Goal: Task Accomplishment & Management: Complete application form

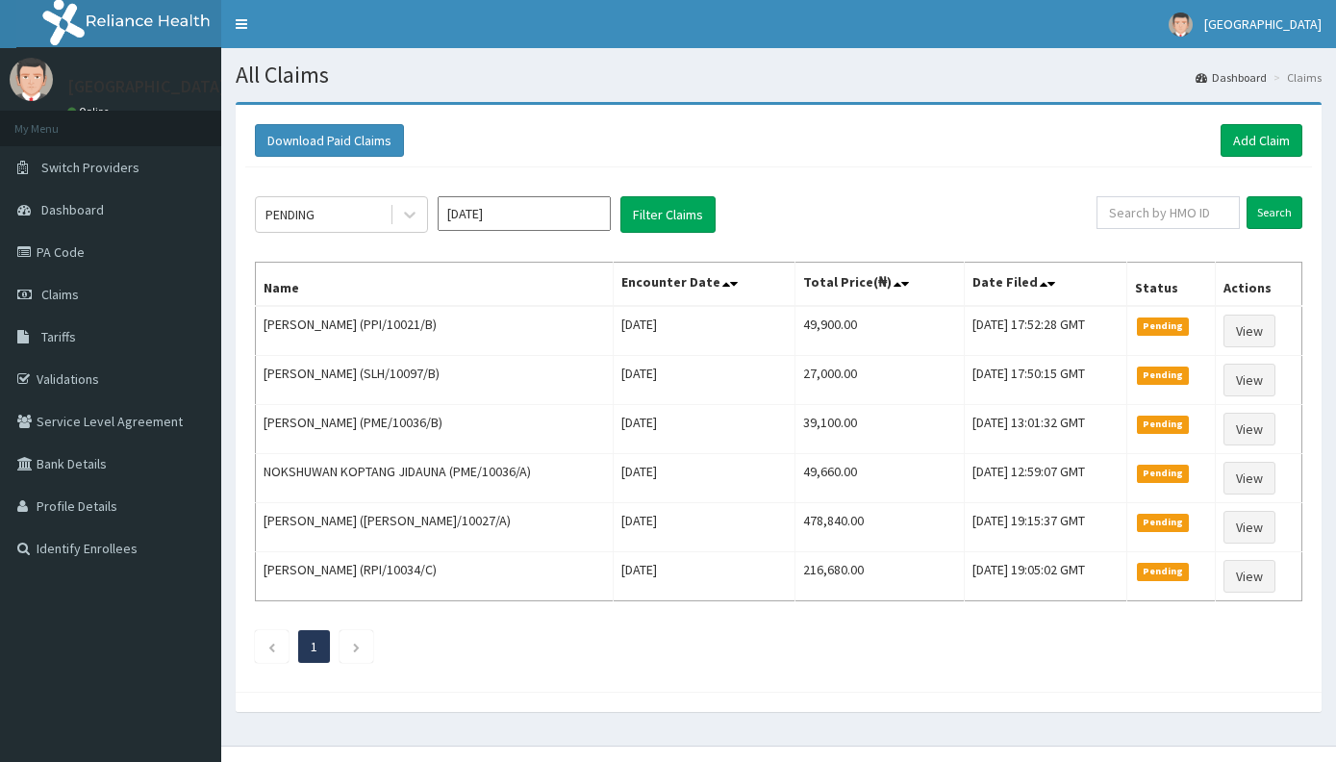
click at [1181, 218] on input "text" at bounding box center [1168, 212] width 143 height 33
click at [95, 254] on link "PA Code" at bounding box center [110, 252] width 221 height 42
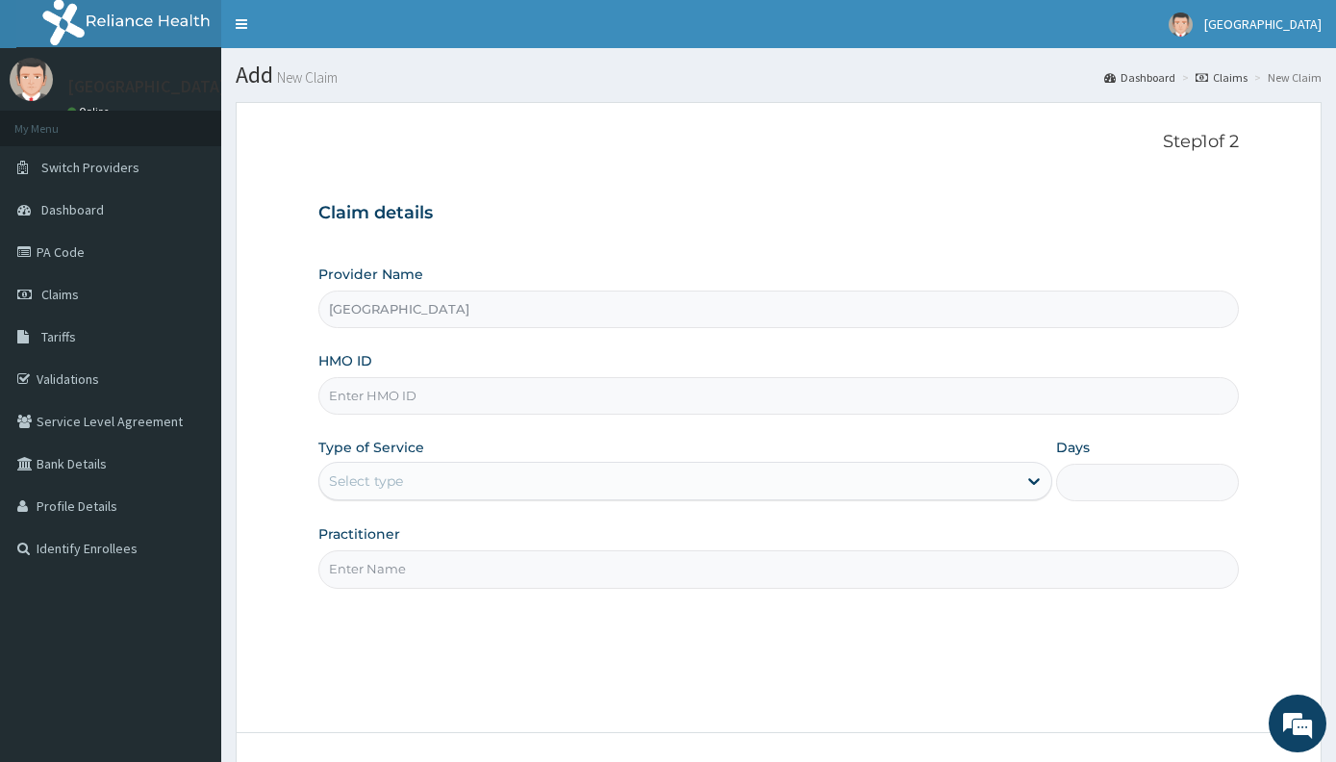
click at [386, 398] on input "HMO ID" at bounding box center [778, 396] width 921 height 38
type input "DUP/10060/K"
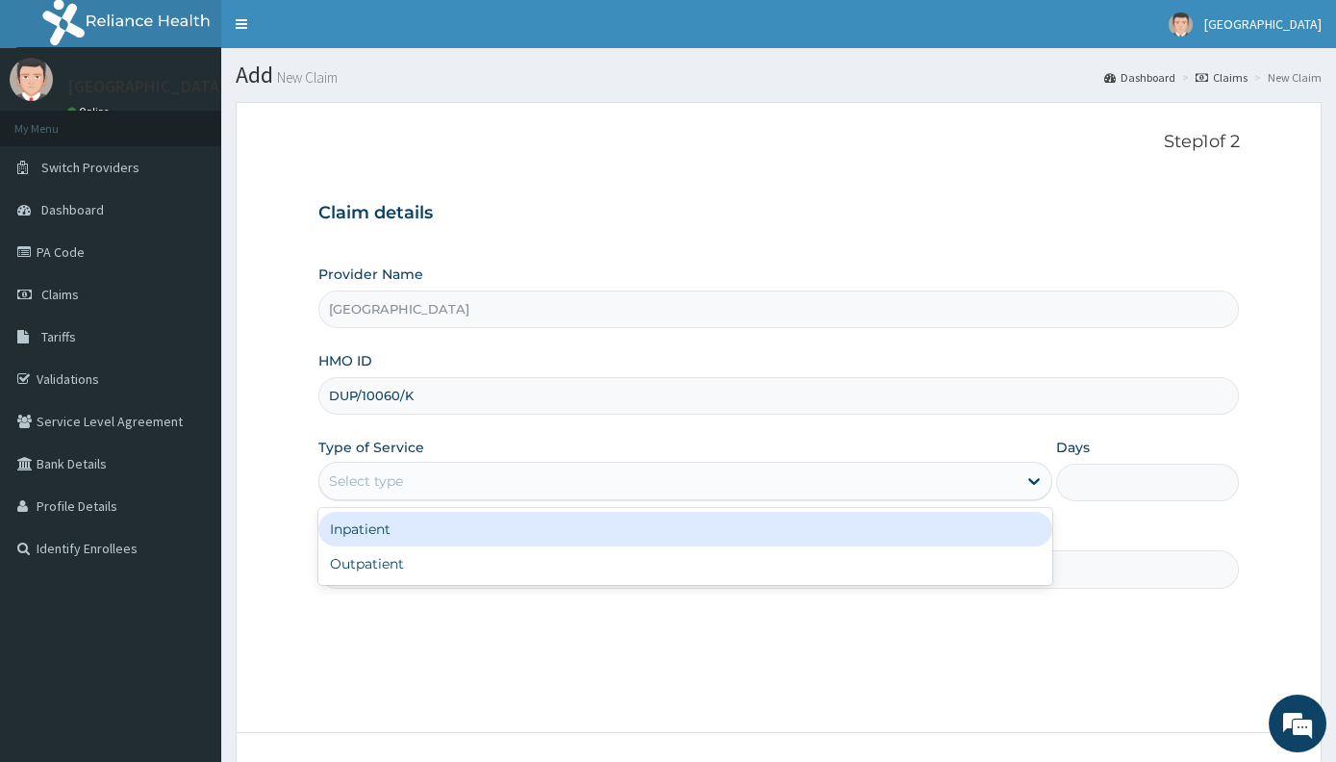
click at [371, 471] on div "Select type" at bounding box center [366, 480] width 74 height 19
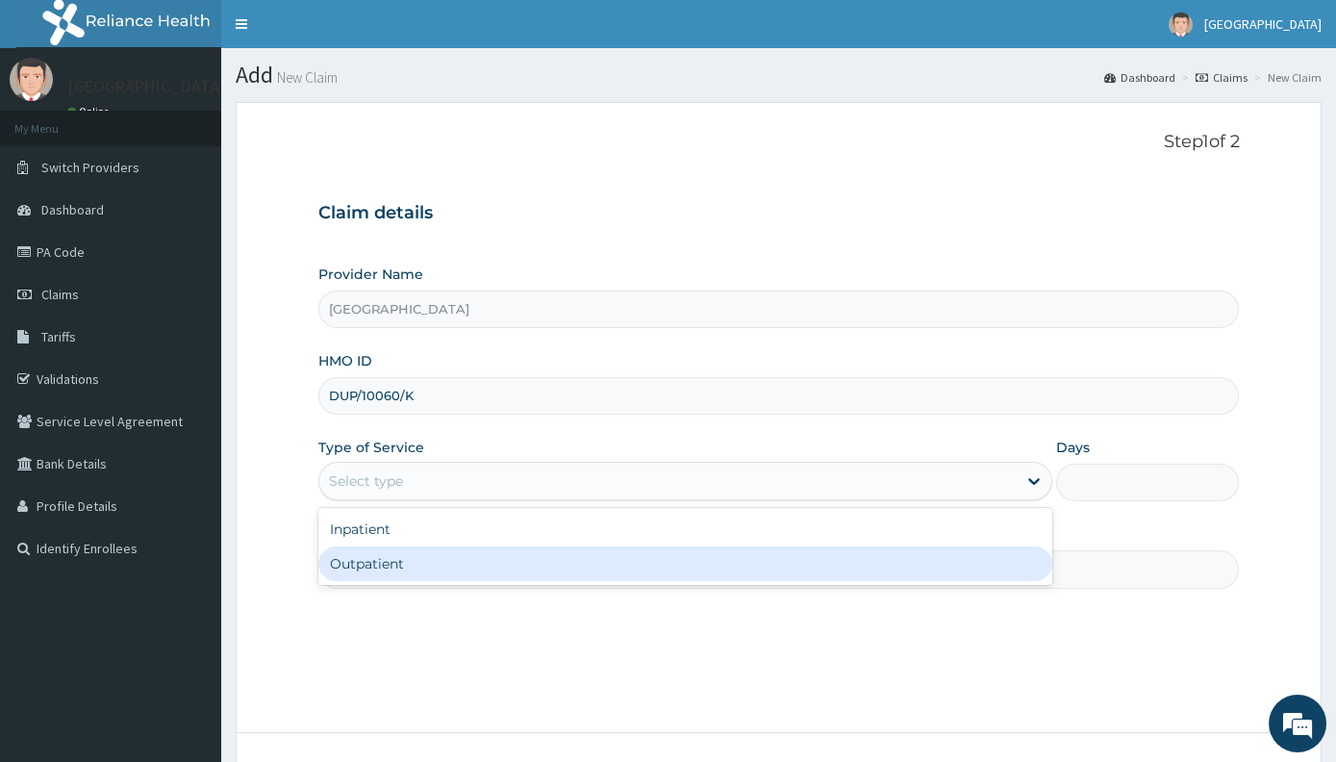
click at [367, 578] on div "Outpatient" at bounding box center [685, 563] width 734 height 35
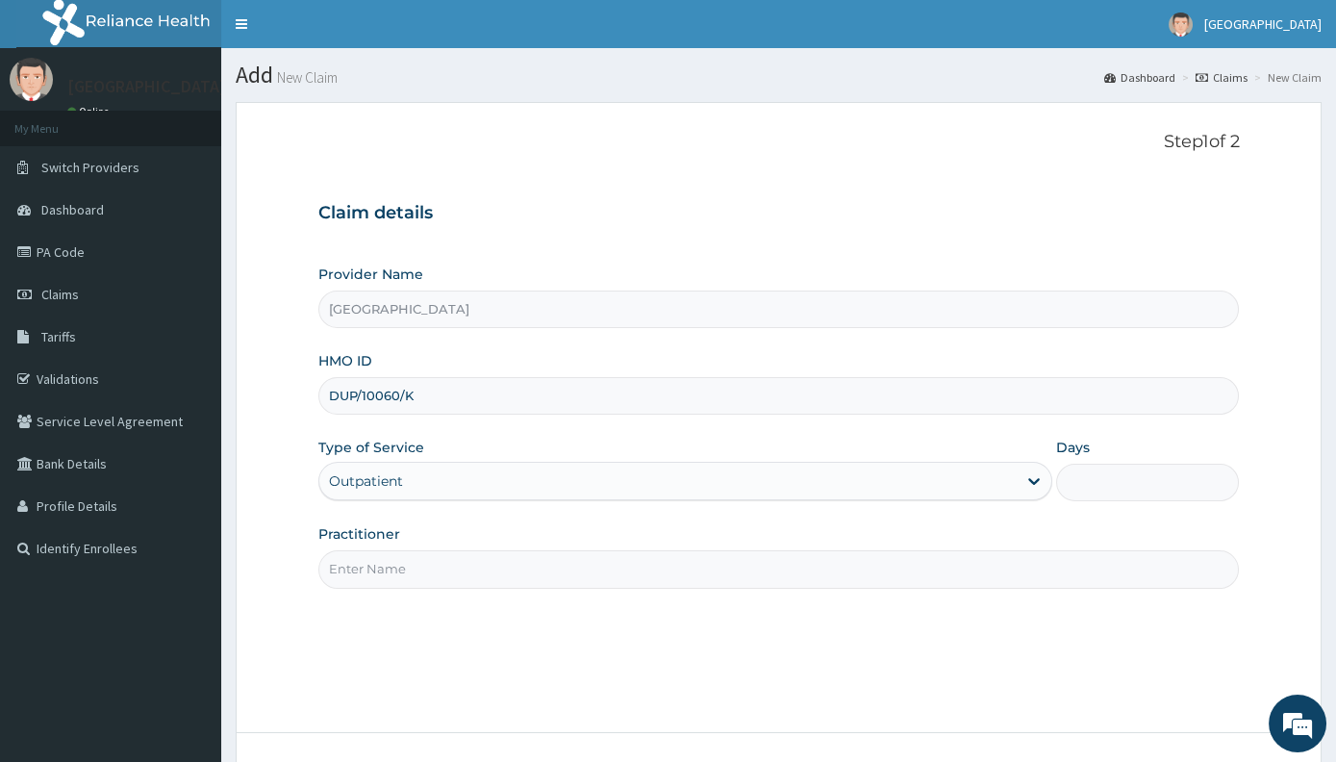
type input "1"
click at [382, 564] on input "Practitioner" at bounding box center [778, 569] width 921 height 38
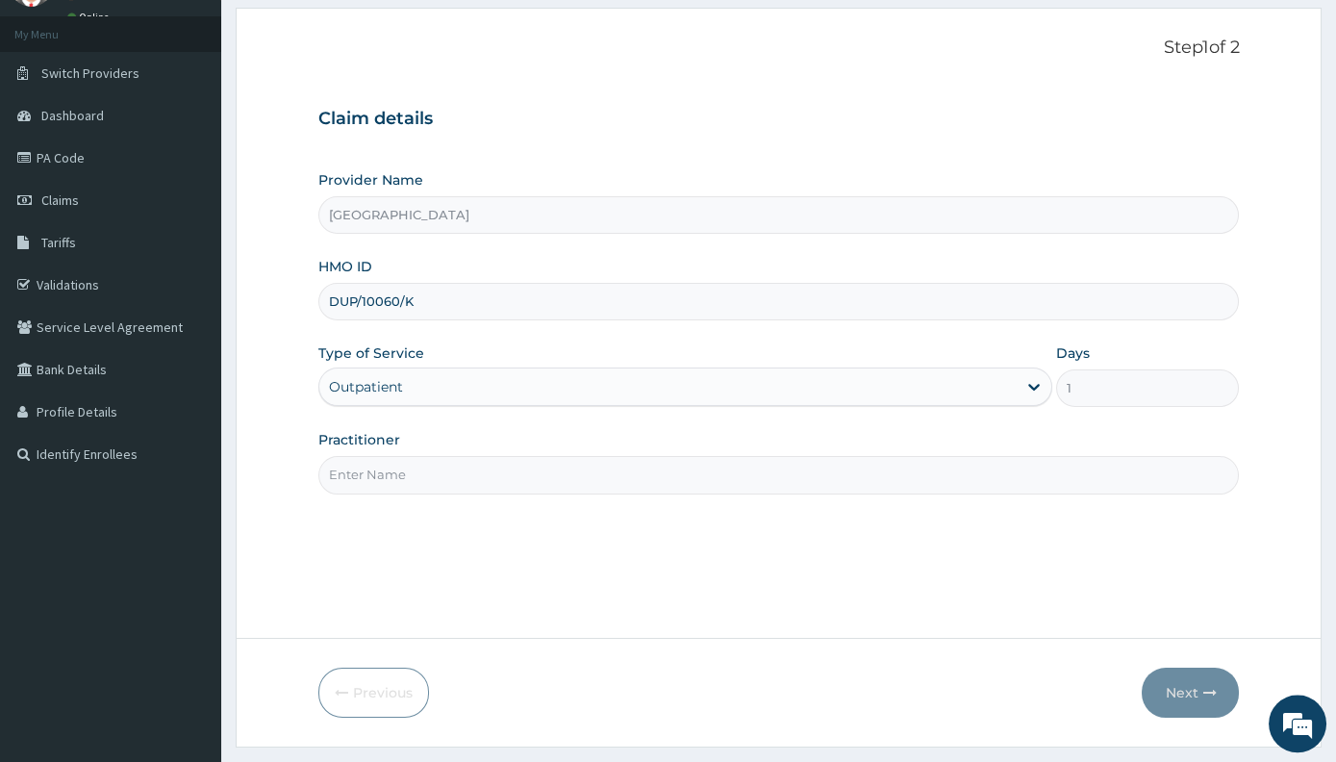
scroll to position [142, 0]
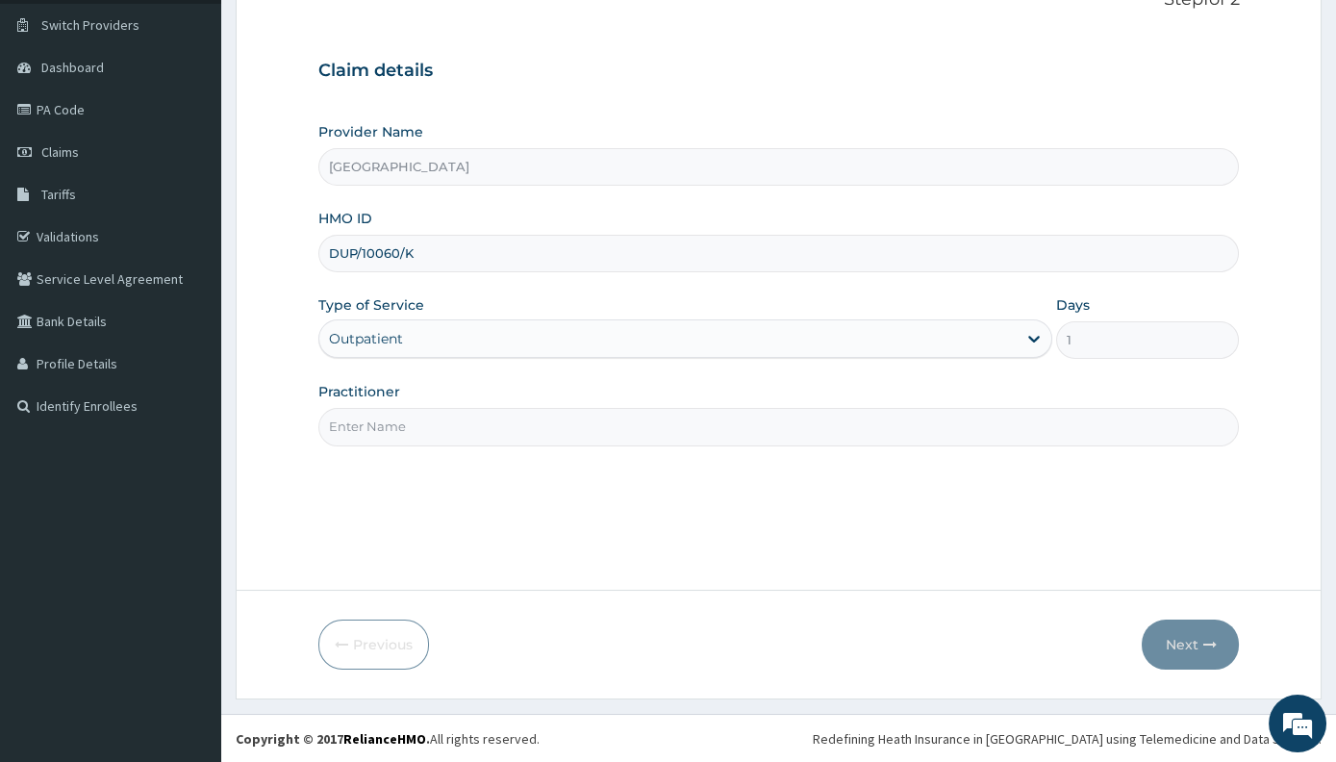
click at [477, 427] on input "Practitioner" at bounding box center [778, 427] width 921 height 38
type input "O"
type input "G"
type input "ORTHOPAEDIC CONSULT"
click at [1173, 657] on button "Next" at bounding box center [1190, 644] width 97 height 50
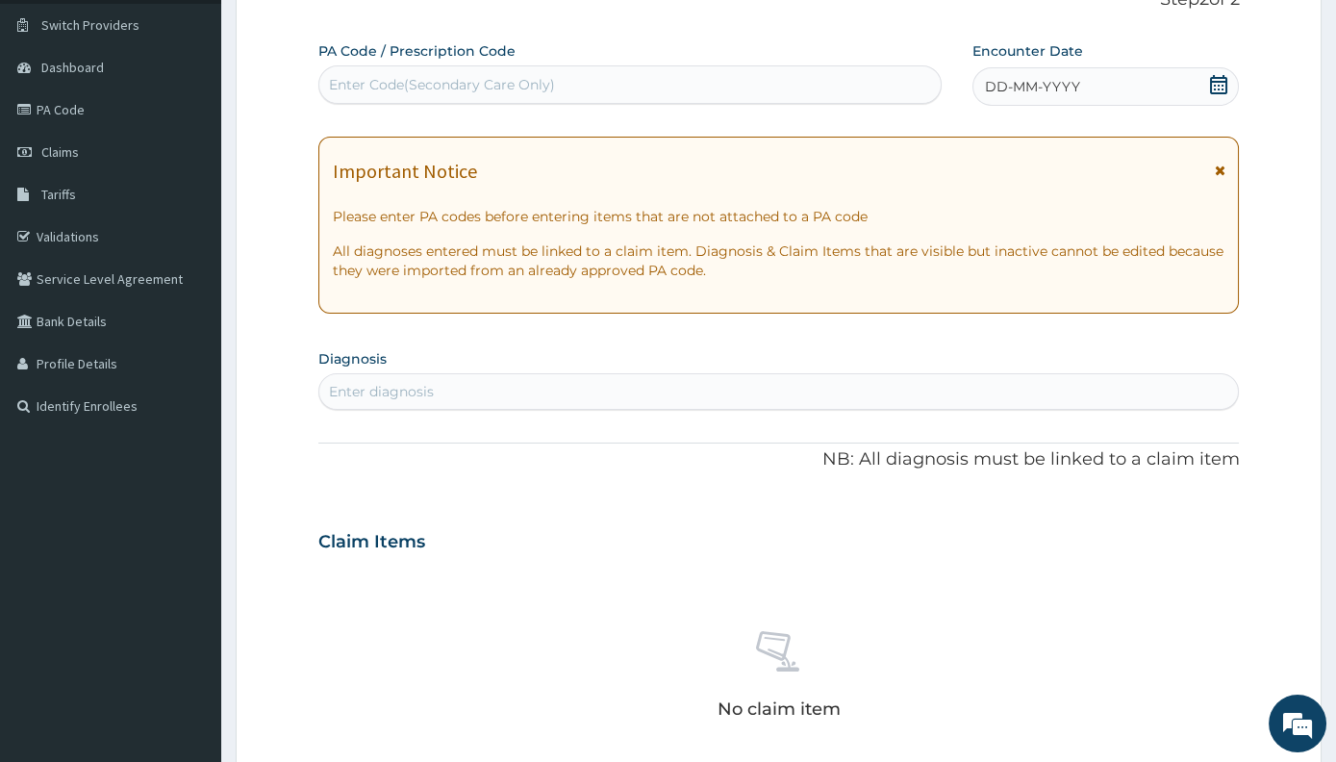
click at [528, 388] on div "Enter diagnosis" at bounding box center [779, 391] width 920 height 31
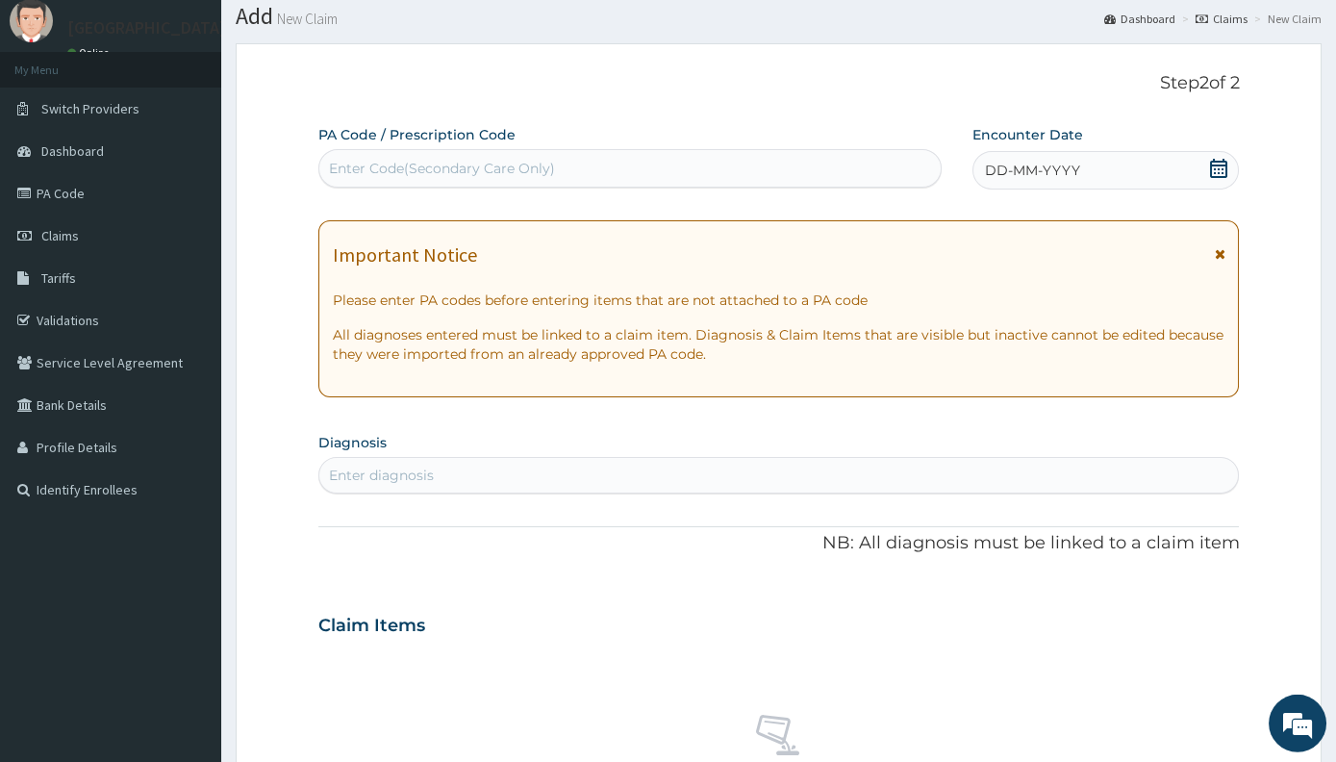
scroll to position [0, 0]
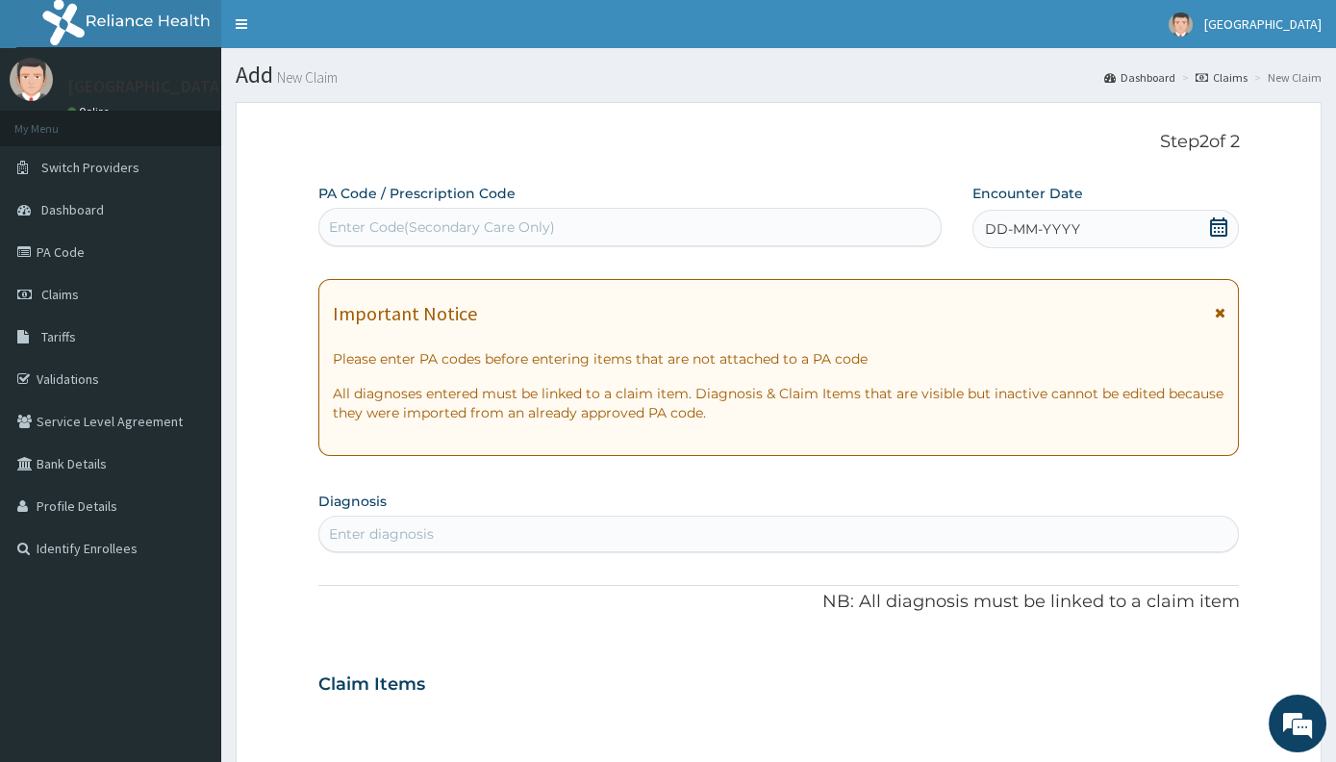
click at [445, 237] on div "Enter Code(Secondary Care Only)" at bounding box center [442, 226] width 226 height 19
click at [450, 233] on div "Enter Code(Secondary Care Only)" at bounding box center [442, 226] width 226 height 19
click at [451, 233] on div "Enter Code(Secondary Care Only)" at bounding box center [442, 226] width 226 height 19
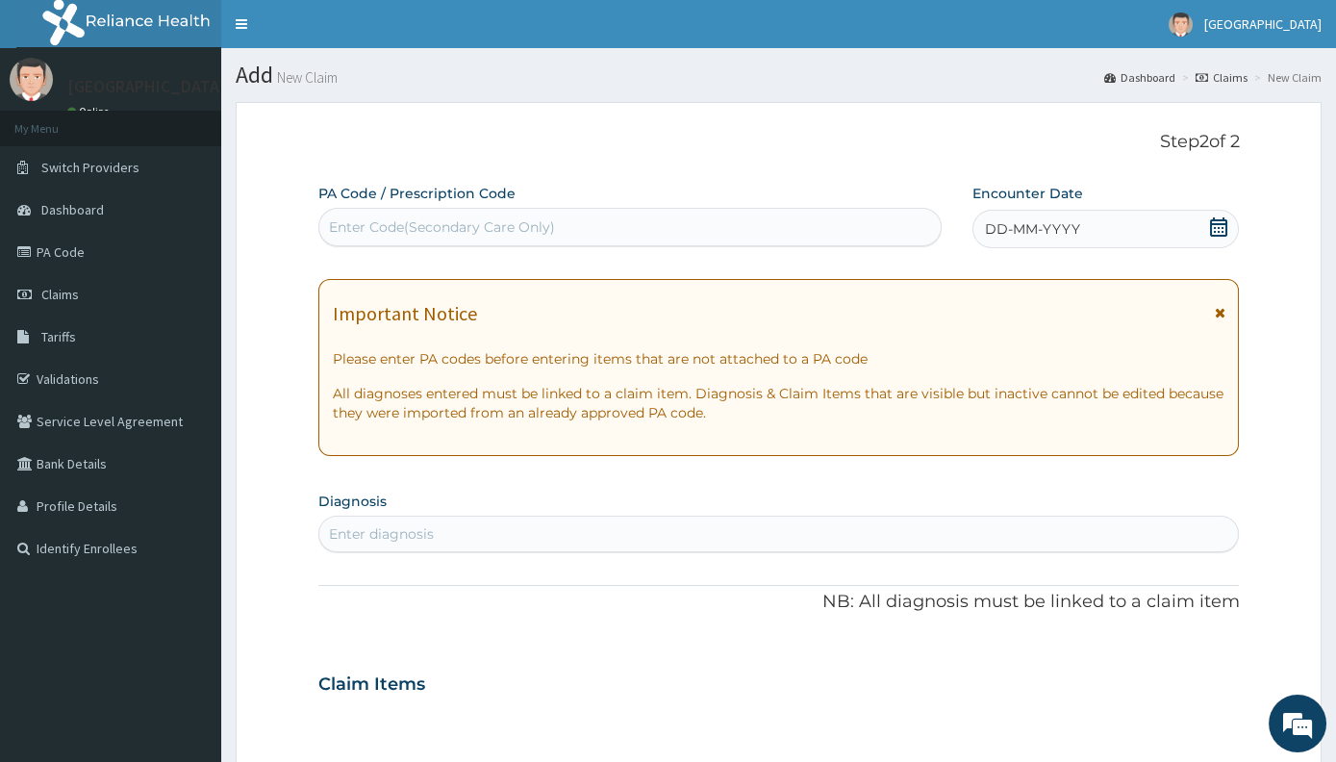
type input "P"
type input "PA/DE3488"
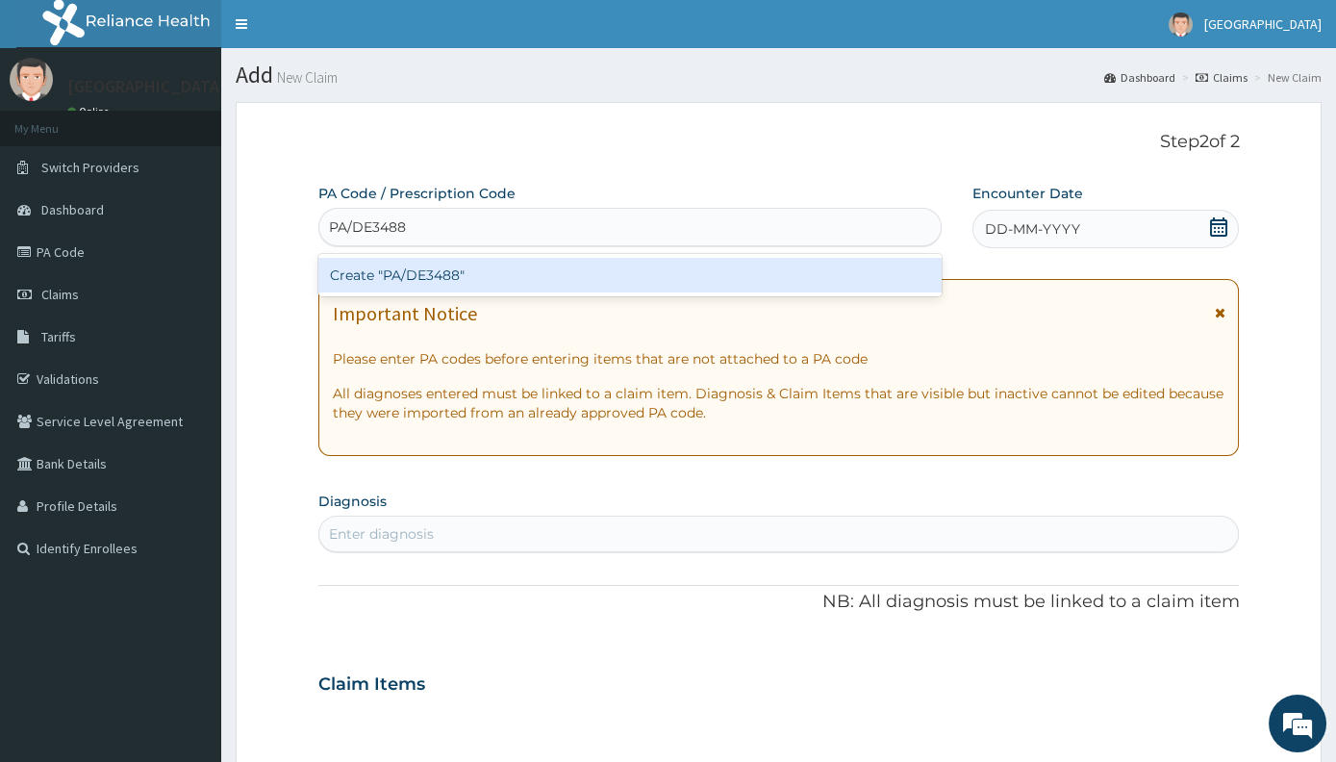
click at [416, 271] on div "Create "PA/DE3488"" at bounding box center [629, 275] width 623 height 35
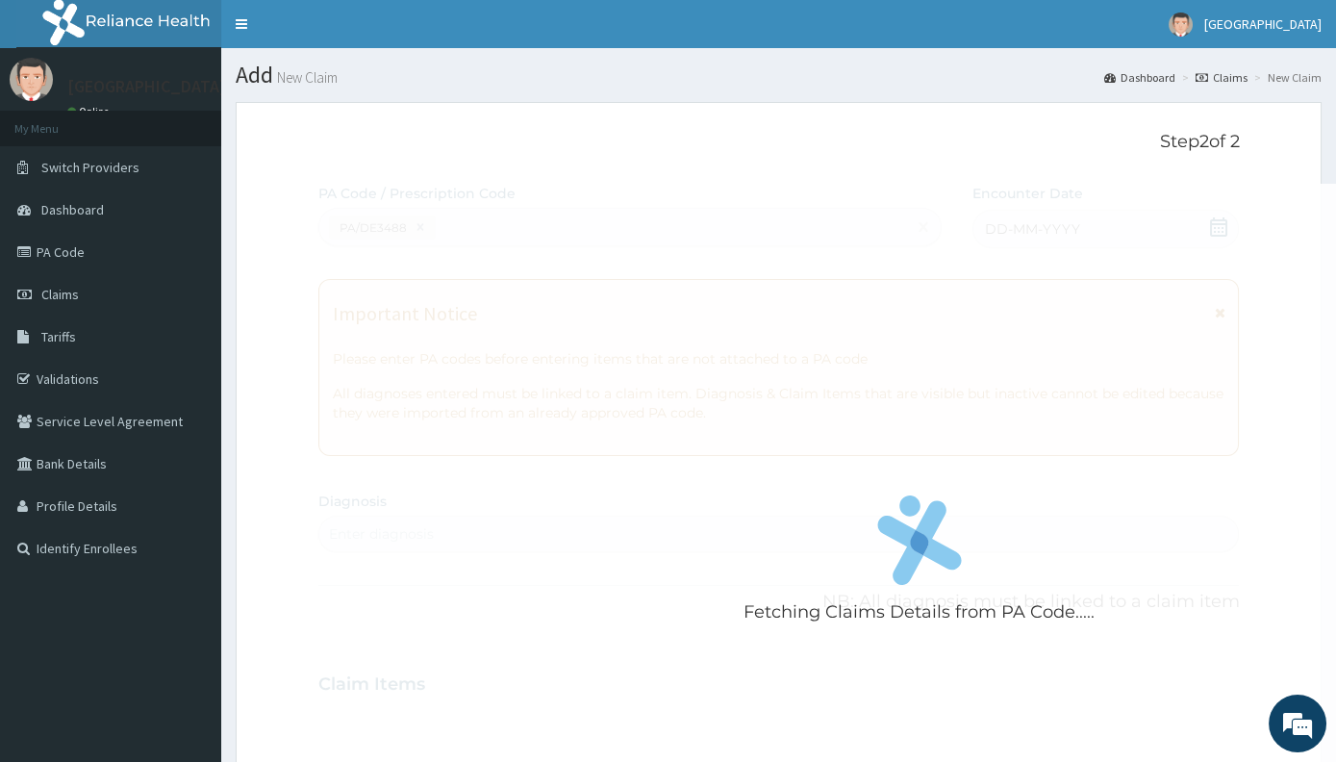
click at [613, 246] on div "Fetching Claims Details from PA Code....." at bounding box center [919, 565] width 1202 height 762
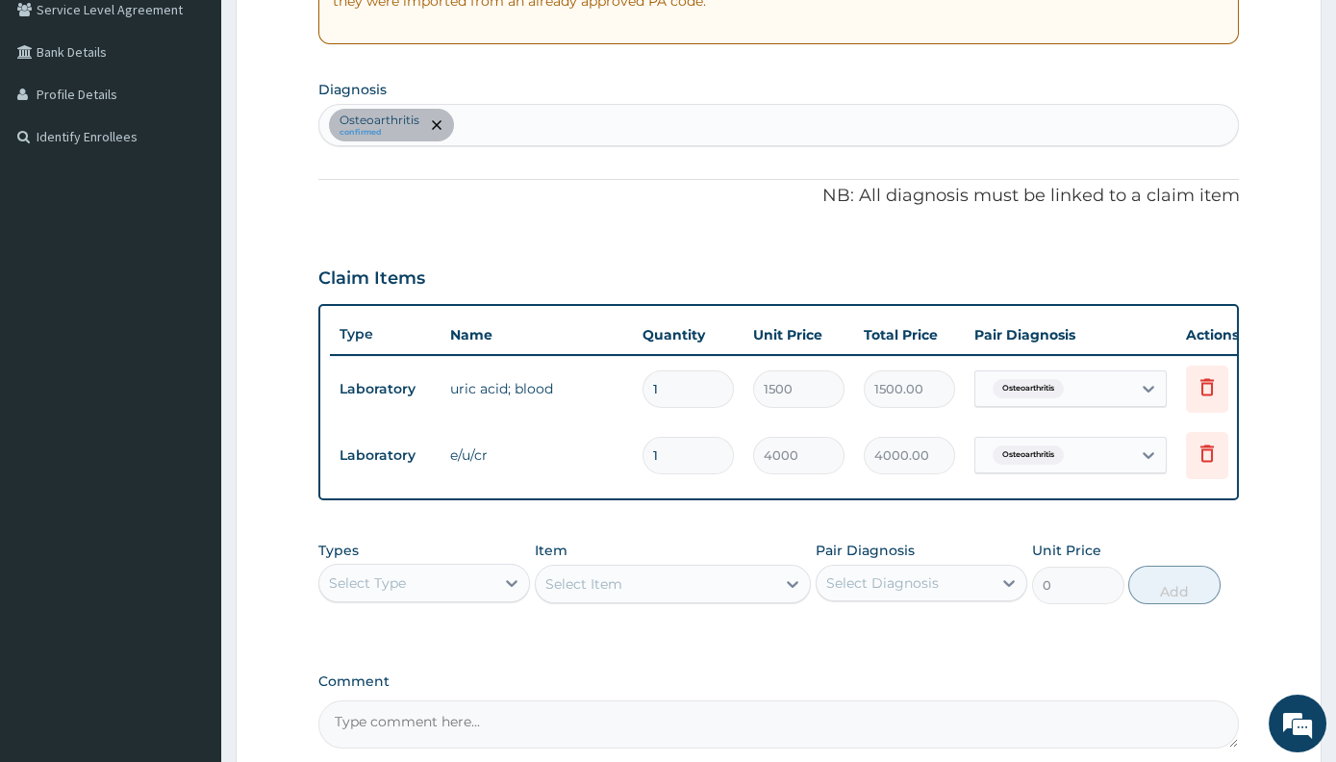
scroll to position [5, 0]
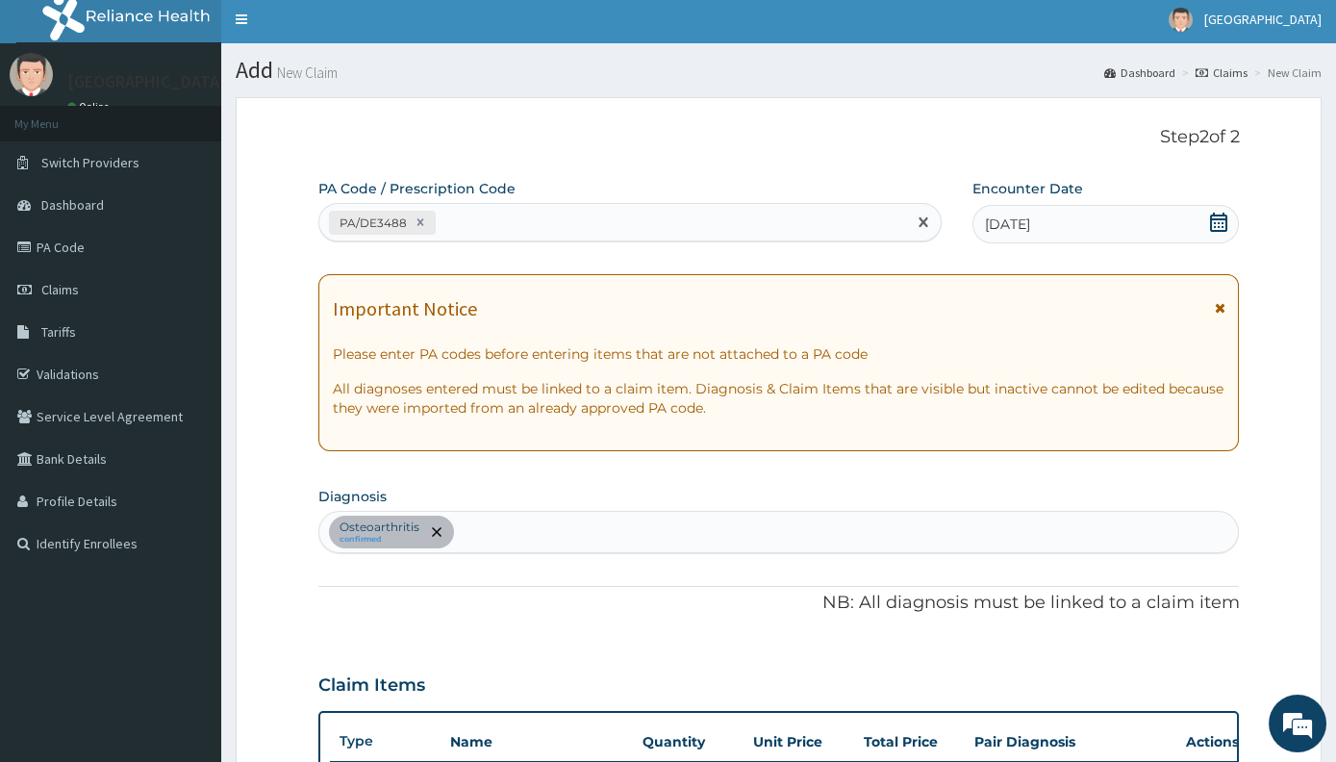
click at [474, 225] on div "PA/DE3488" at bounding box center [612, 223] width 587 height 32
click at [473, 229] on div "PA/DE3488" at bounding box center [612, 223] width 587 height 32
type input "PA/59F79C"
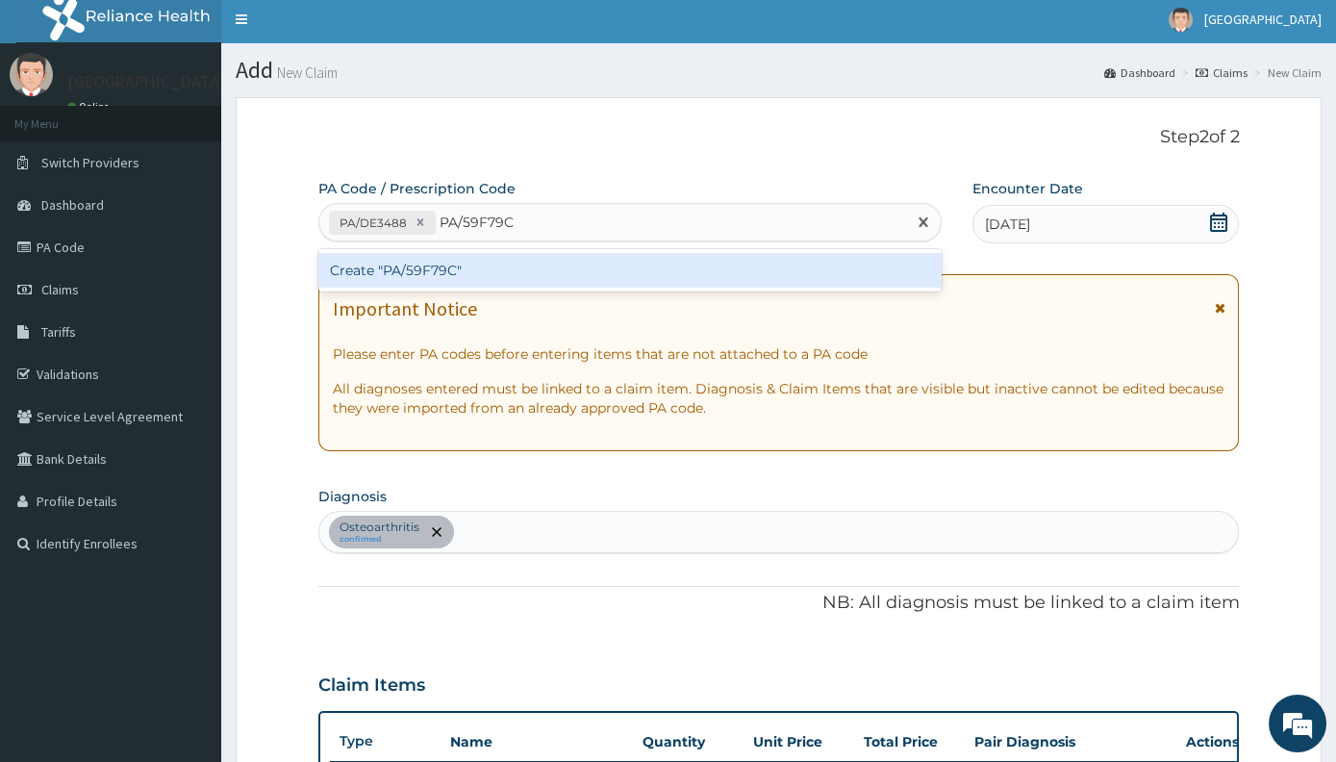
click at [477, 276] on div "Create "PA/59F79C"" at bounding box center [629, 270] width 623 height 35
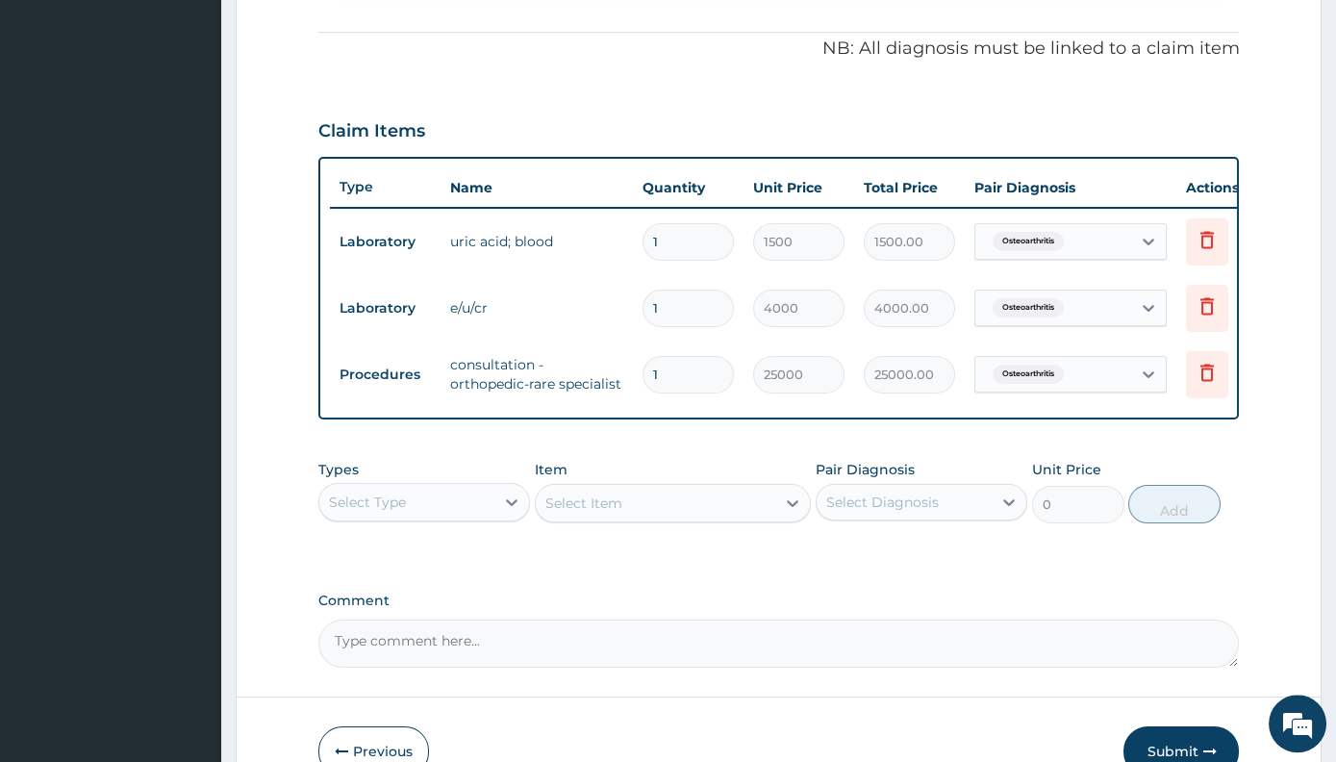
scroll to position [609, 0]
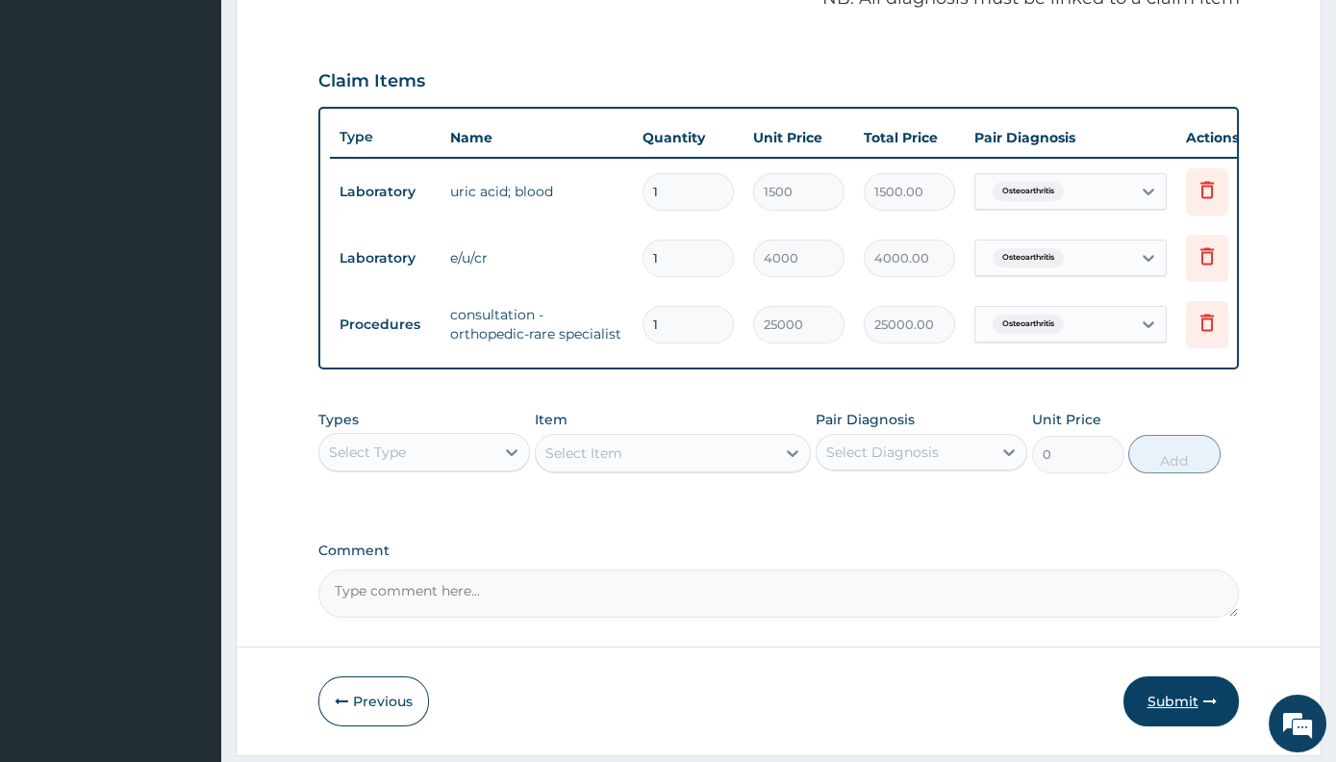
click at [1189, 714] on button "Submit" at bounding box center [1180, 701] width 115 height 50
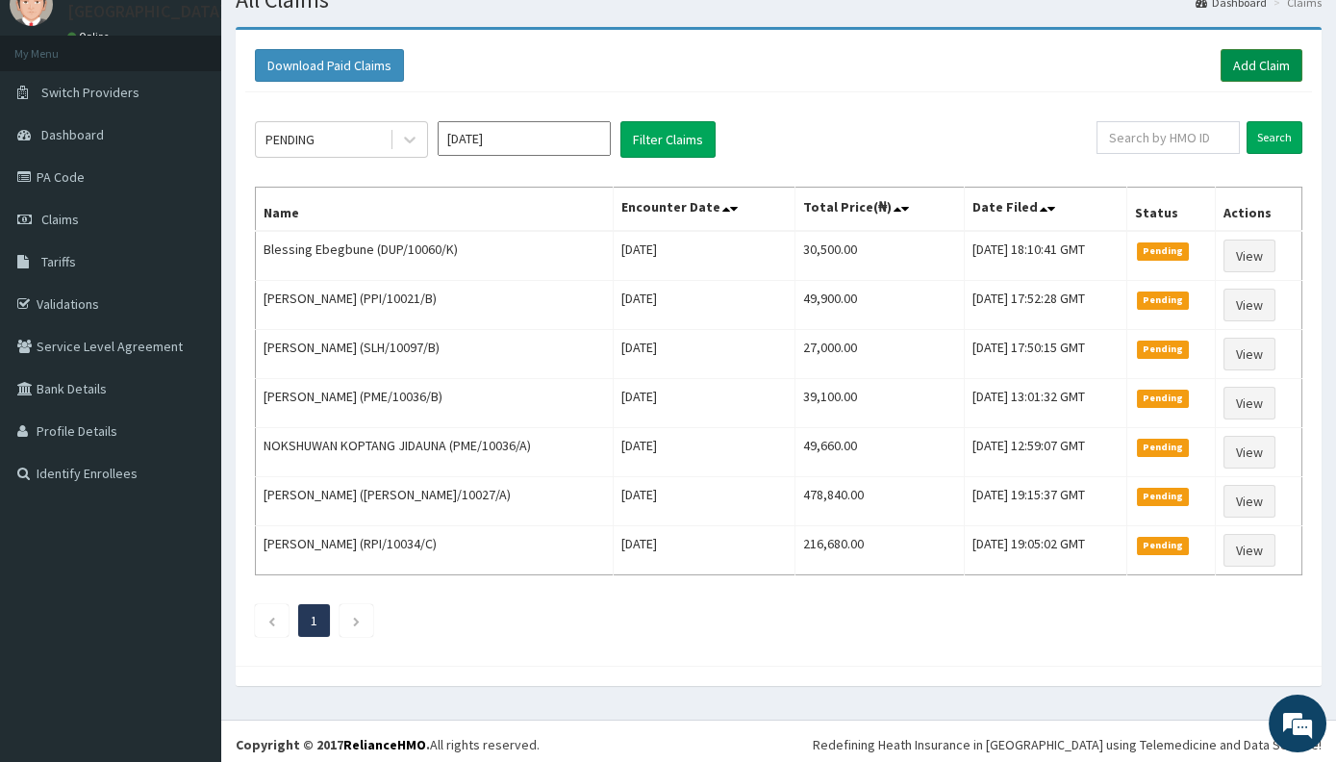
click at [1272, 61] on link "Add Claim" at bounding box center [1262, 65] width 82 height 33
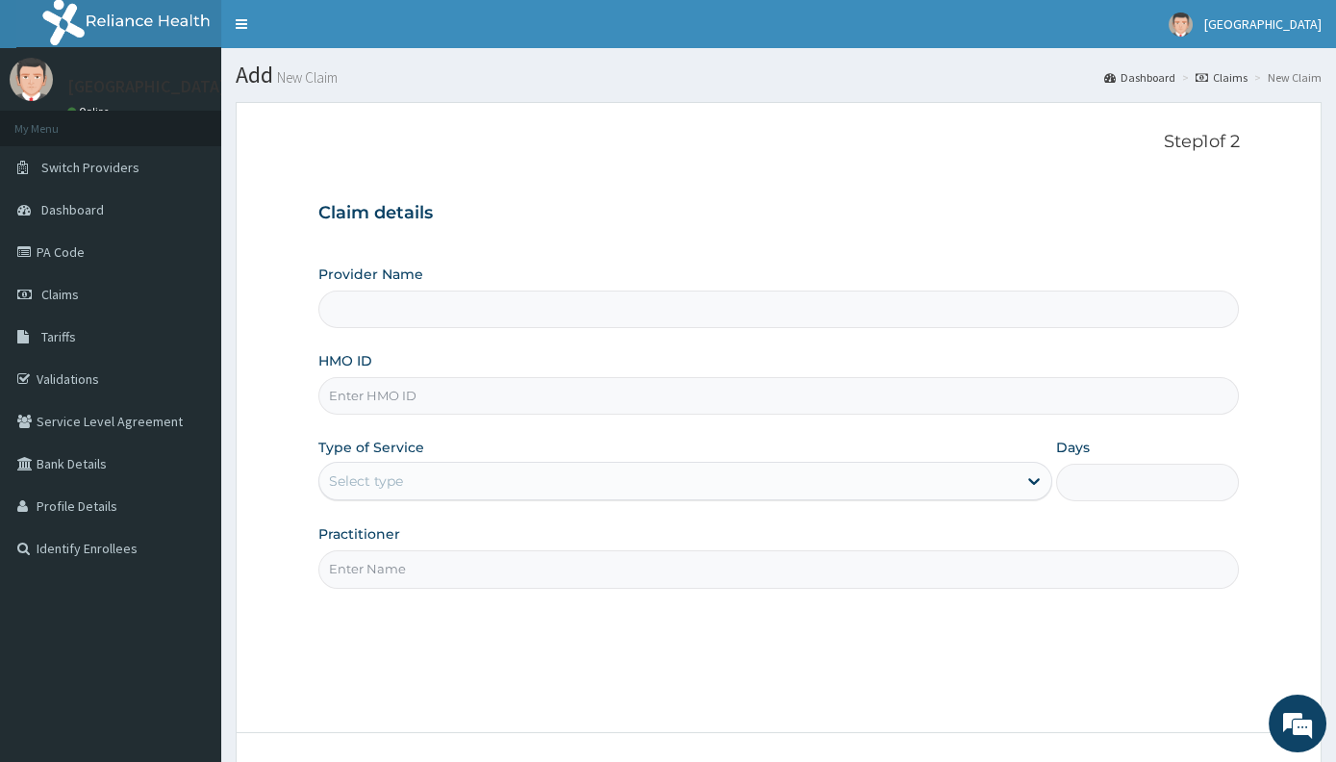
type input "[GEOGRAPHIC_DATA]"
click at [576, 308] on input "[GEOGRAPHIC_DATA]" at bounding box center [778, 309] width 921 height 38
click at [475, 395] on input "HMO ID" at bounding box center [778, 396] width 921 height 38
type input "WOC/10011/A"
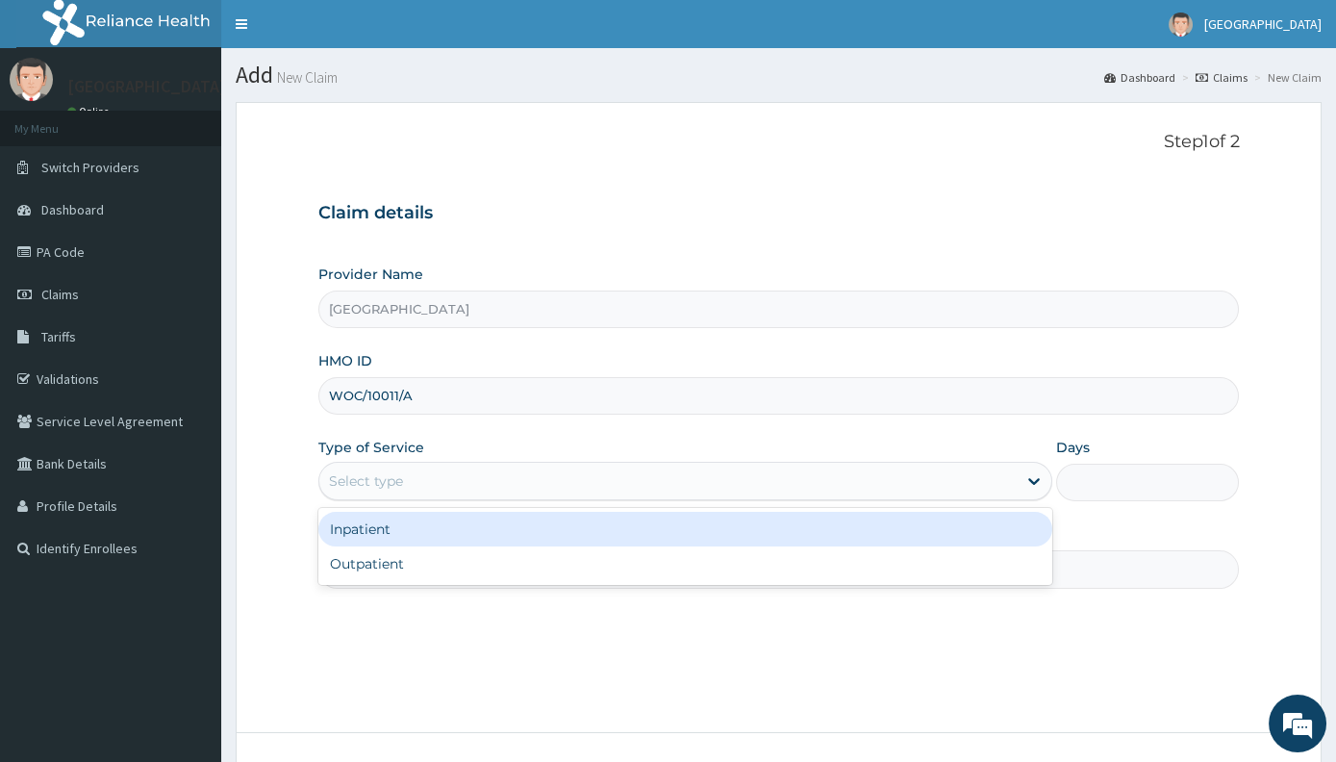
click at [461, 467] on div "Select type" at bounding box center [667, 481] width 697 height 31
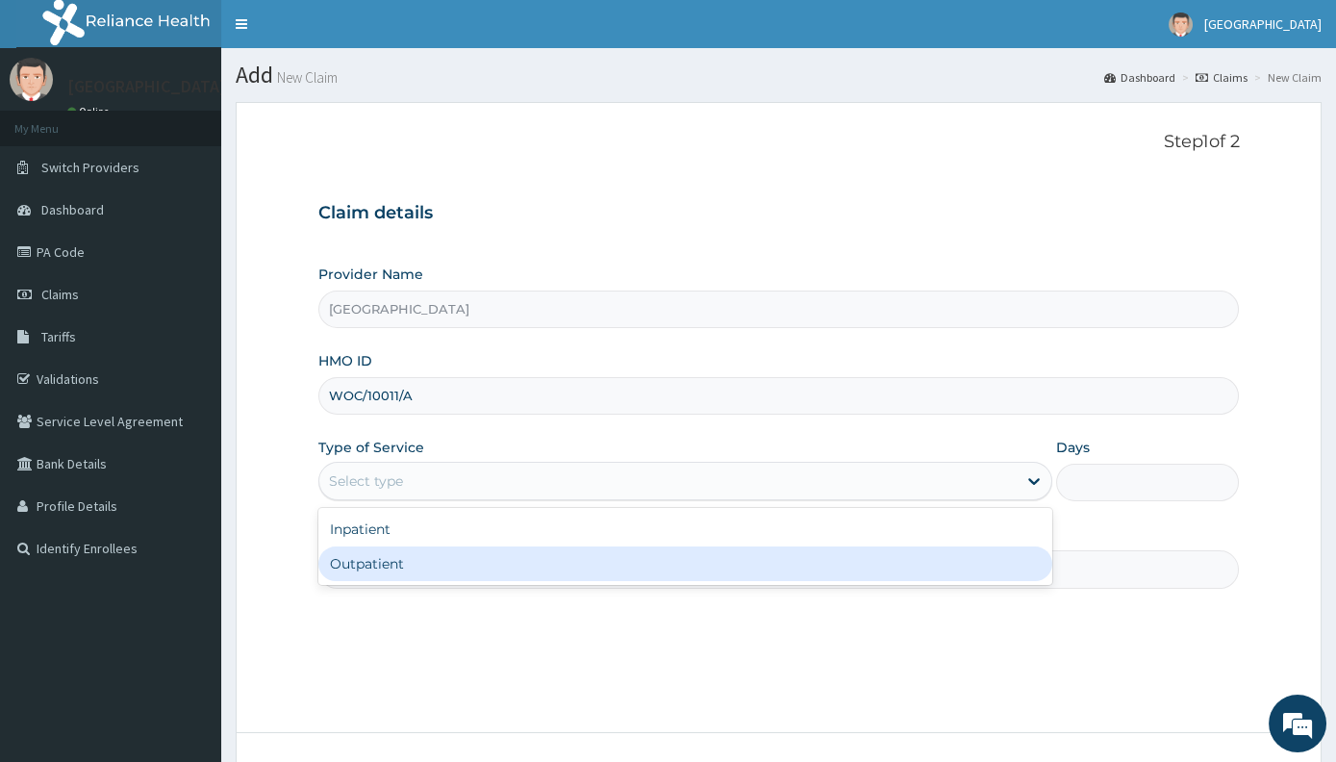
click at [442, 551] on div "Outpatient" at bounding box center [685, 563] width 734 height 35
type input "1"
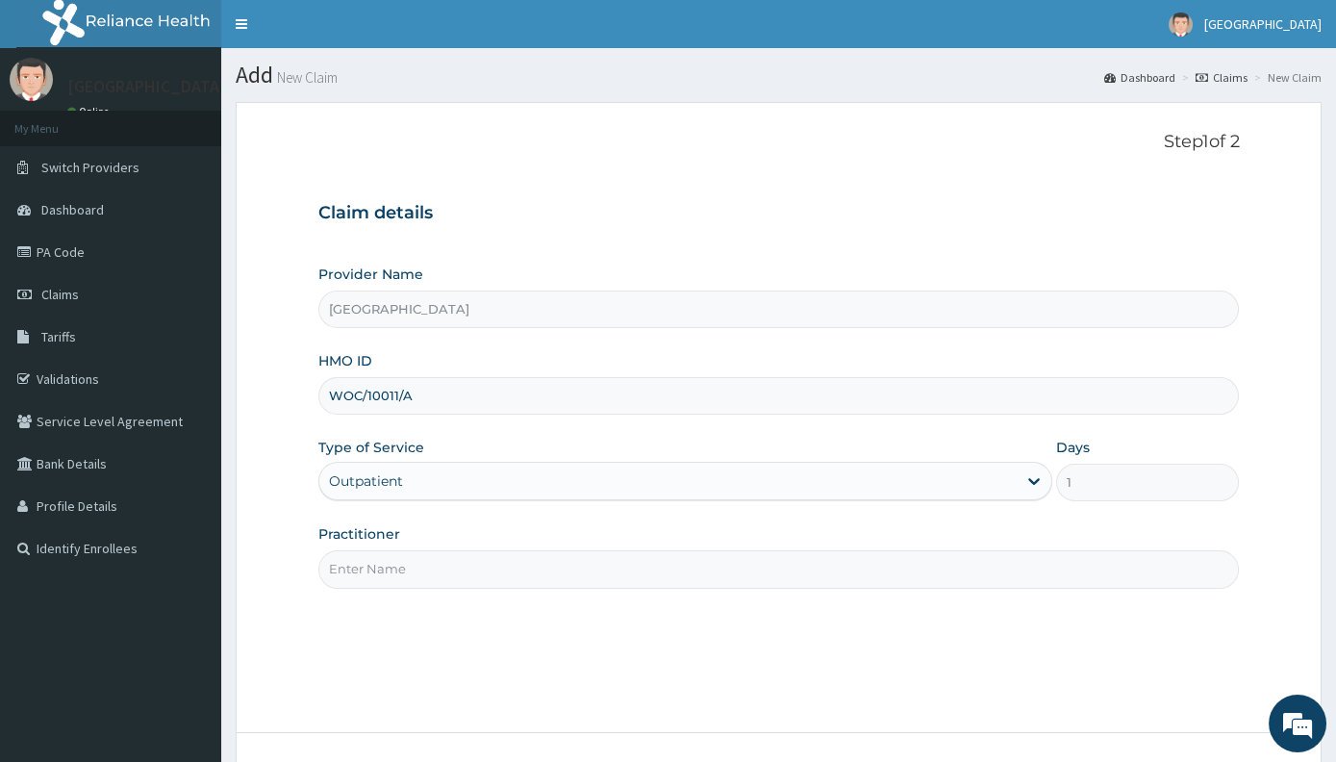
click at [442, 551] on input "Practitioner" at bounding box center [778, 569] width 921 height 38
click at [349, 564] on input "Practitioner" at bounding box center [778, 569] width 921 height 38
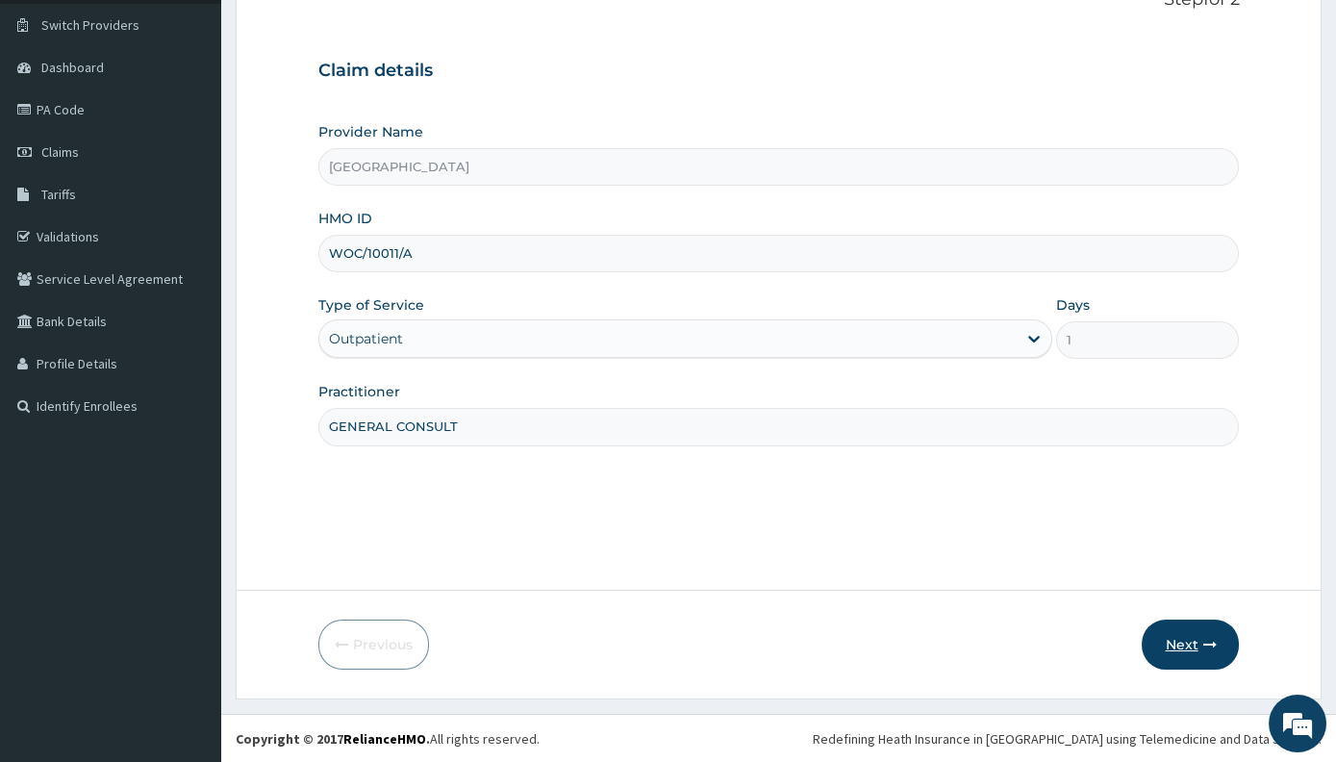
type input "GENERAL CONSULT"
click at [1213, 638] on icon "button" at bounding box center [1208, 644] width 13 height 13
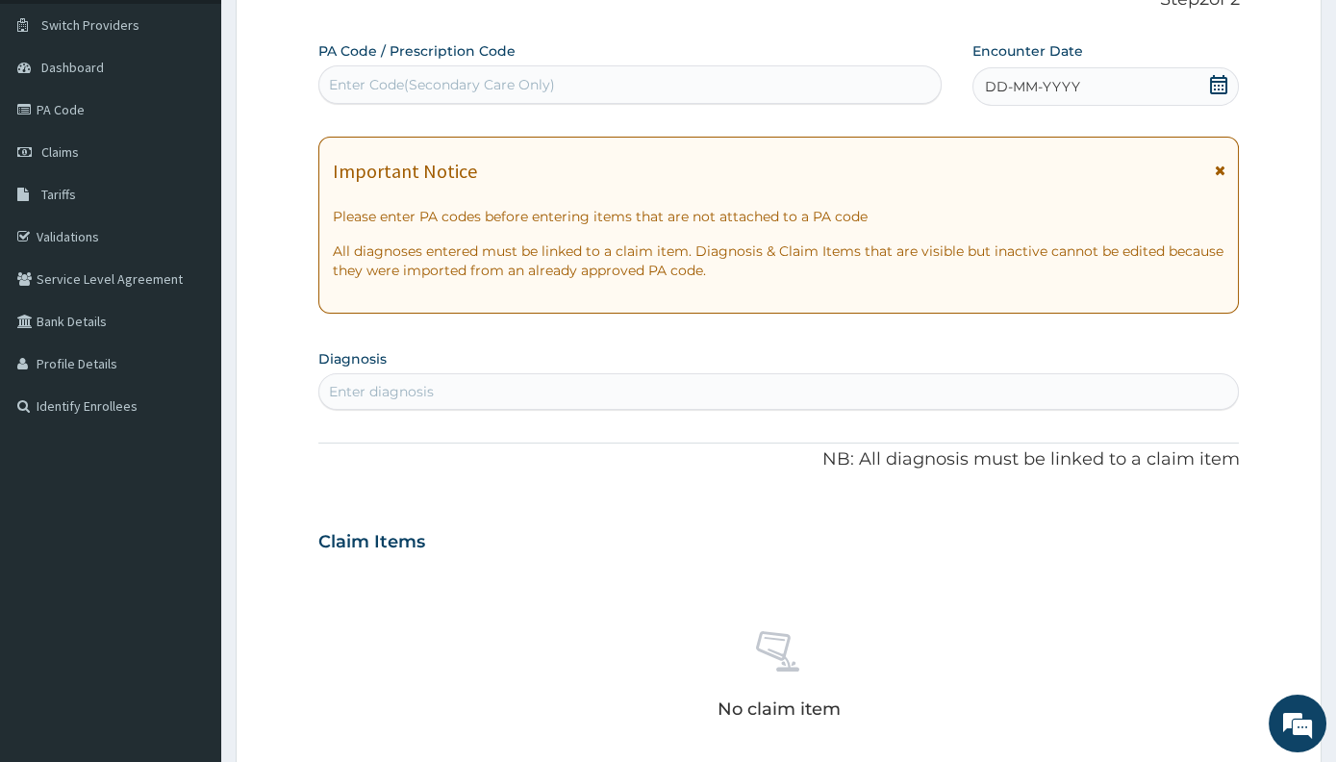
click at [390, 76] on div "Enter Code(Secondary Care Only)" at bounding box center [442, 84] width 226 height 19
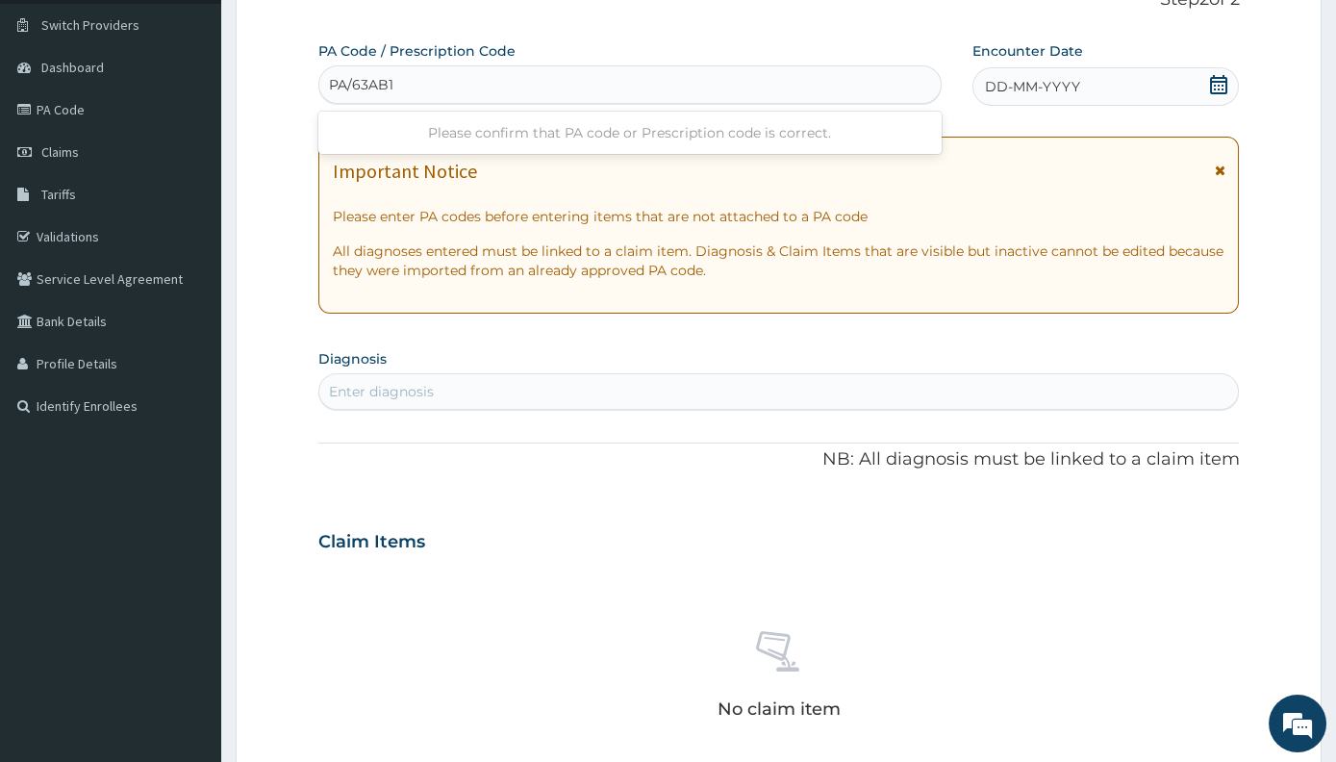
type input "PA/63AB1B"
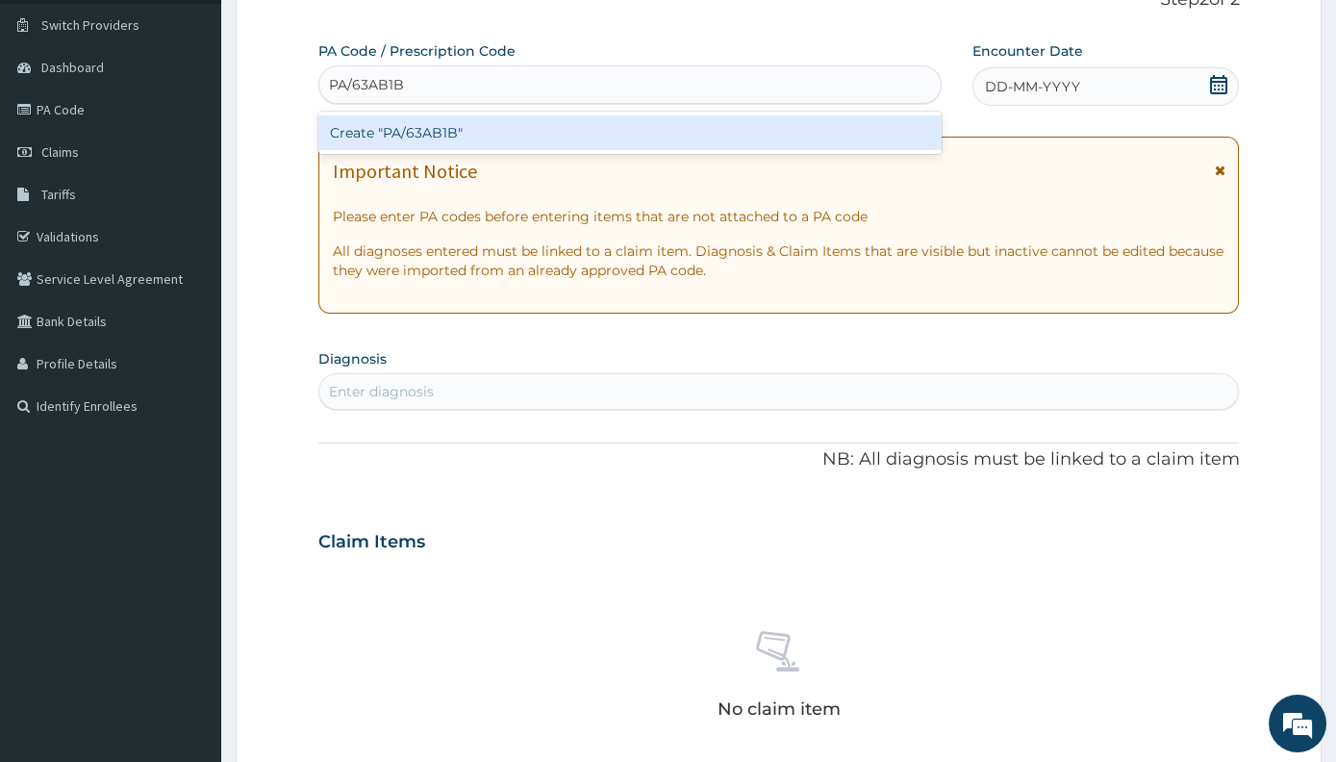
click at [378, 139] on div "Create "PA/63AB1B"" at bounding box center [629, 132] width 623 height 35
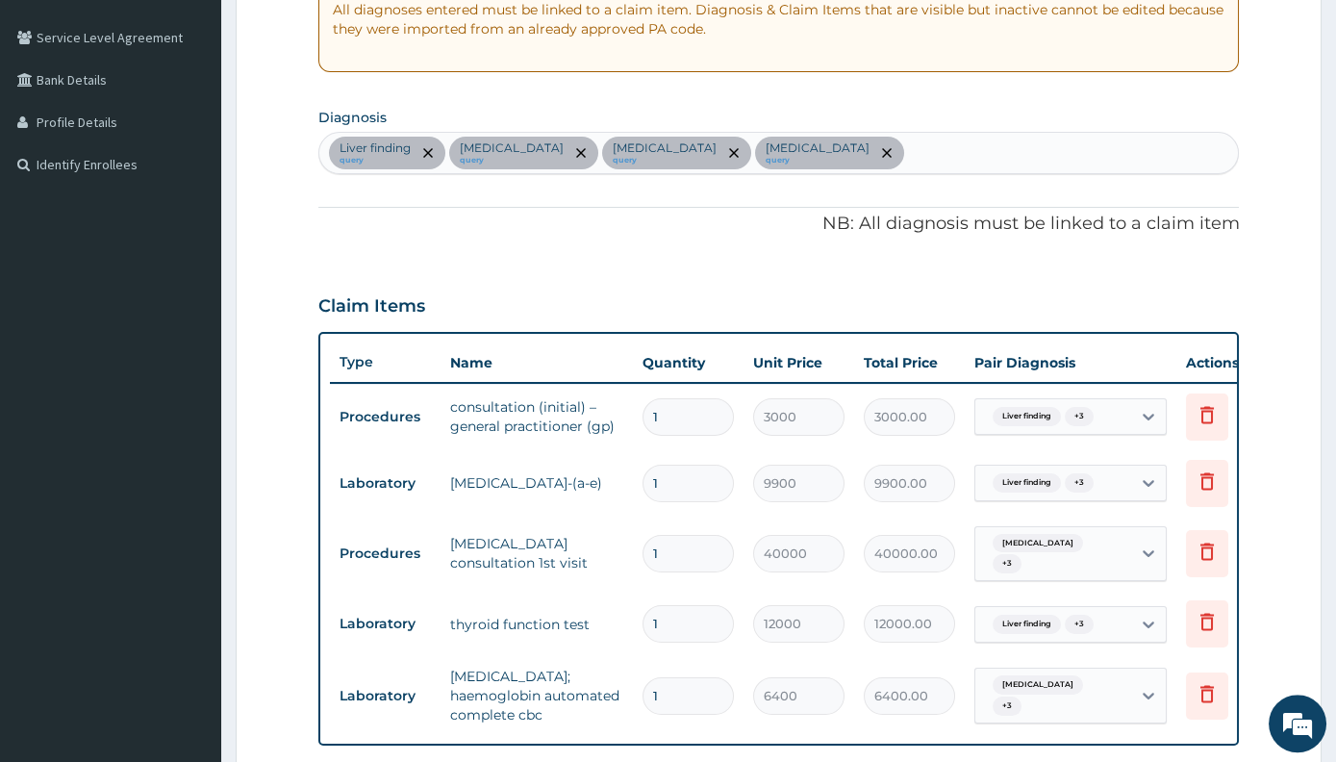
scroll to position [79, 0]
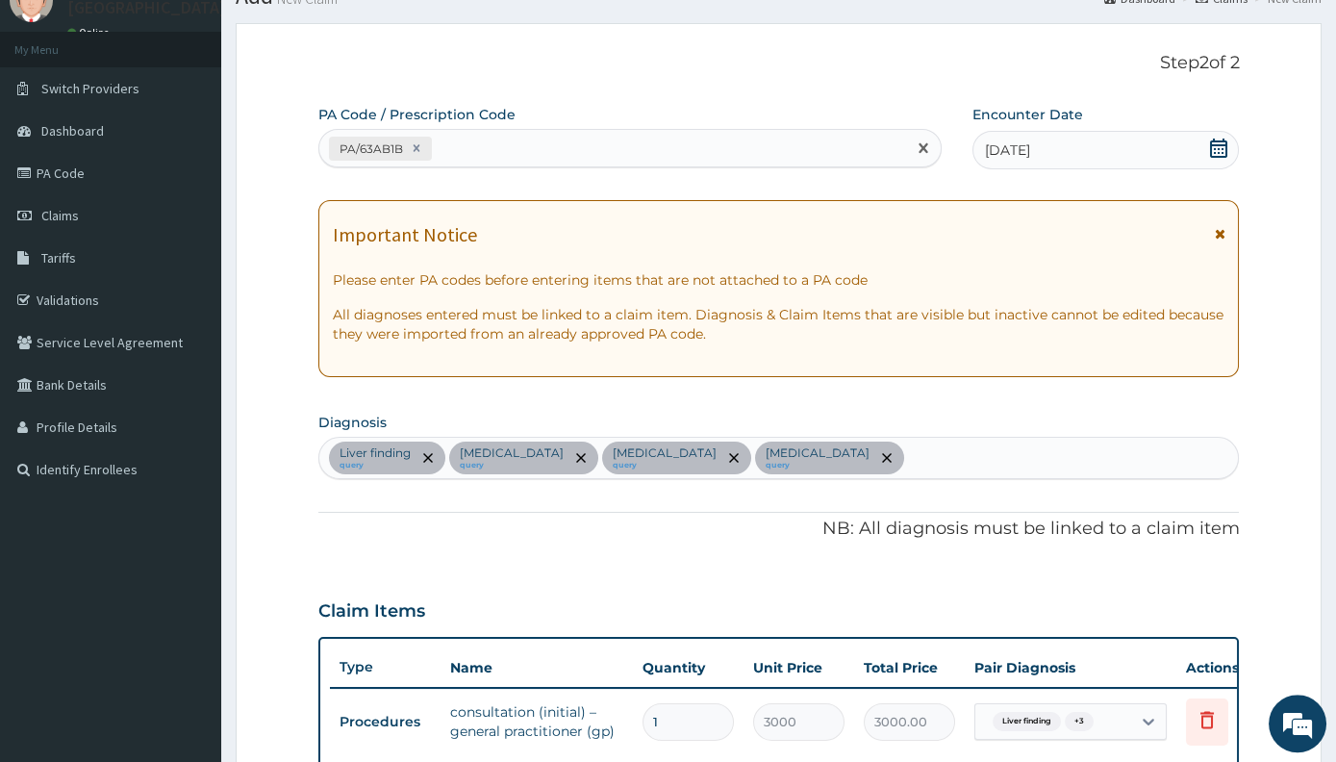
click at [521, 139] on div "PA/63AB1B" at bounding box center [612, 149] width 587 height 32
type input "PA/A3A6AD"
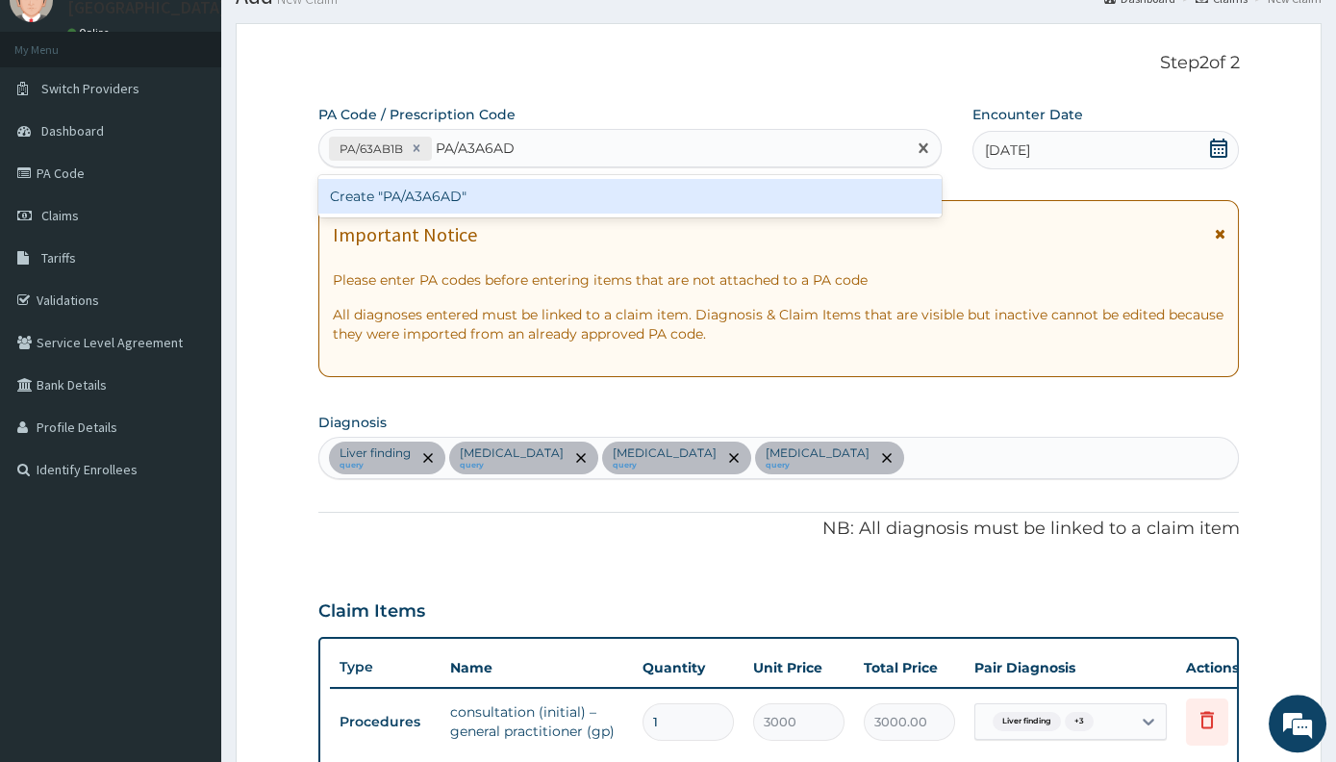
click at [528, 209] on div "Create "PA/A3A6AD"" at bounding box center [629, 196] width 623 height 35
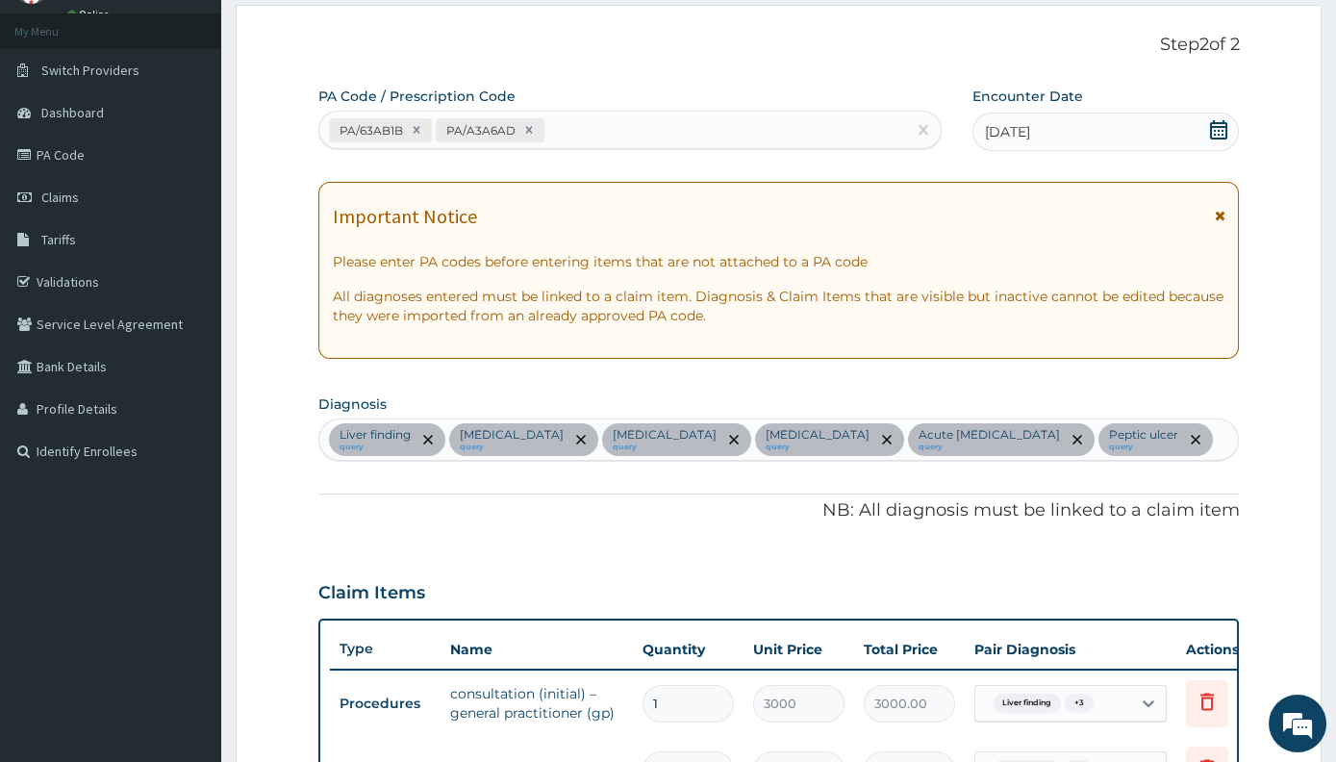
scroll to position [0, 0]
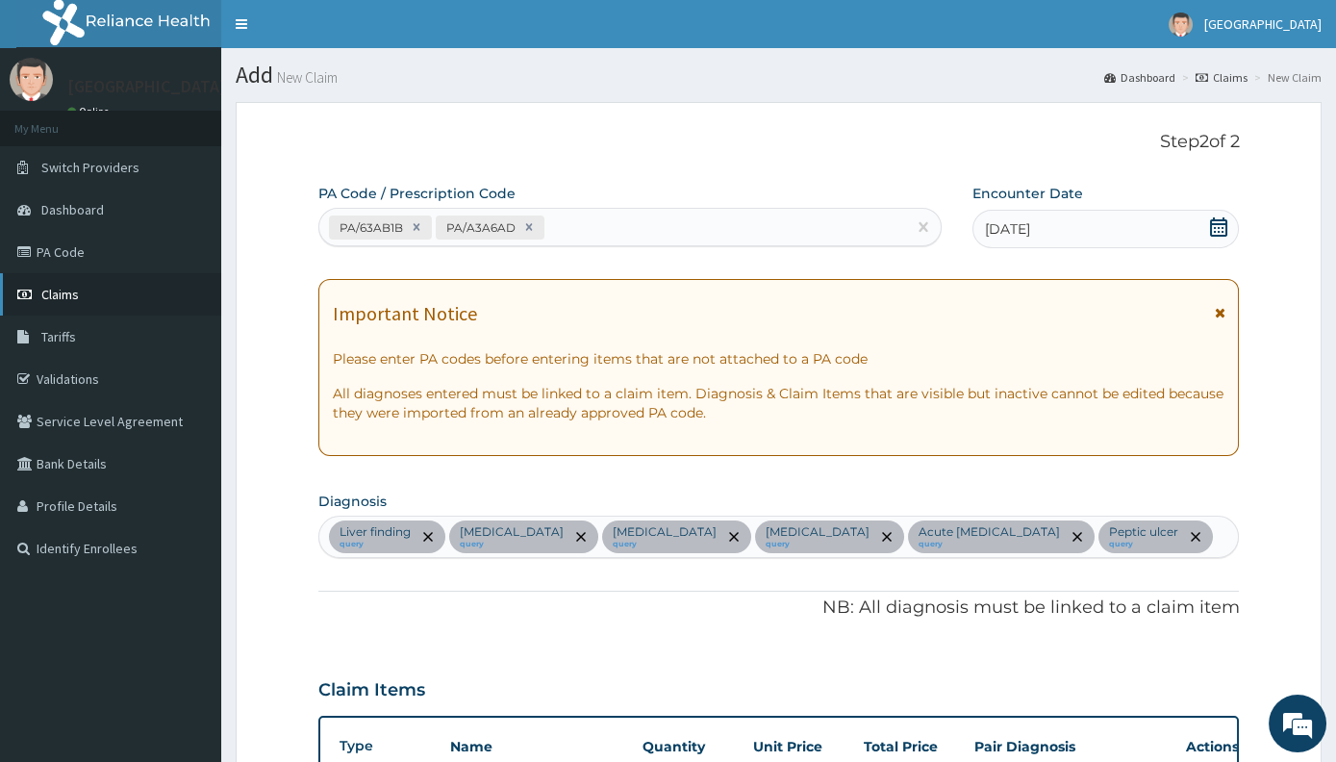
click at [139, 305] on link "Claims" at bounding box center [110, 294] width 221 height 42
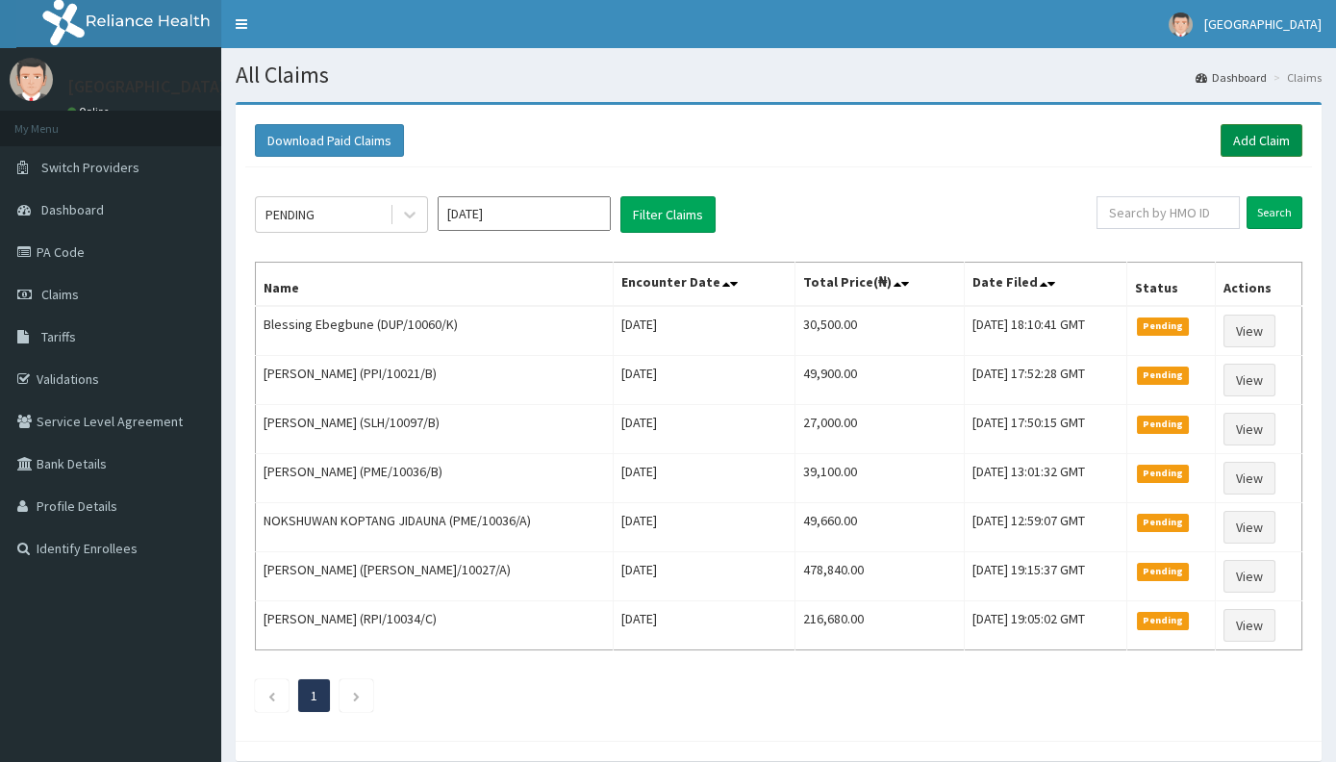
click at [1259, 134] on link "Add Claim" at bounding box center [1262, 140] width 82 height 33
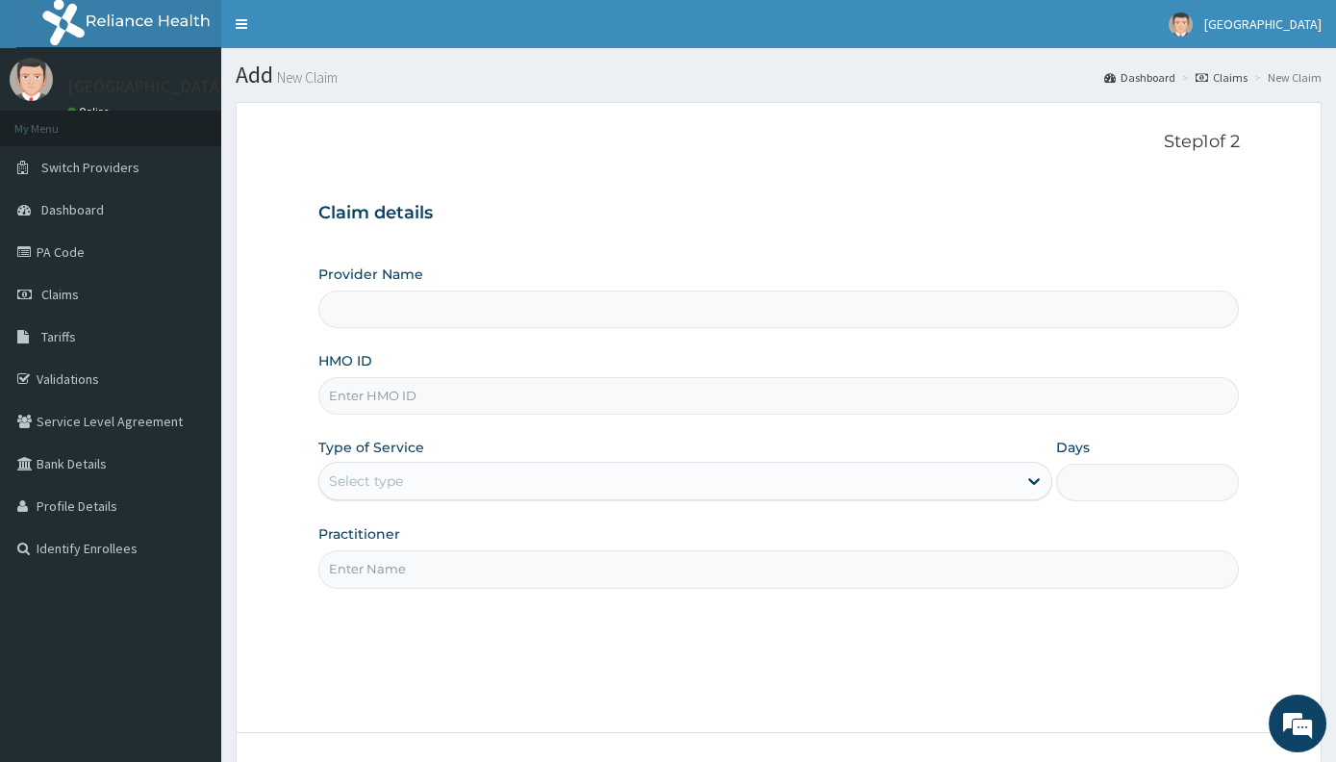
click at [410, 308] on input "Provider Name" at bounding box center [778, 309] width 921 height 38
type input "[GEOGRAPHIC_DATA]"
click at [371, 396] on input "HMO ID" at bounding box center [778, 396] width 921 height 38
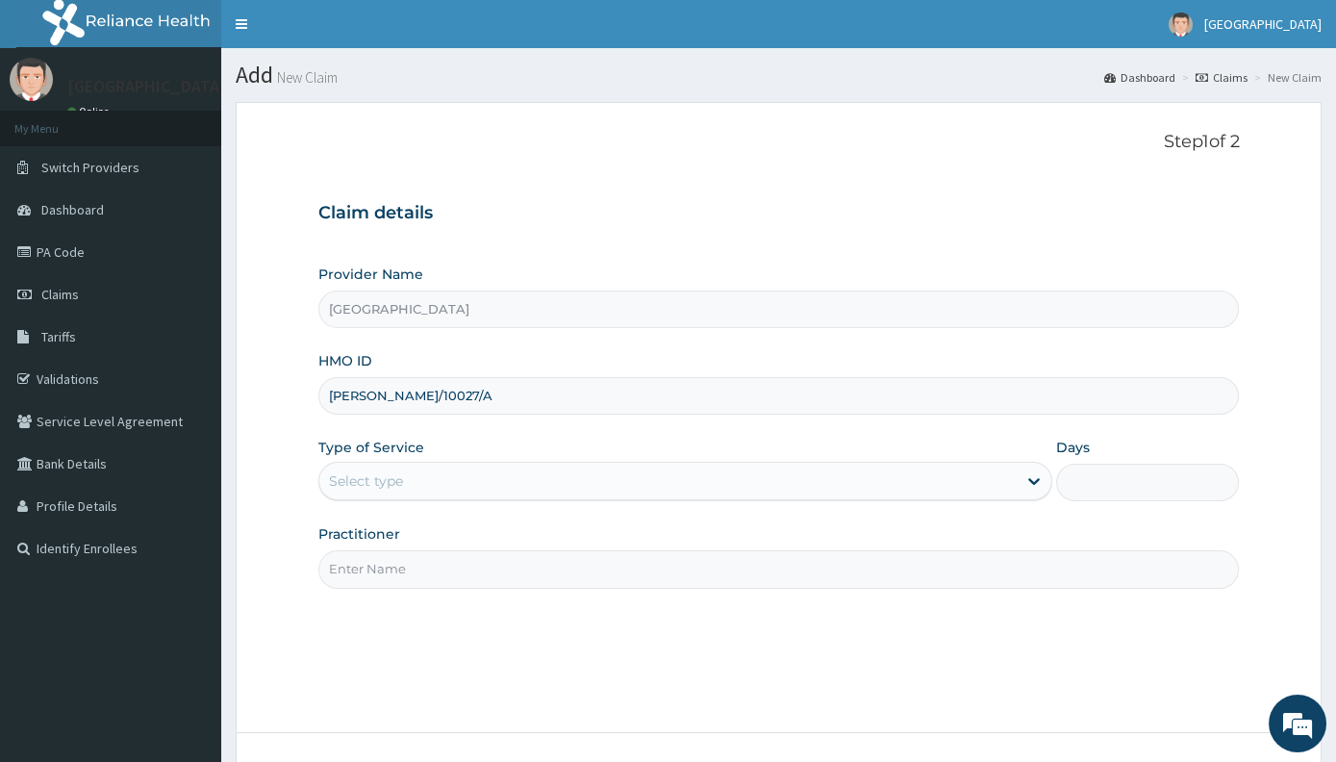
type input "[PERSON_NAME]/10027/A"
click at [368, 467] on div "Select type" at bounding box center [667, 481] width 697 height 31
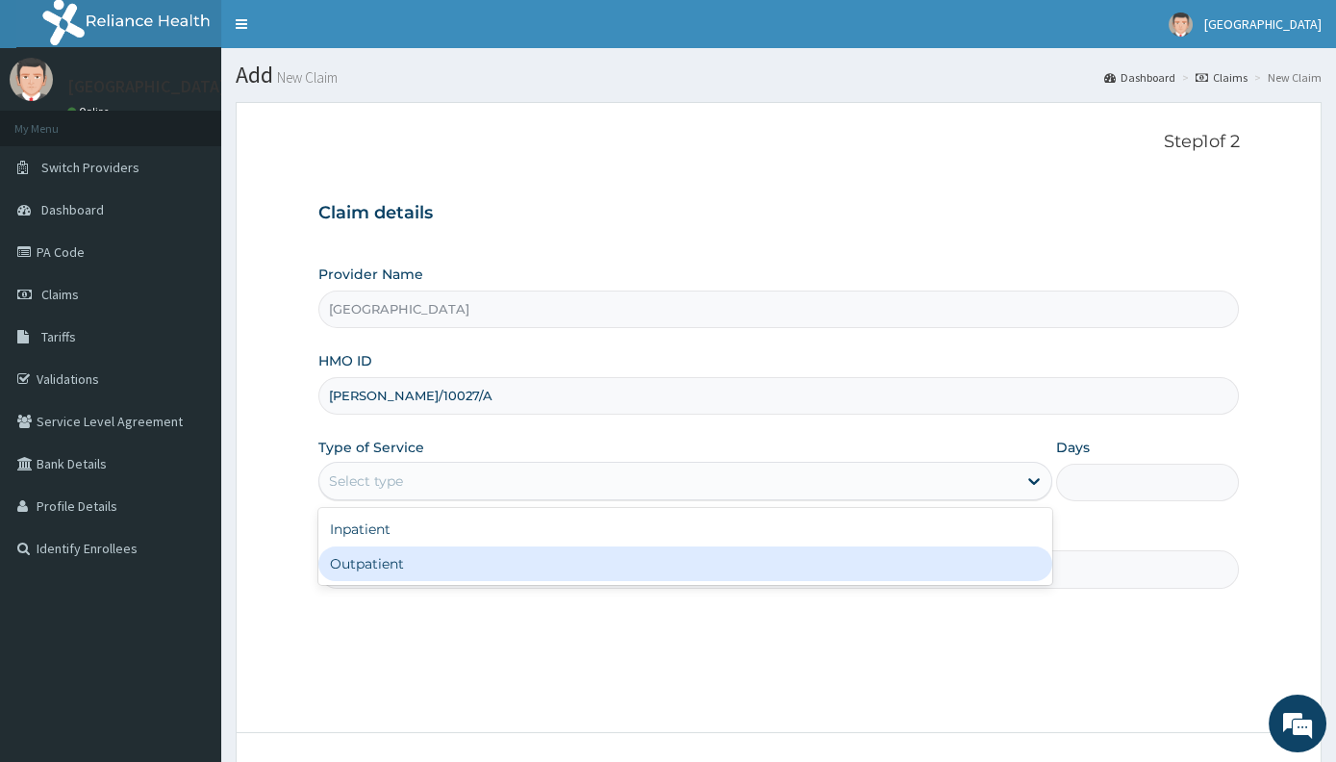
click at [381, 565] on div "Outpatient" at bounding box center [685, 563] width 734 height 35
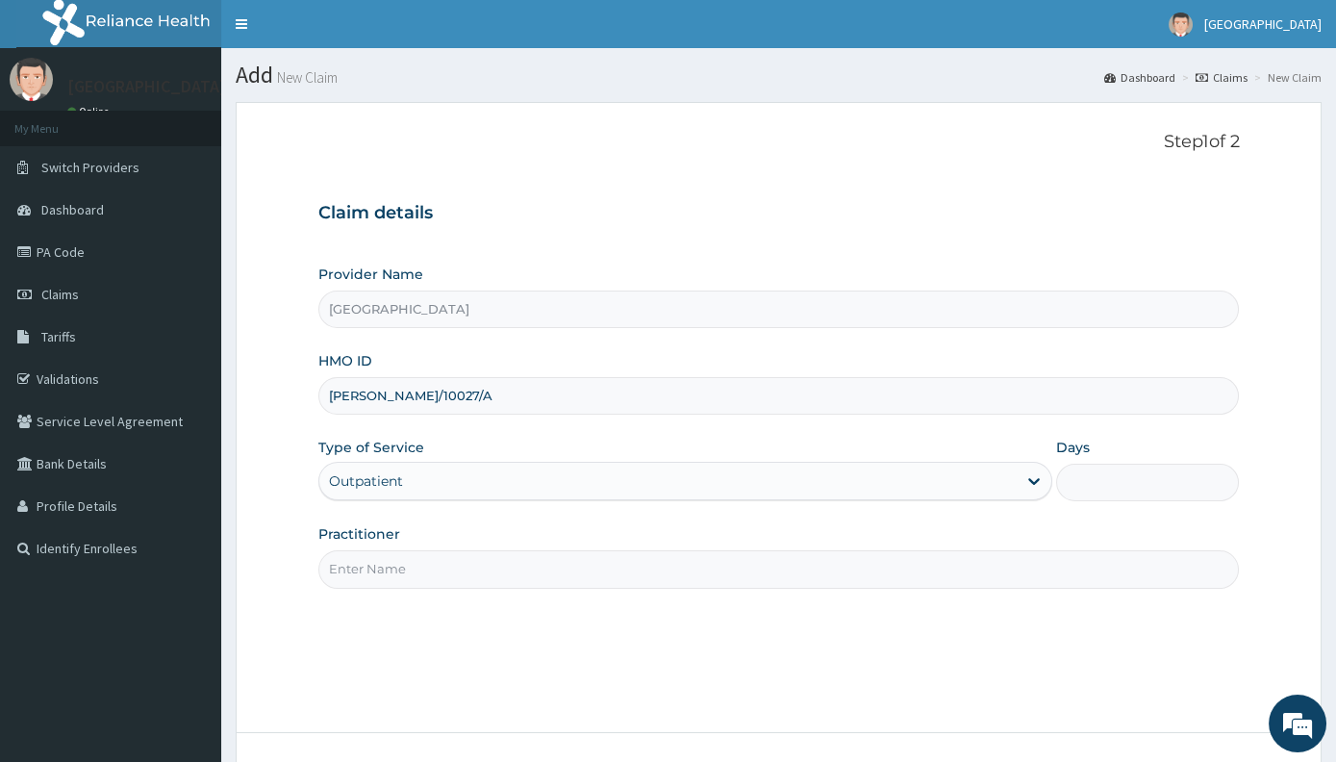
type input "1"
click at [407, 570] on input "Practitioner" at bounding box center [778, 569] width 921 height 38
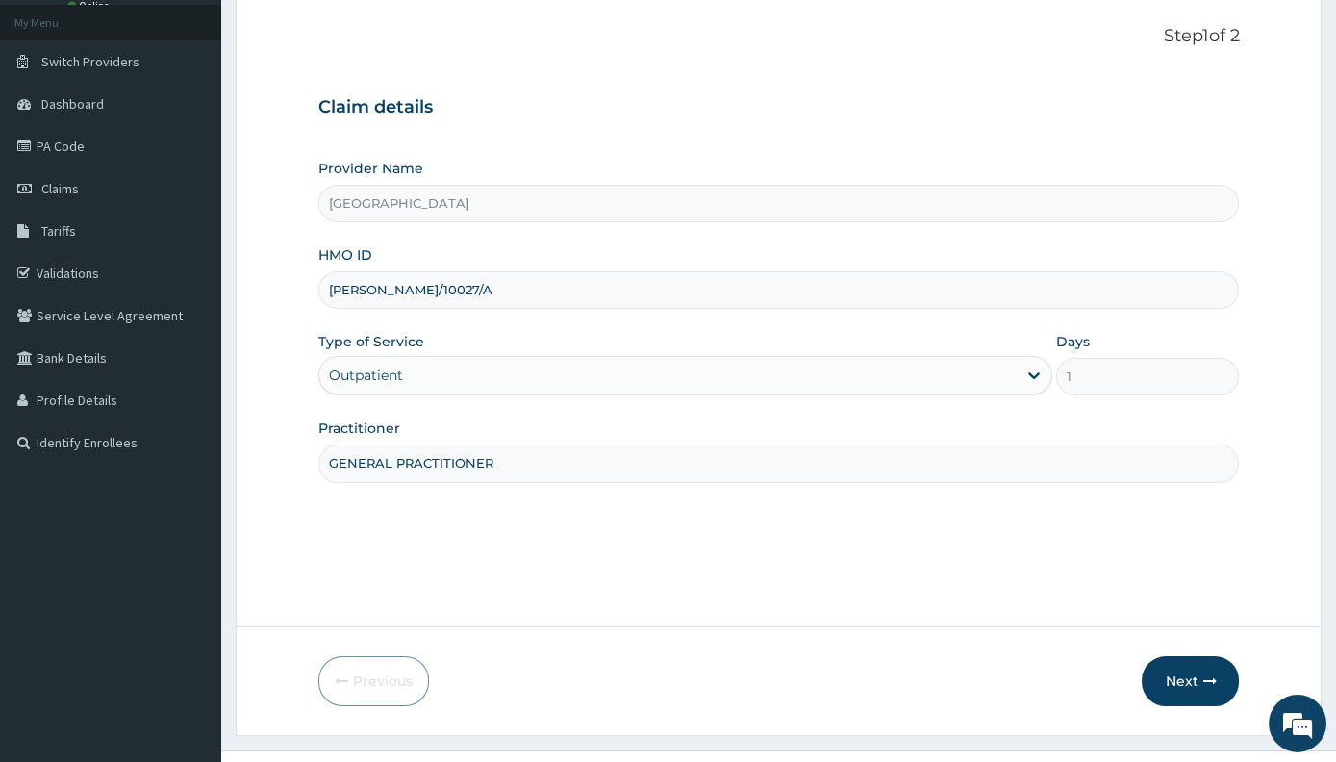
scroll to position [142, 0]
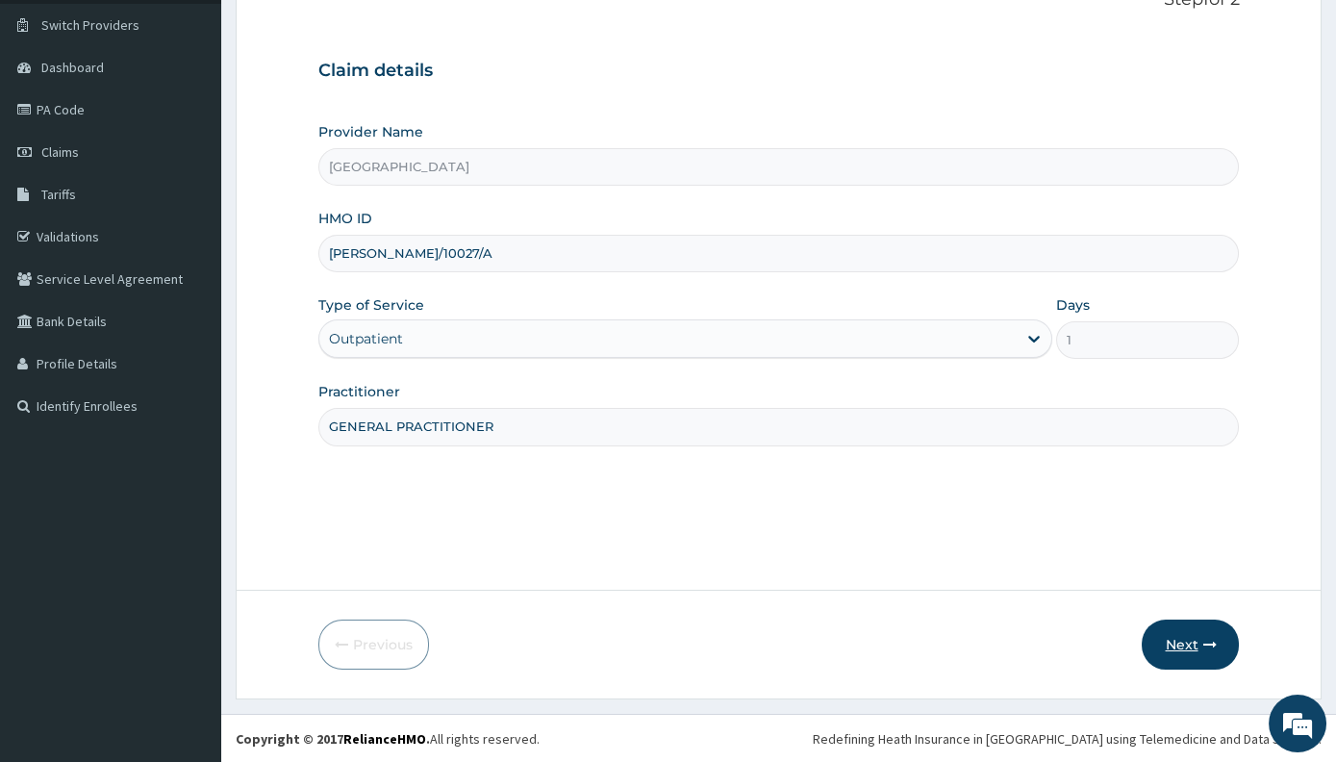
type input "GENERAL PRACTITIONER"
click at [1220, 647] on button "Next" at bounding box center [1190, 644] width 97 height 50
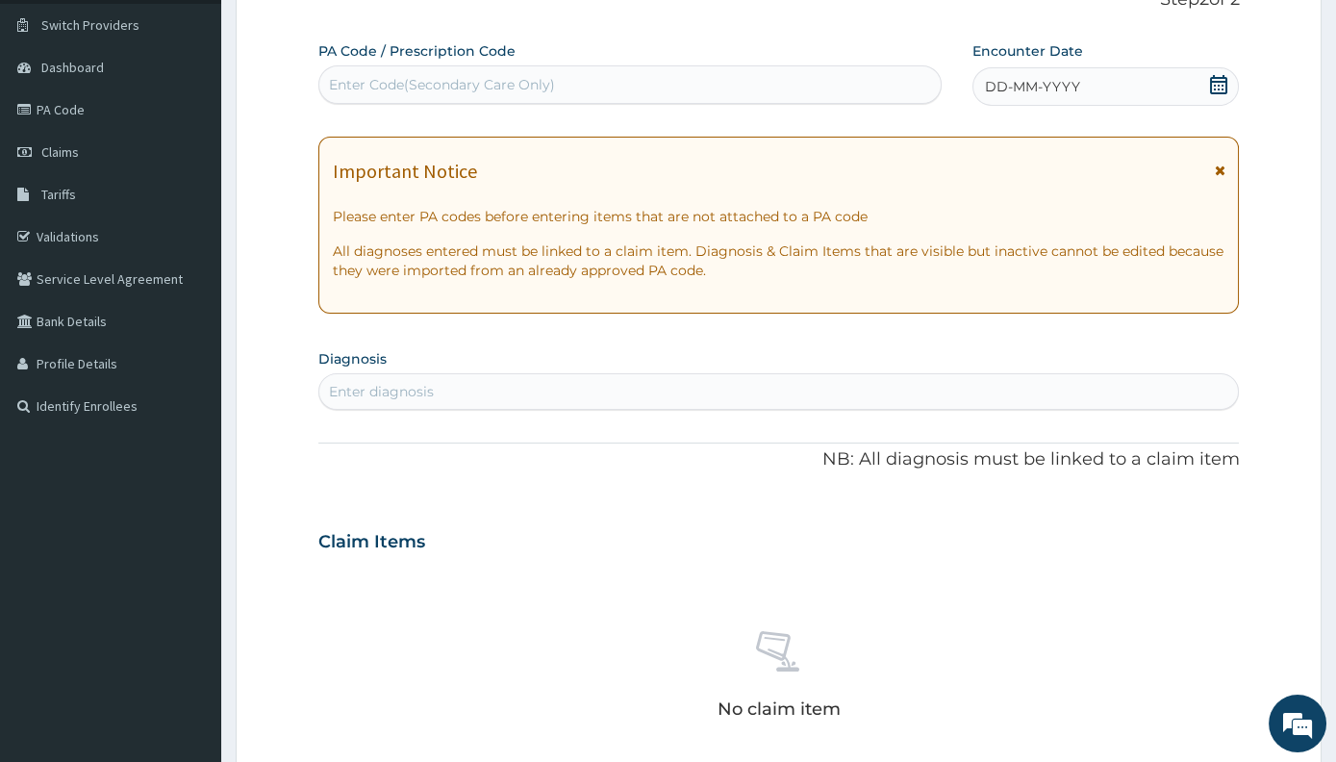
scroll to position [0, 0]
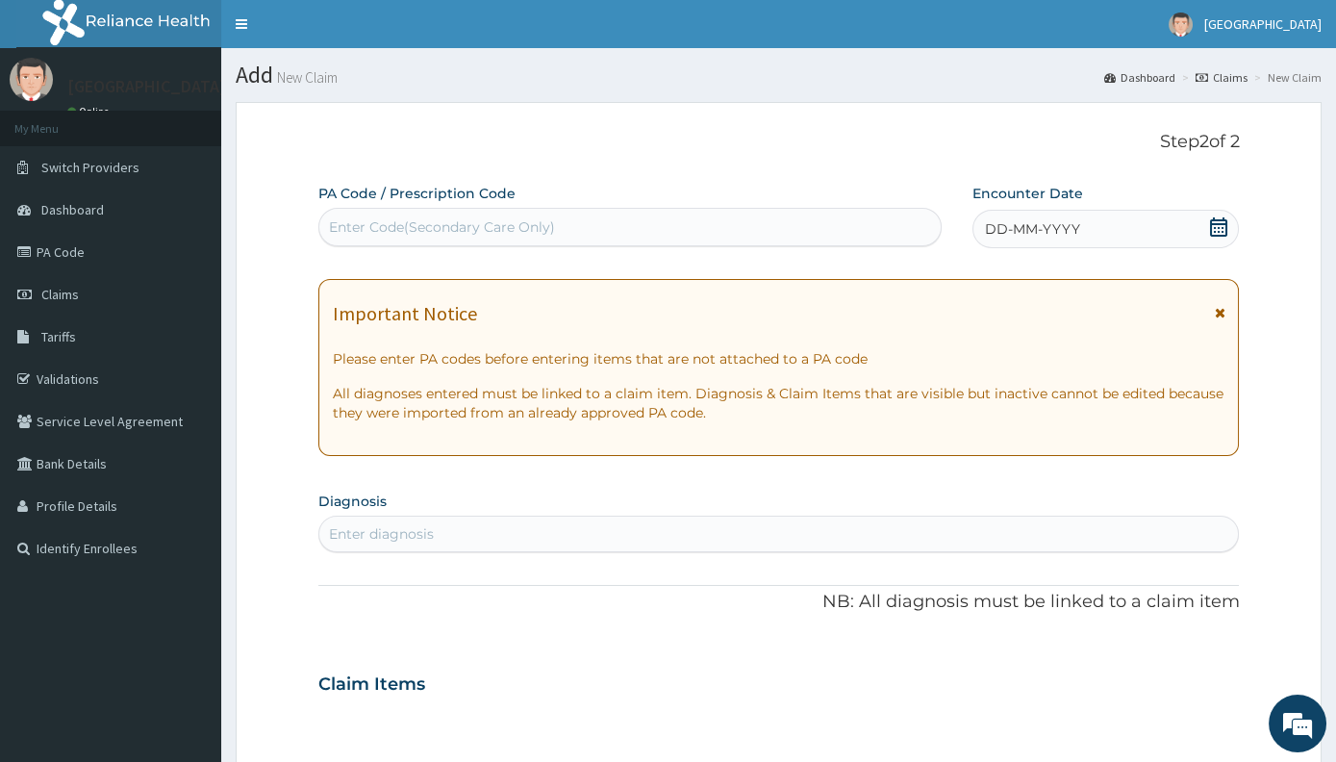
click at [519, 235] on div "Enter Code(Secondary Care Only)" at bounding box center [442, 226] width 226 height 19
type input "PA/11D86B"
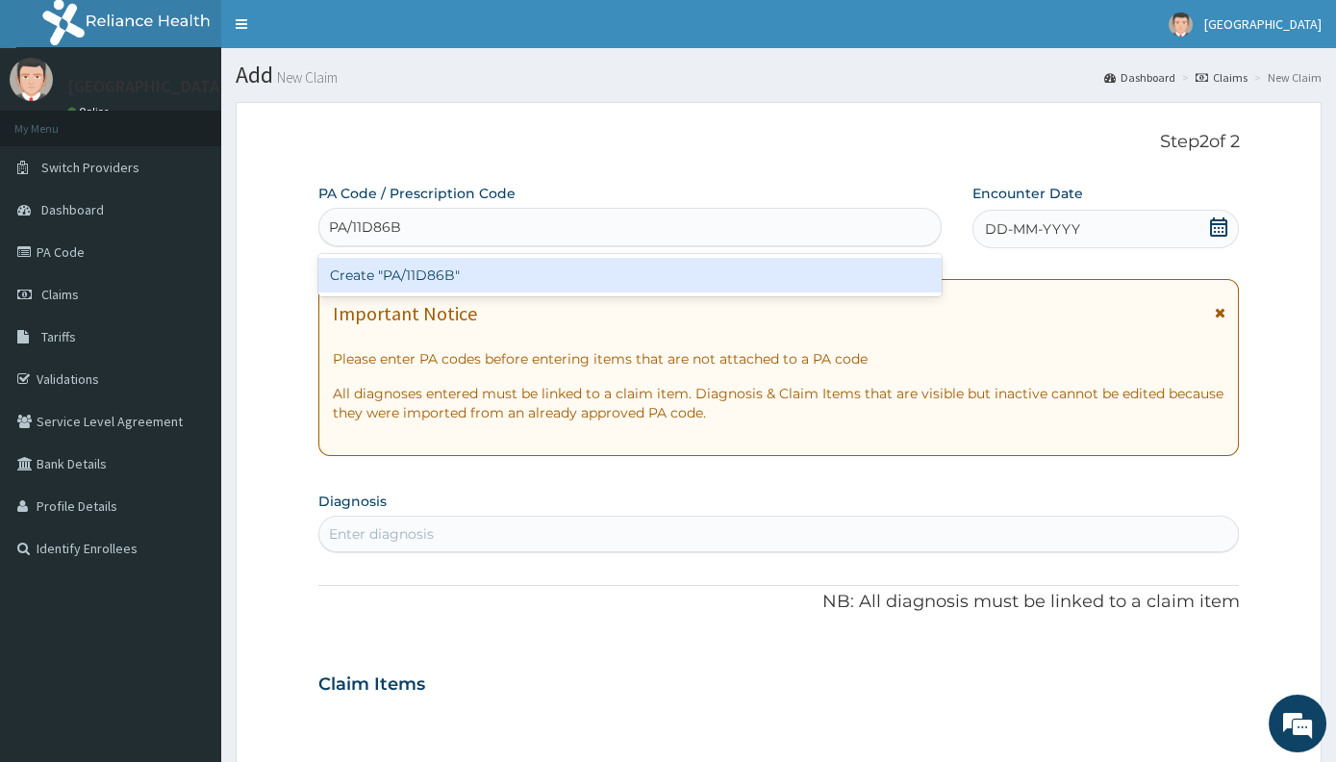
click at [371, 266] on div "Create "PA/11D86B"" at bounding box center [629, 275] width 623 height 35
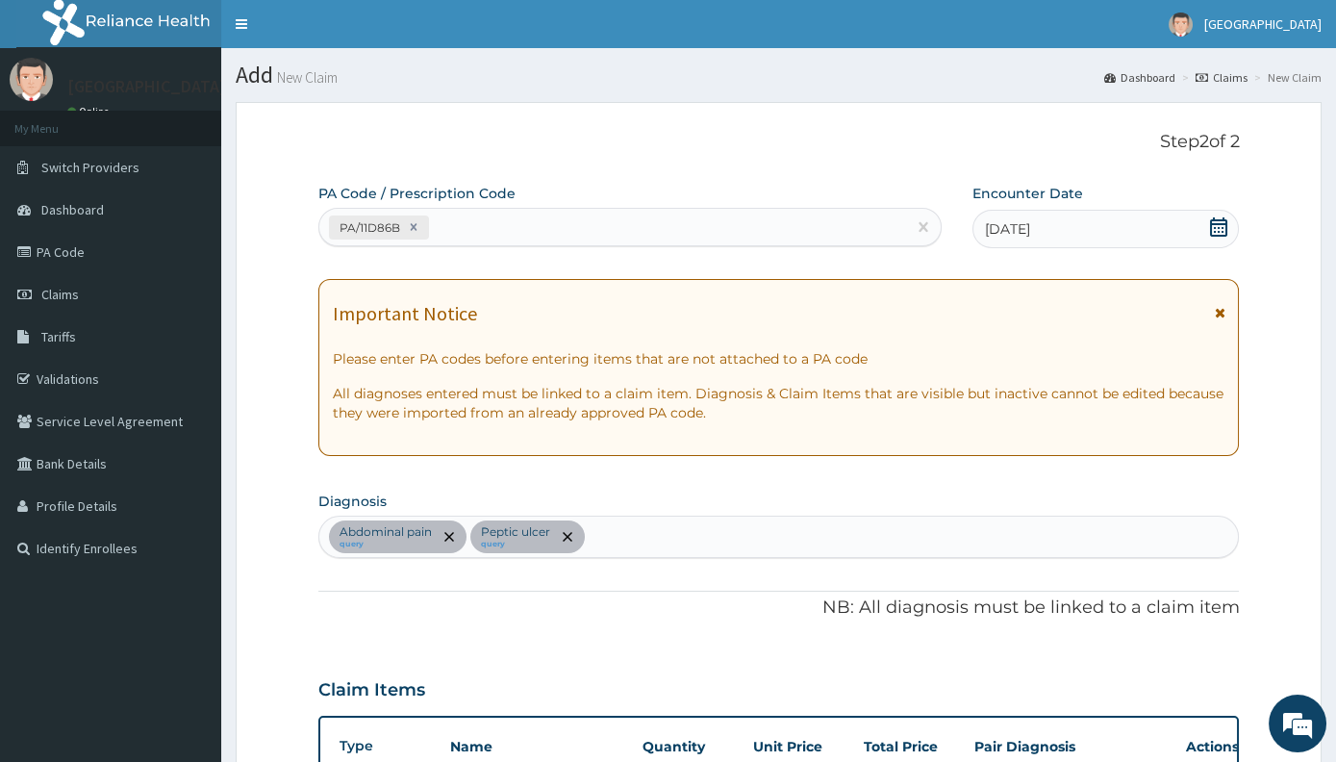
click at [350, 146] on div "Step 2 of 2 PA Code / Prescription Code PA/11D86B Encounter Date 11-08-2025 Imp…" at bounding box center [778, 645] width 921 height 1027
type input "PA/553D46"
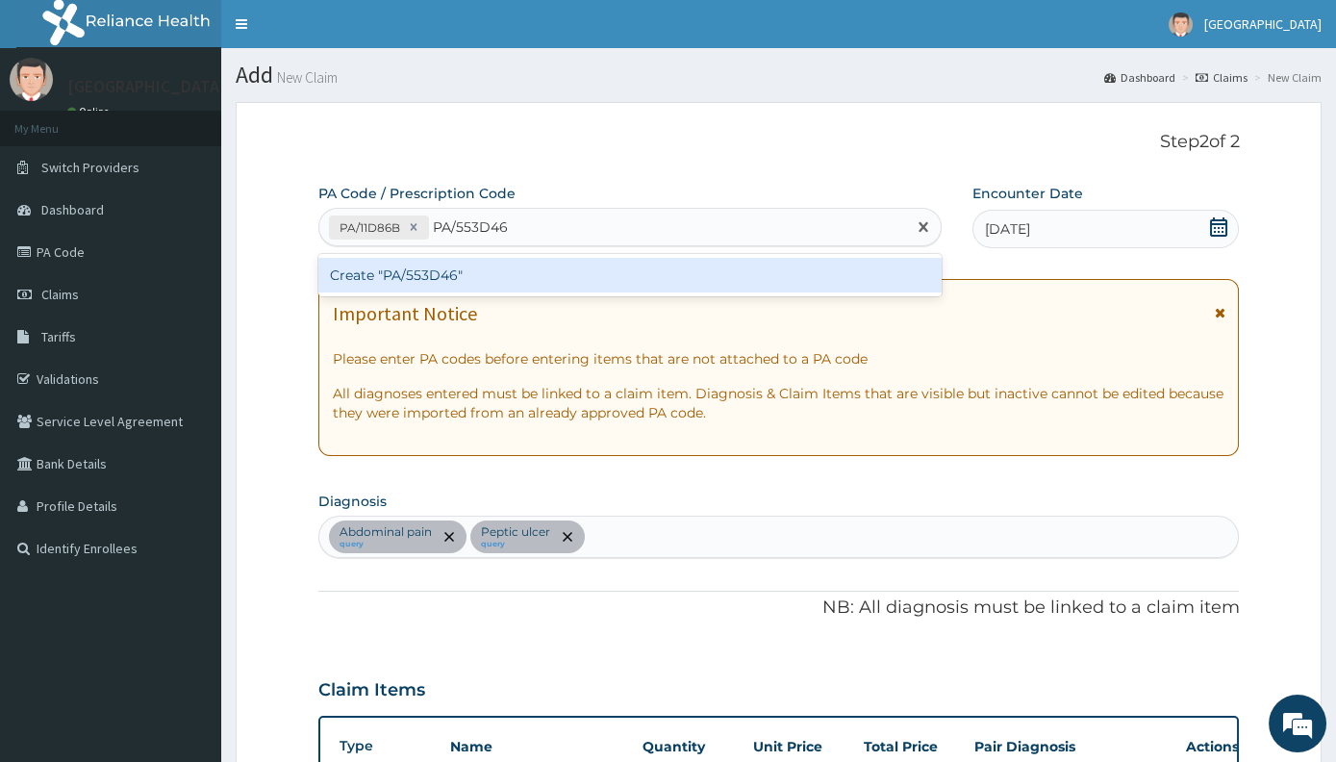
click at [436, 265] on div "Create "PA/553D46"" at bounding box center [629, 275] width 623 height 35
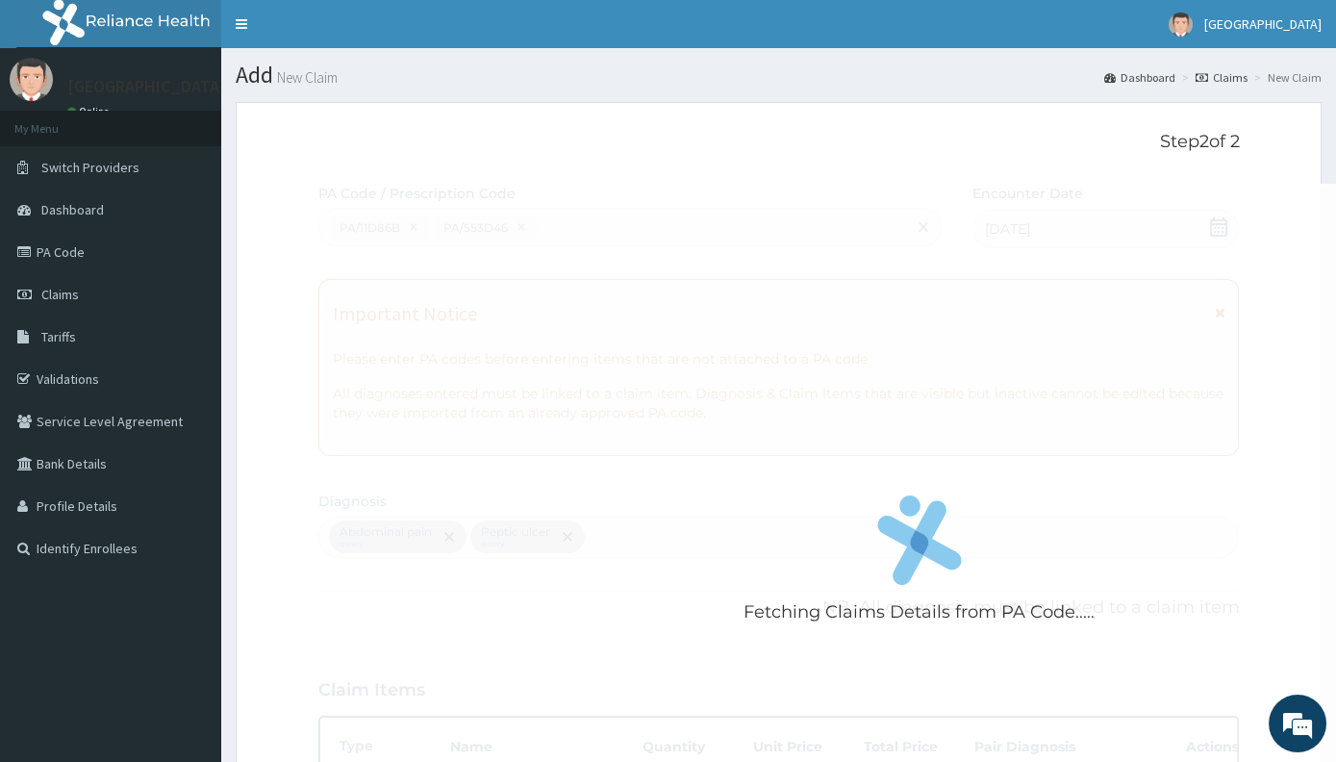
click at [435, 275] on div "Fetching Claims Details from PA Code....." at bounding box center [919, 565] width 1202 height 762
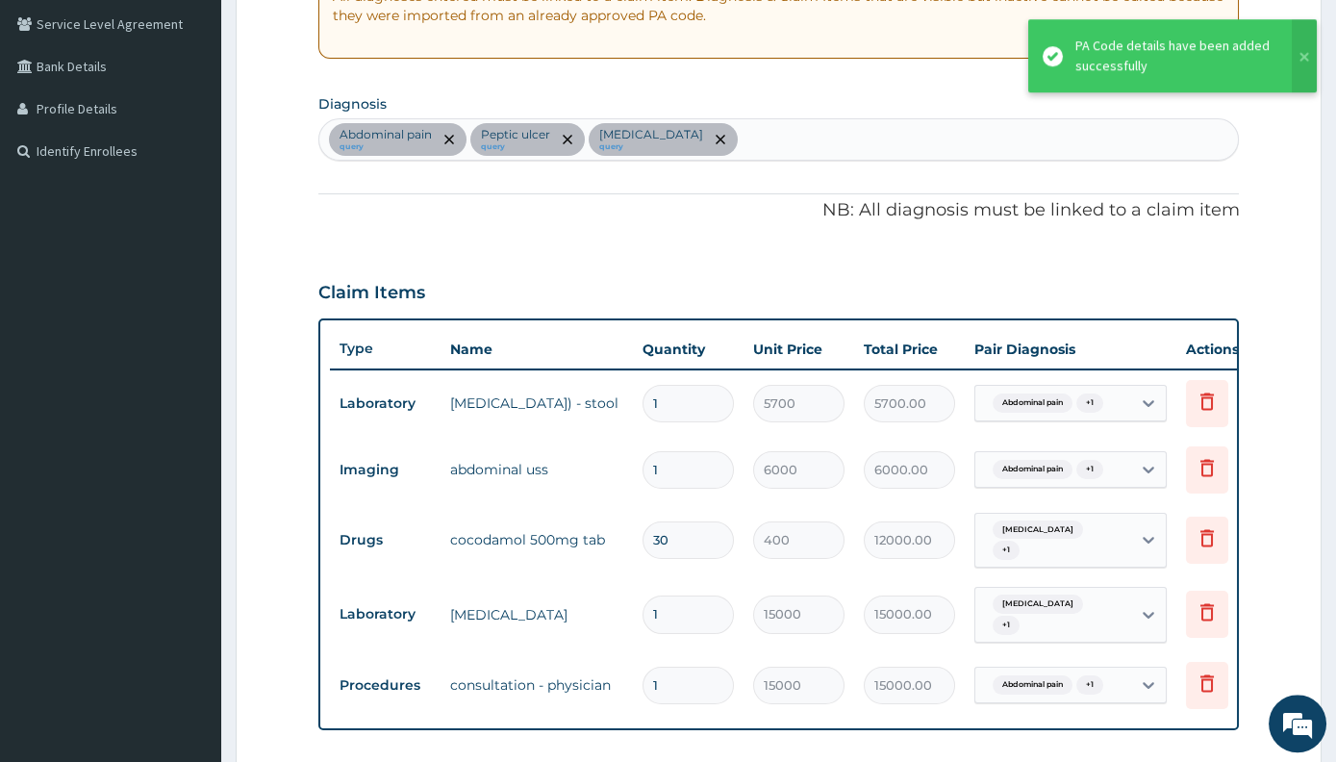
scroll to position [175, 0]
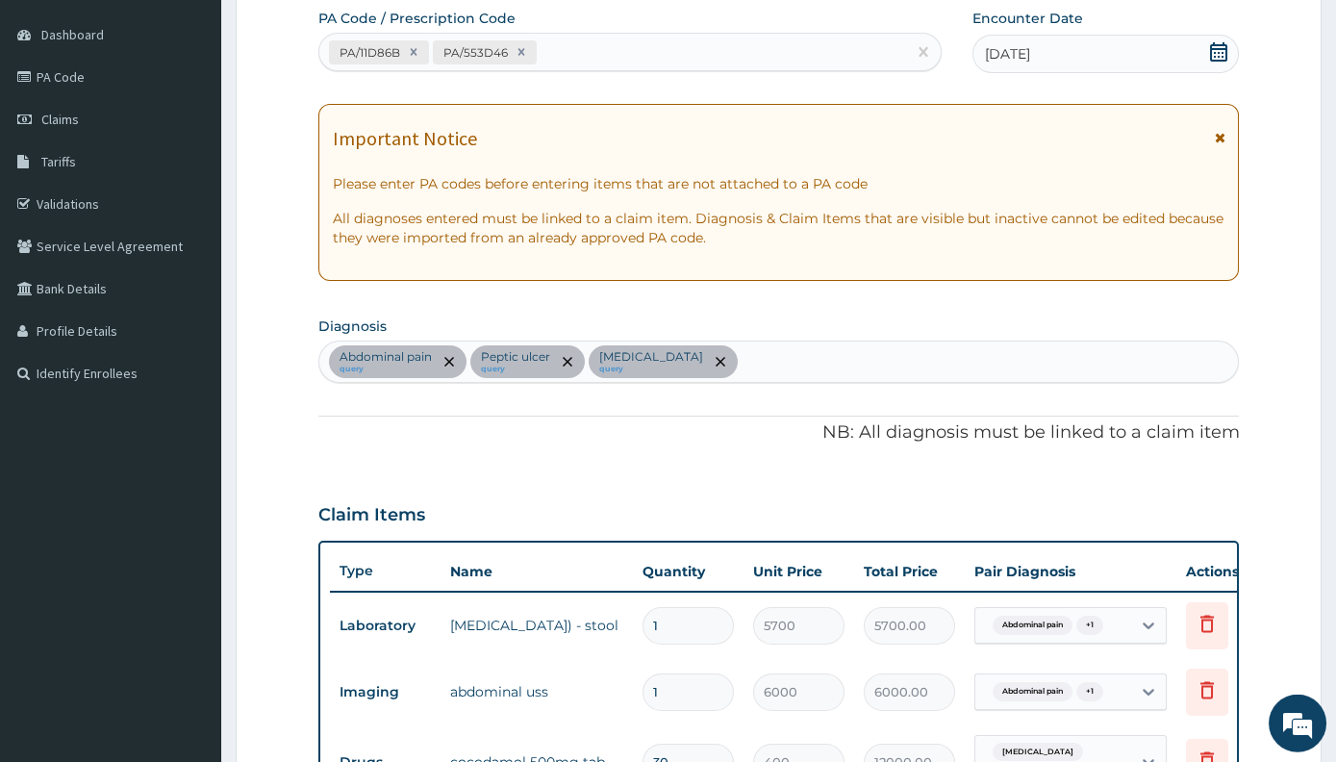
click at [602, 53] on div "PA/11D86B PA/553D46" at bounding box center [612, 53] width 587 height 32
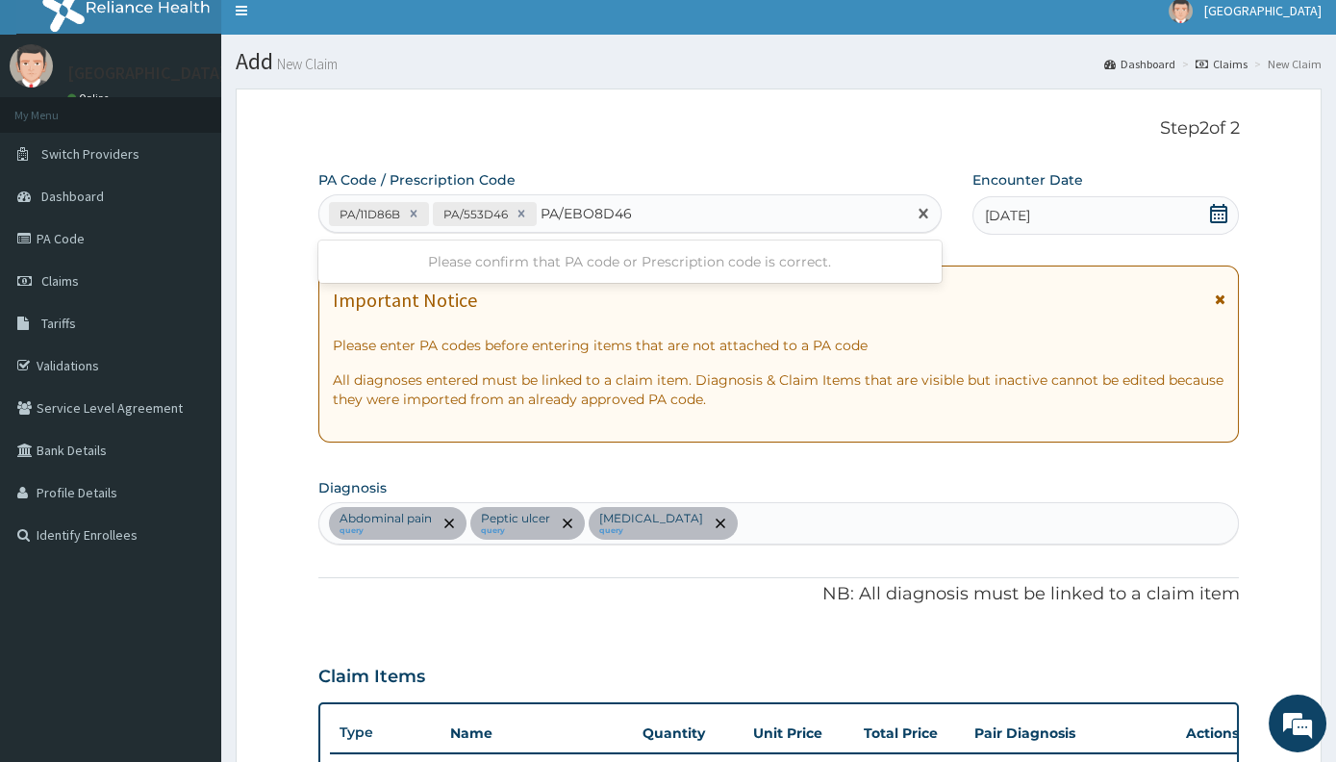
scroll to position [0, 0]
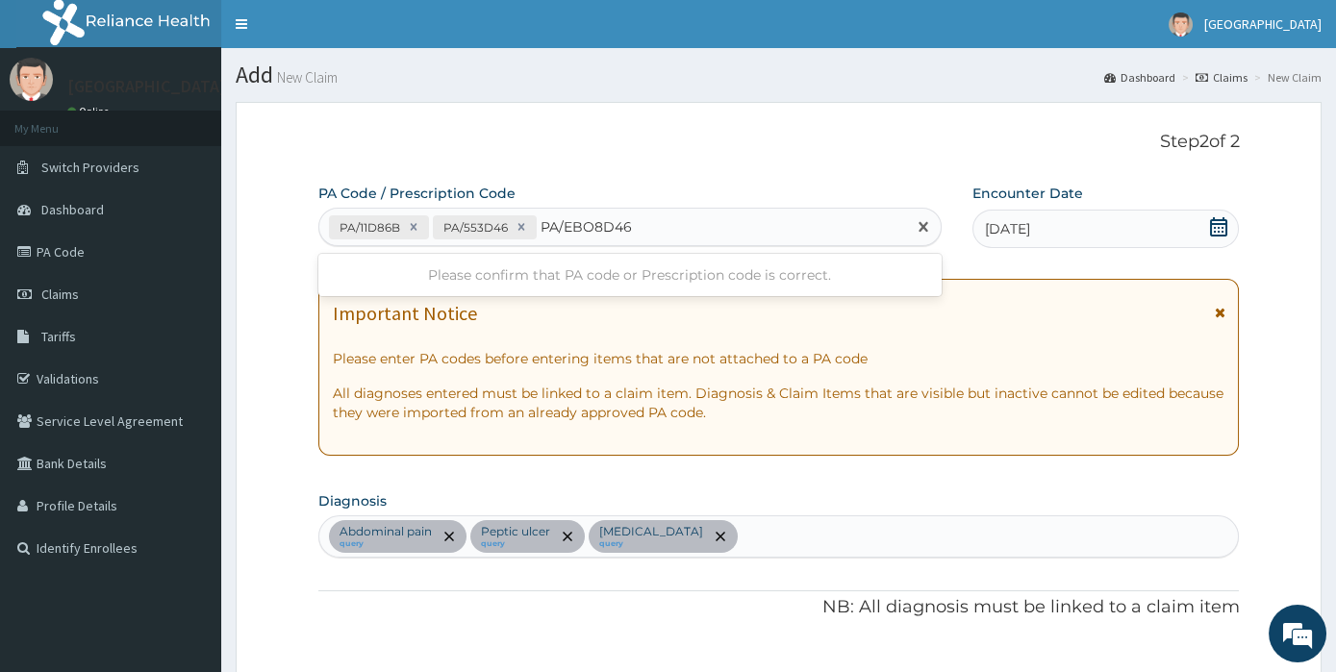
type input "PA/EBO8D46"
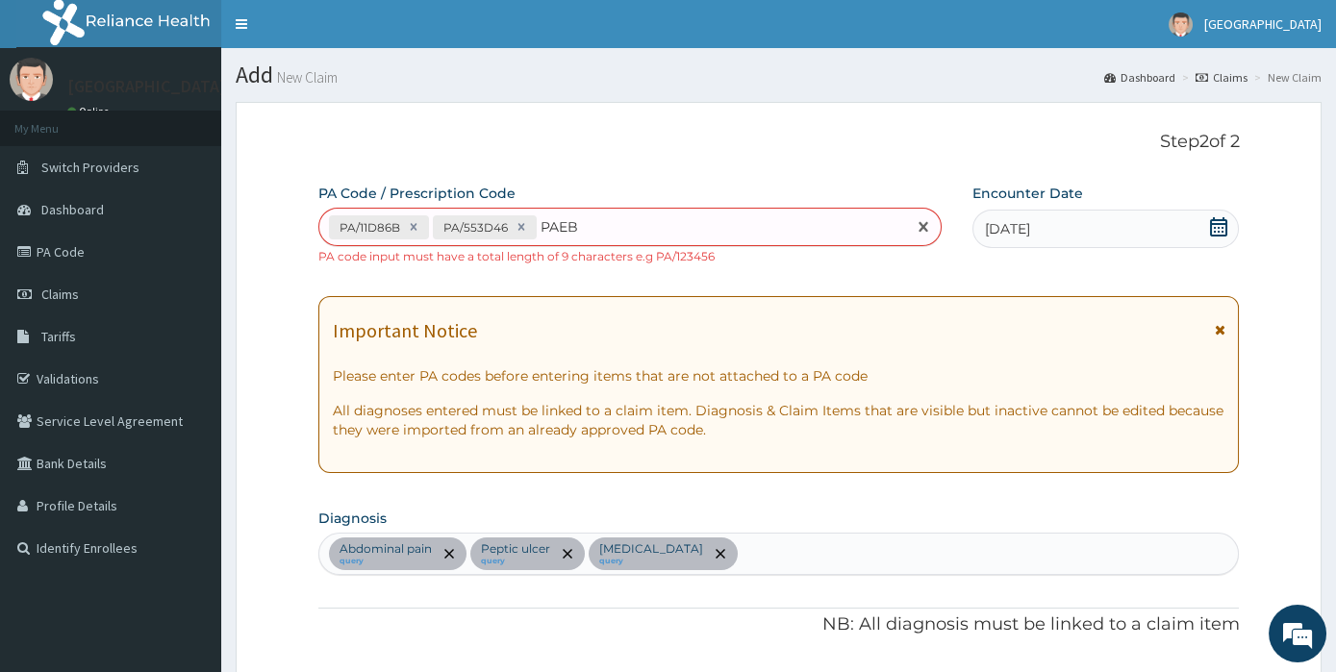
type input "PAEB"
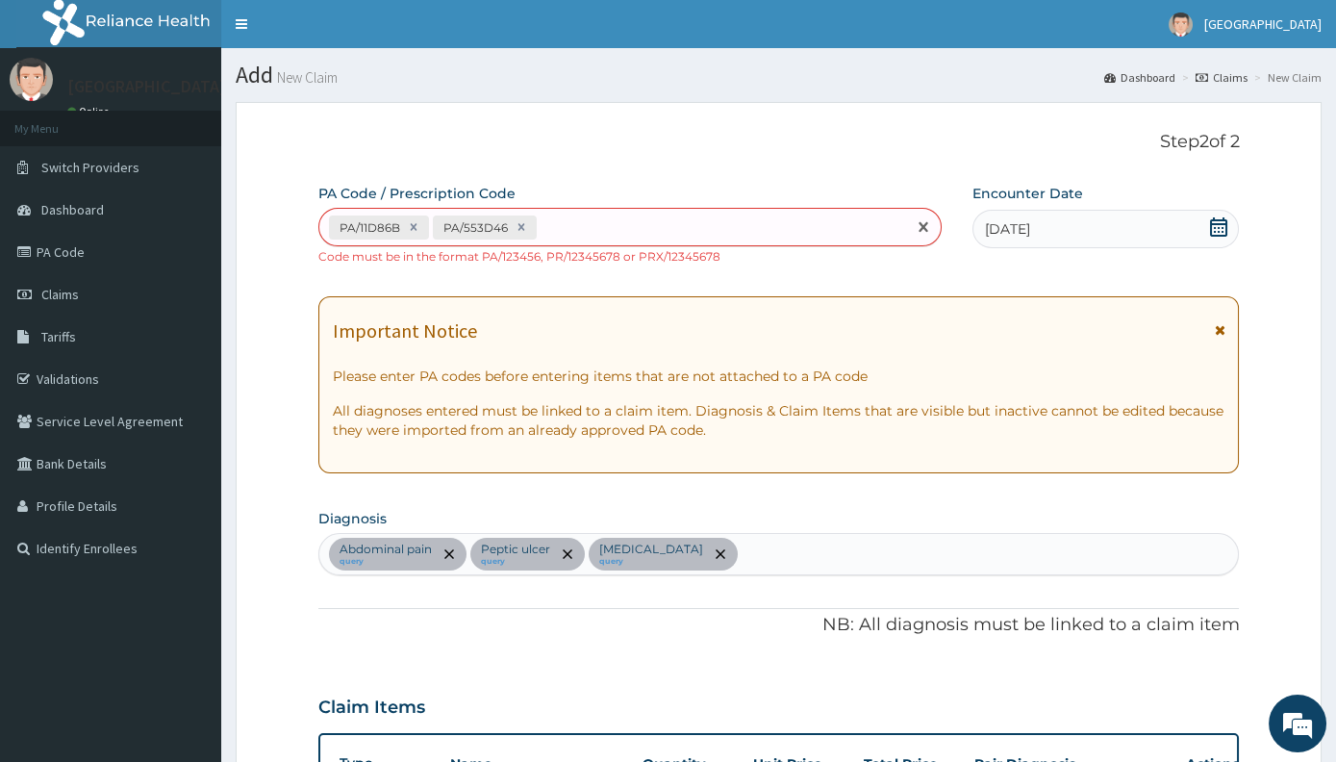
click at [574, 239] on div "PA/11D86B PA/553D46" at bounding box center [612, 228] width 587 height 32
click at [580, 233] on div "PA/11D86B PA/553D46" at bounding box center [612, 228] width 587 height 32
type input "PA/EB08D6"
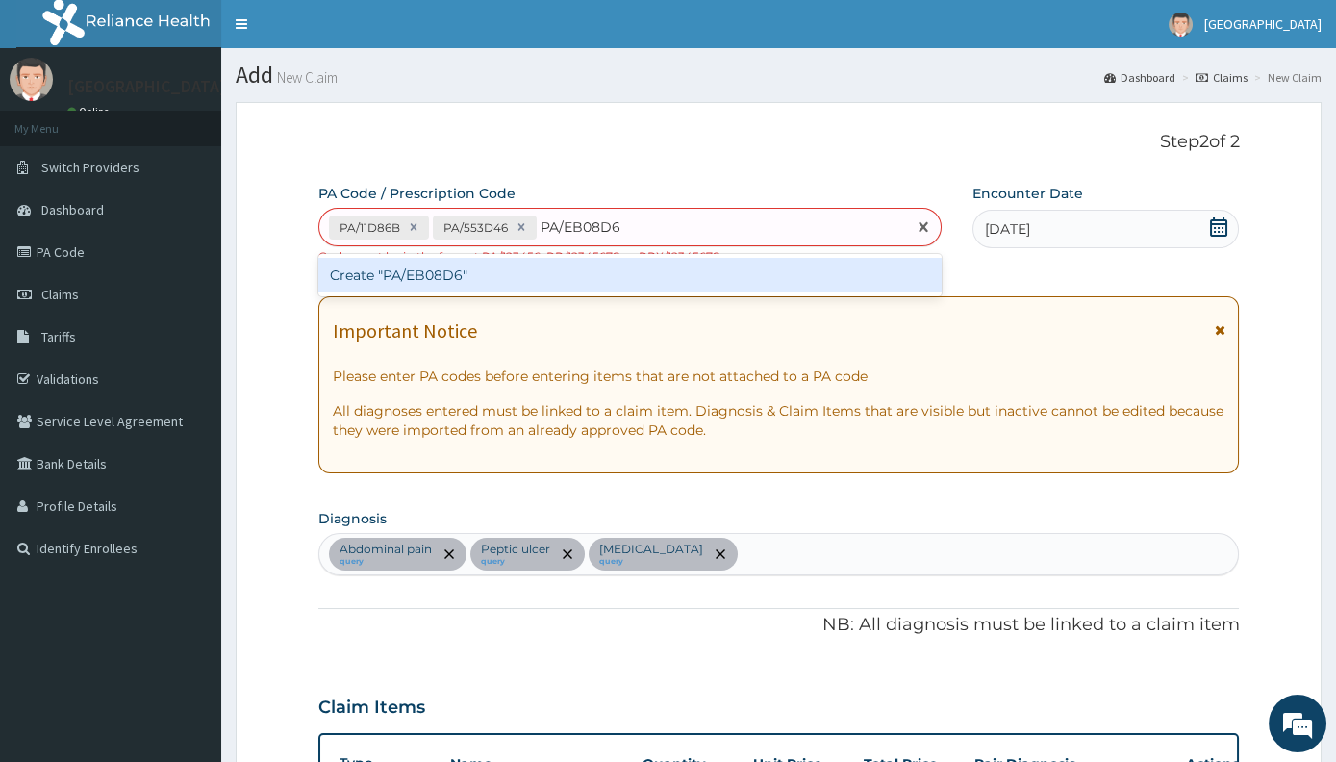
click at [549, 263] on div "Create "PA/EB08D6"" at bounding box center [629, 275] width 623 height 35
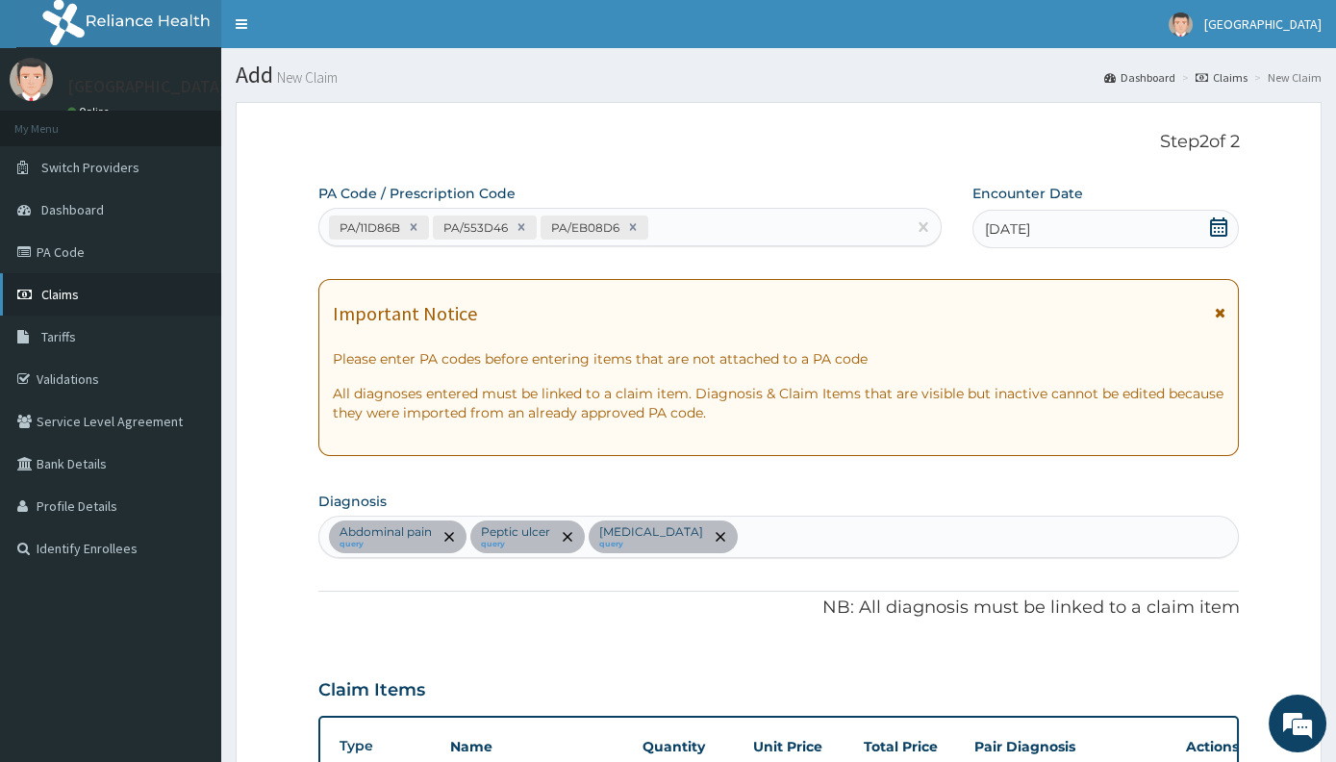
click at [93, 297] on link "Claims" at bounding box center [110, 294] width 221 height 42
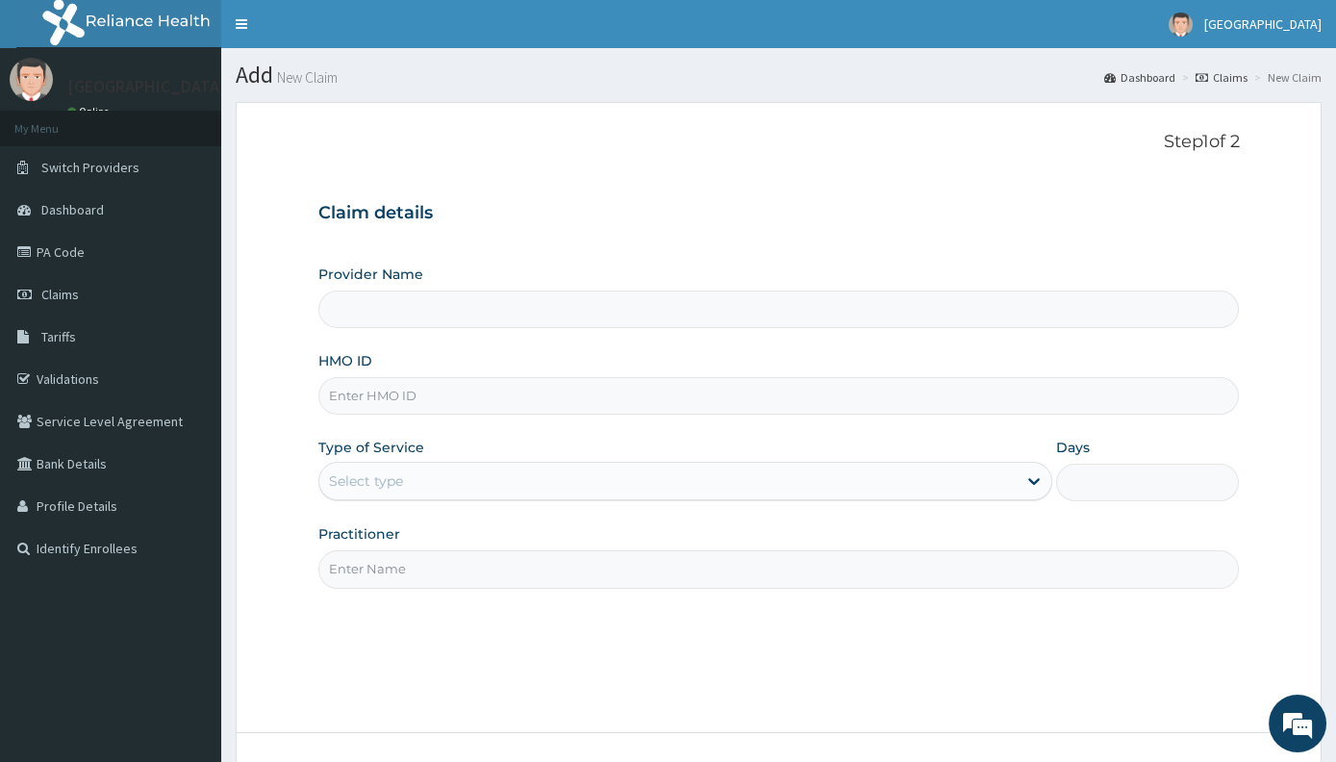
type input "[GEOGRAPHIC_DATA]"
click at [444, 392] on input "HMO ID" at bounding box center [778, 396] width 921 height 38
click at [442, 395] on input "HMO ID" at bounding box center [778, 396] width 921 height 38
type input "NED/10027/A"
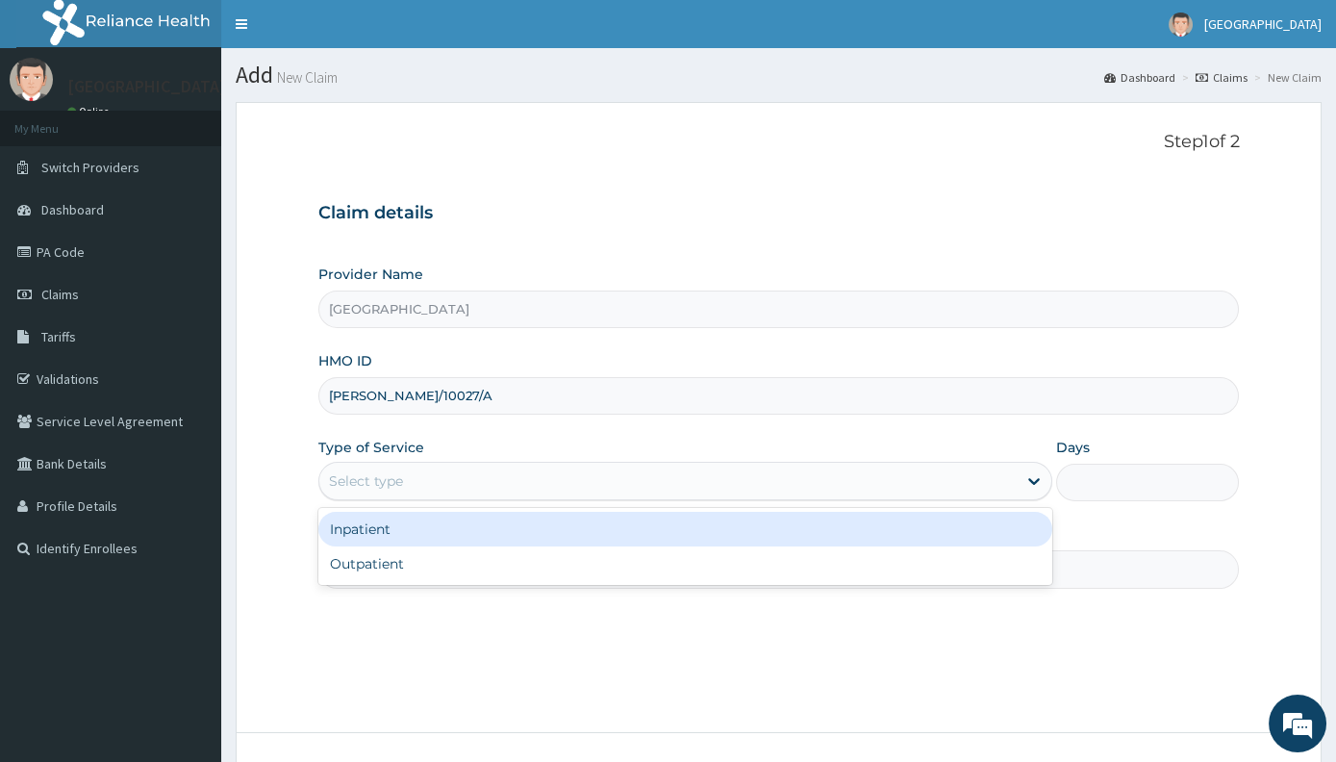
click at [407, 469] on div "Select type" at bounding box center [667, 481] width 697 height 31
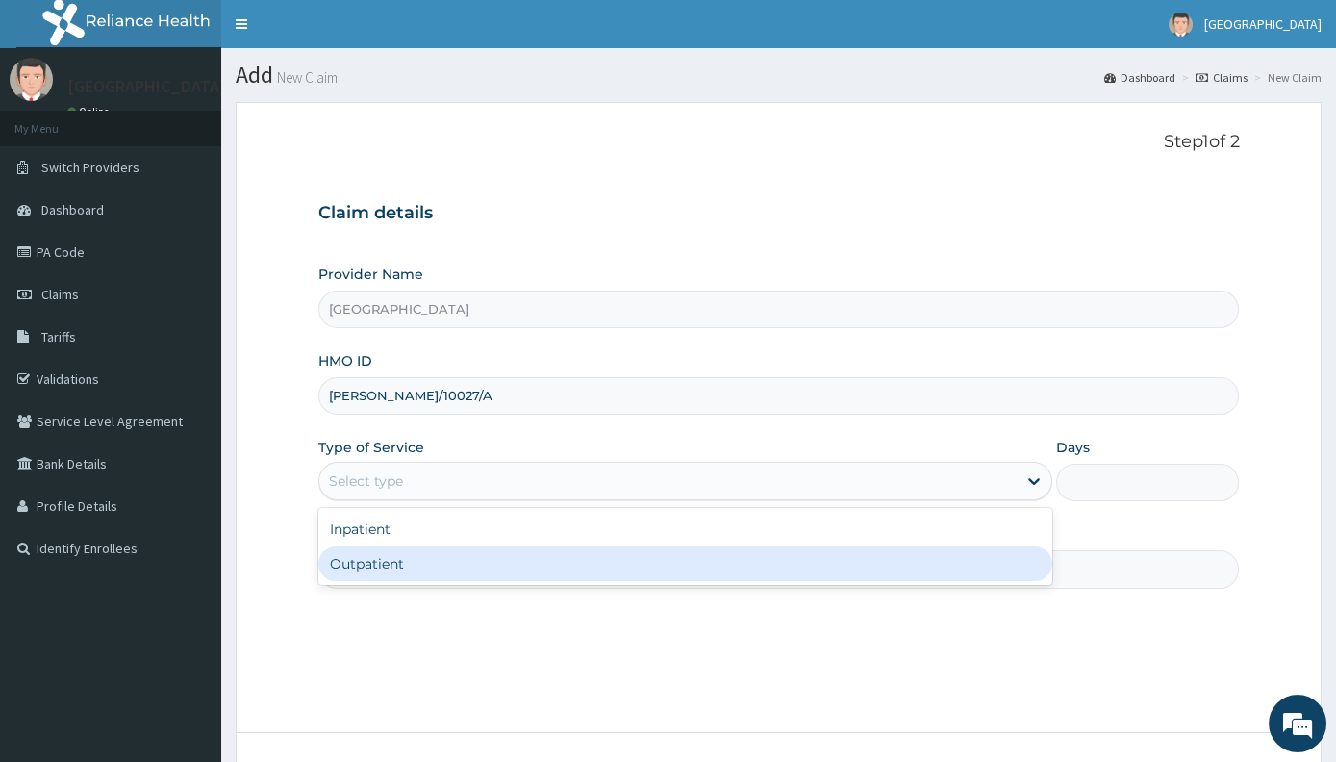
click at [388, 558] on div "Outpatient" at bounding box center [685, 563] width 734 height 35
type input "1"
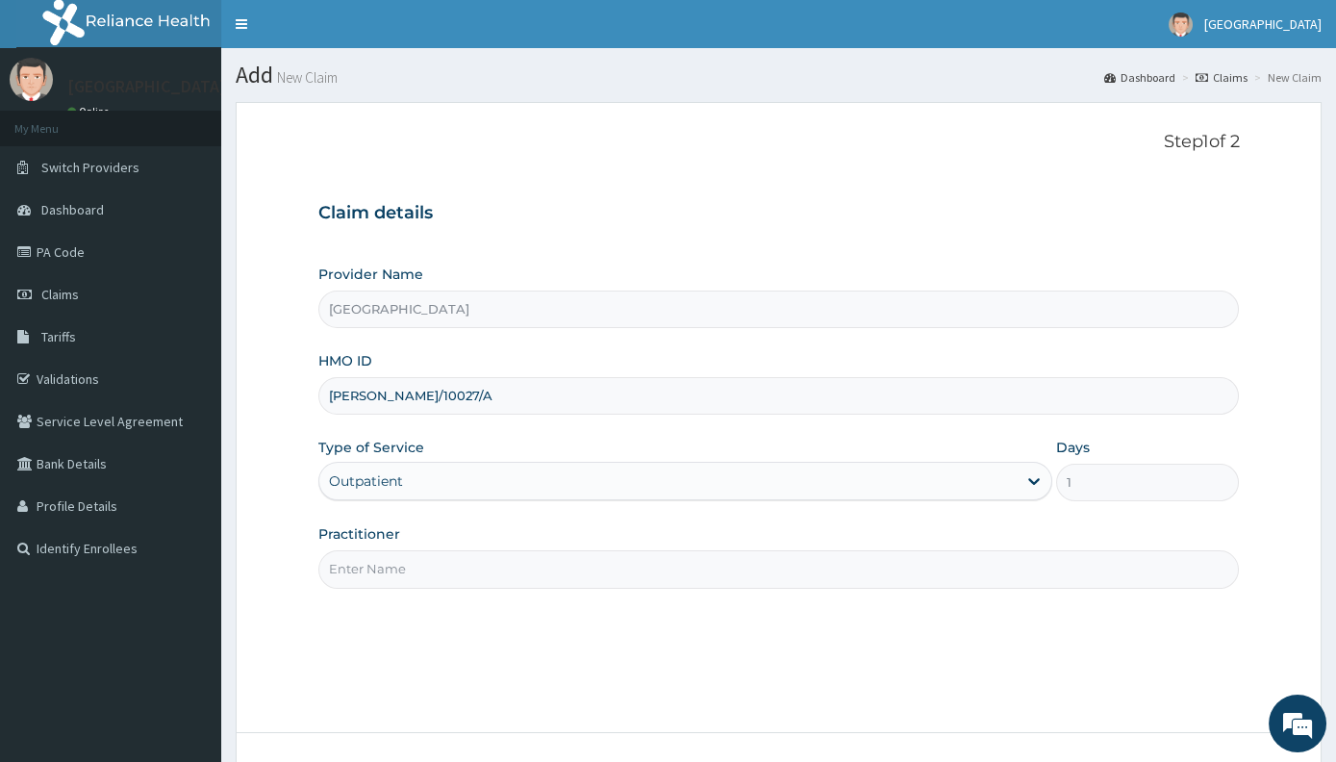
click at [400, 548] on div "Practitioner" at bounding box center [778, 555] width 921 height 63
click at [400, 560] on input "Practitioner" at bounding box center [778, 569] width 921 height 38
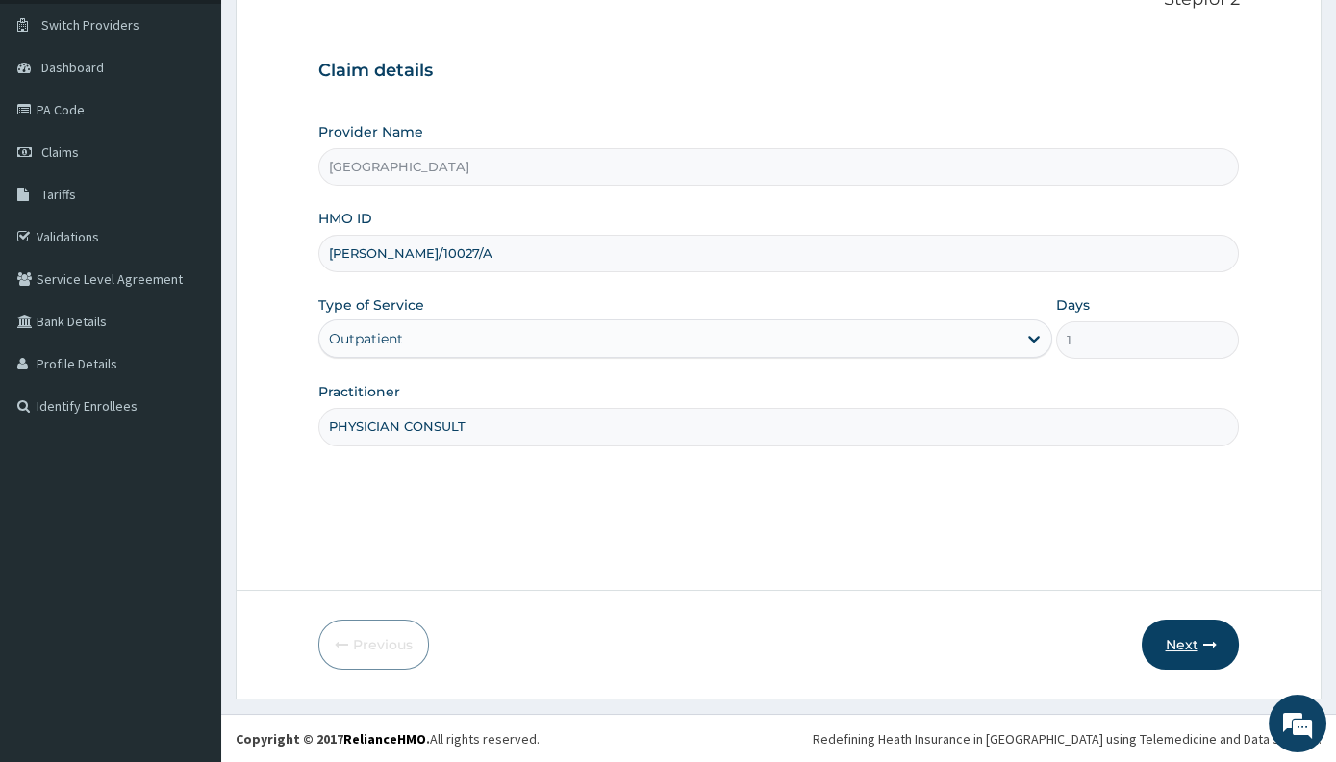
type input "PHYSICIAN CONSULT"
click at [1180, 648] on button "Next" at bounding box center [1190, 644] width 97 height 50
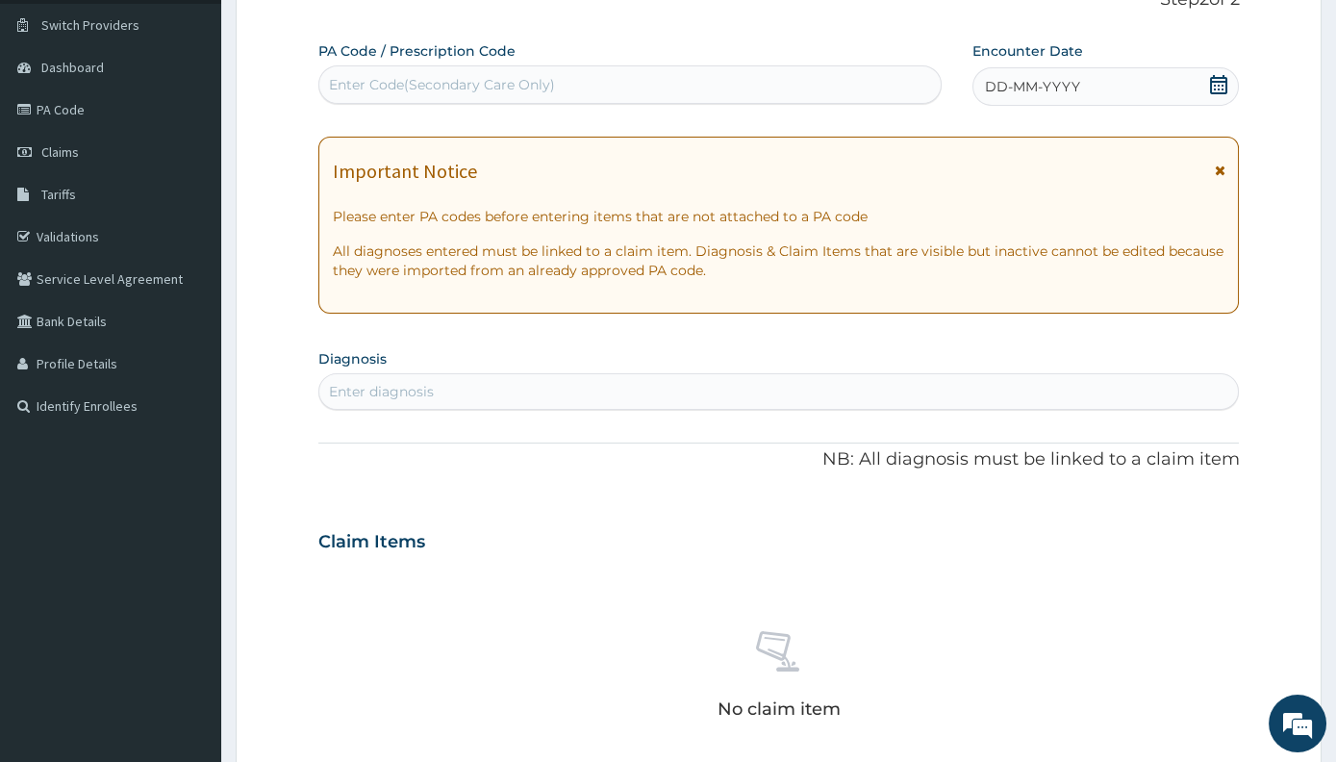
click at [553, 392] on div "Enter diagnosis" at bounding box center [779, 391] width 920 height 31
click at [575, 70] on div "Enter Code(Secondary Care Only)" at bounding box center [629, 84] width 621 height 31
click at [543, 88] on div "Enter Code(Secondary Care Only)" at bounding box center [442, 84] width 226 height 19
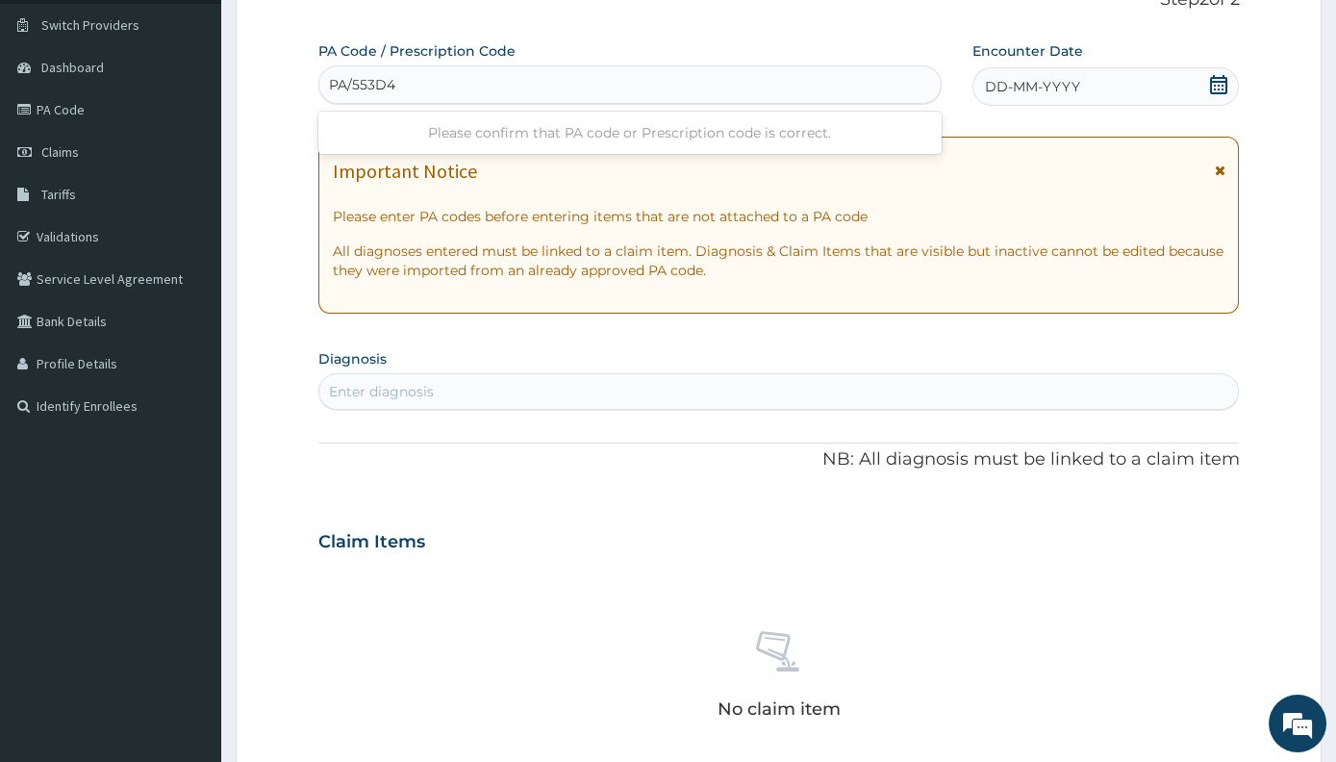
type input "PA/553D46"
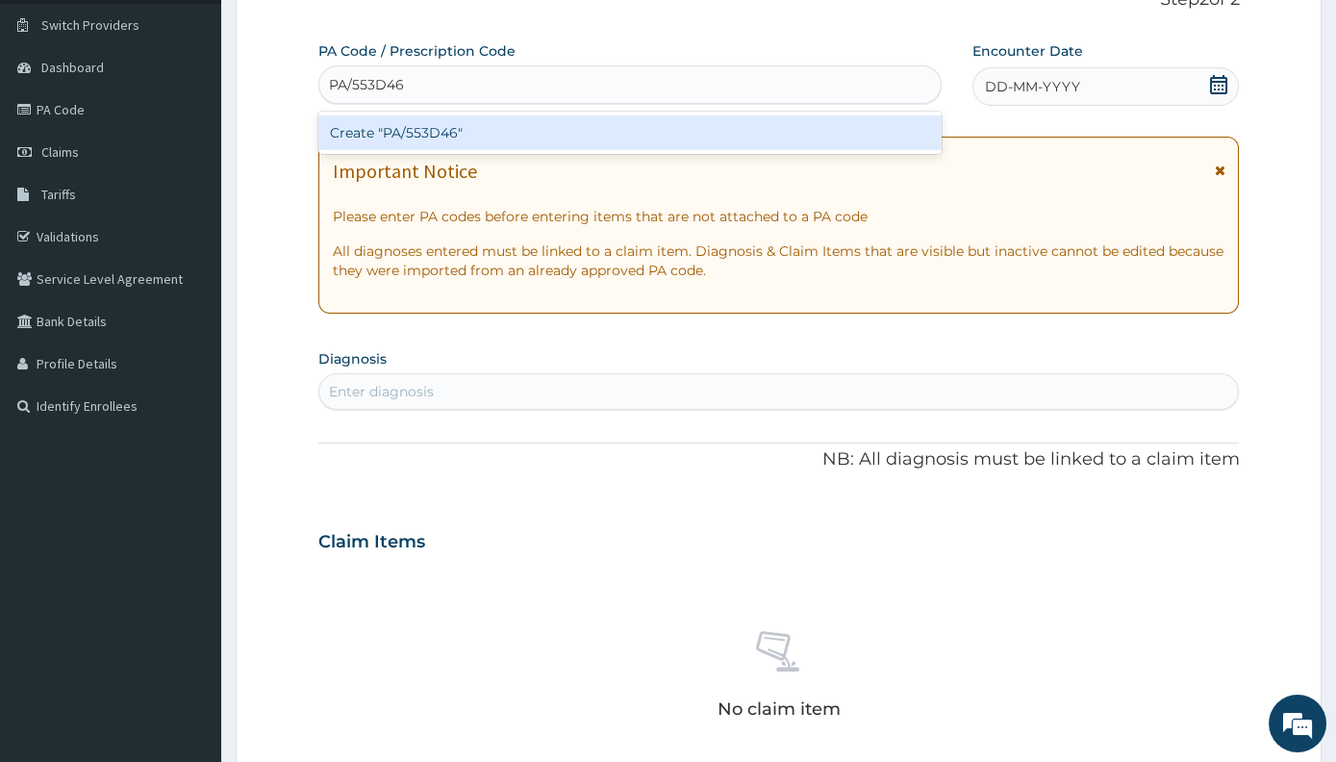
click at [517, 124] on div "Create "PA/553D46"" at bounding box center [629, 132] width 623 height 35
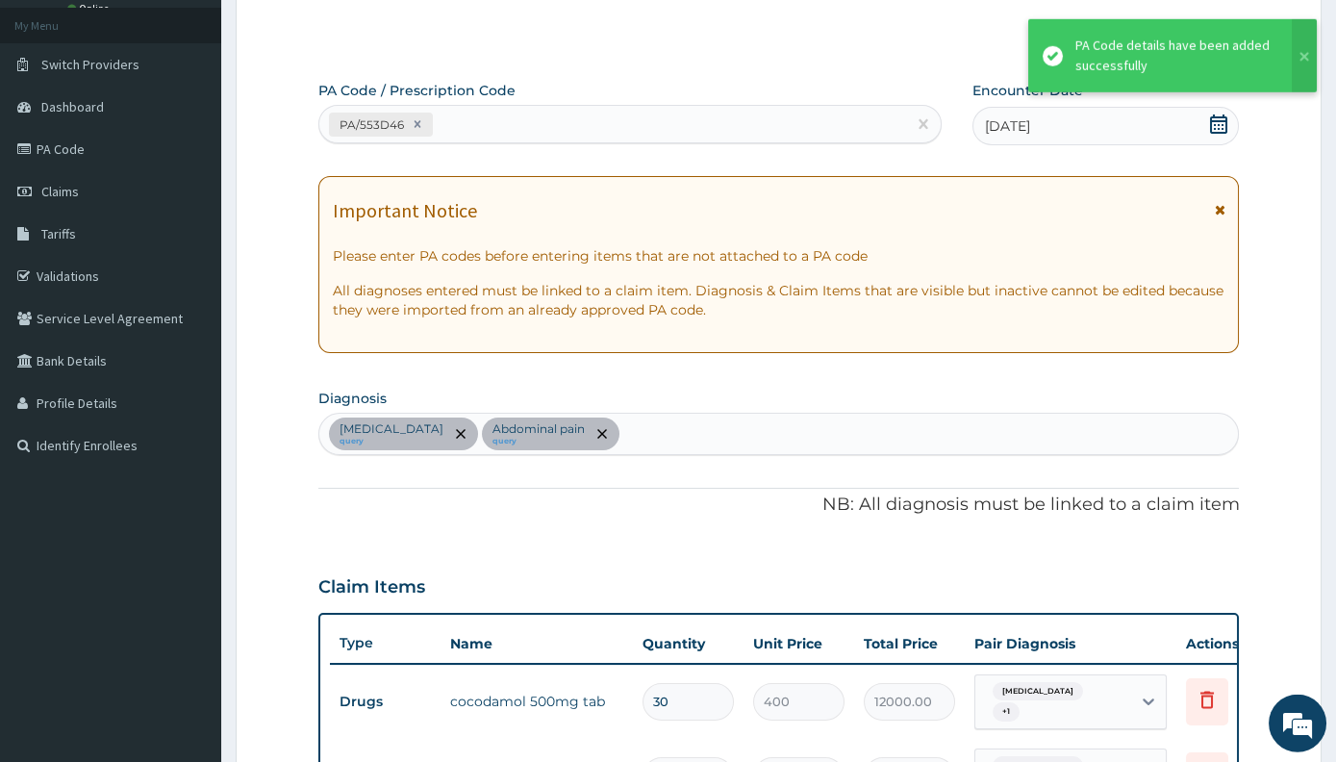
scroll to position [42, 0]
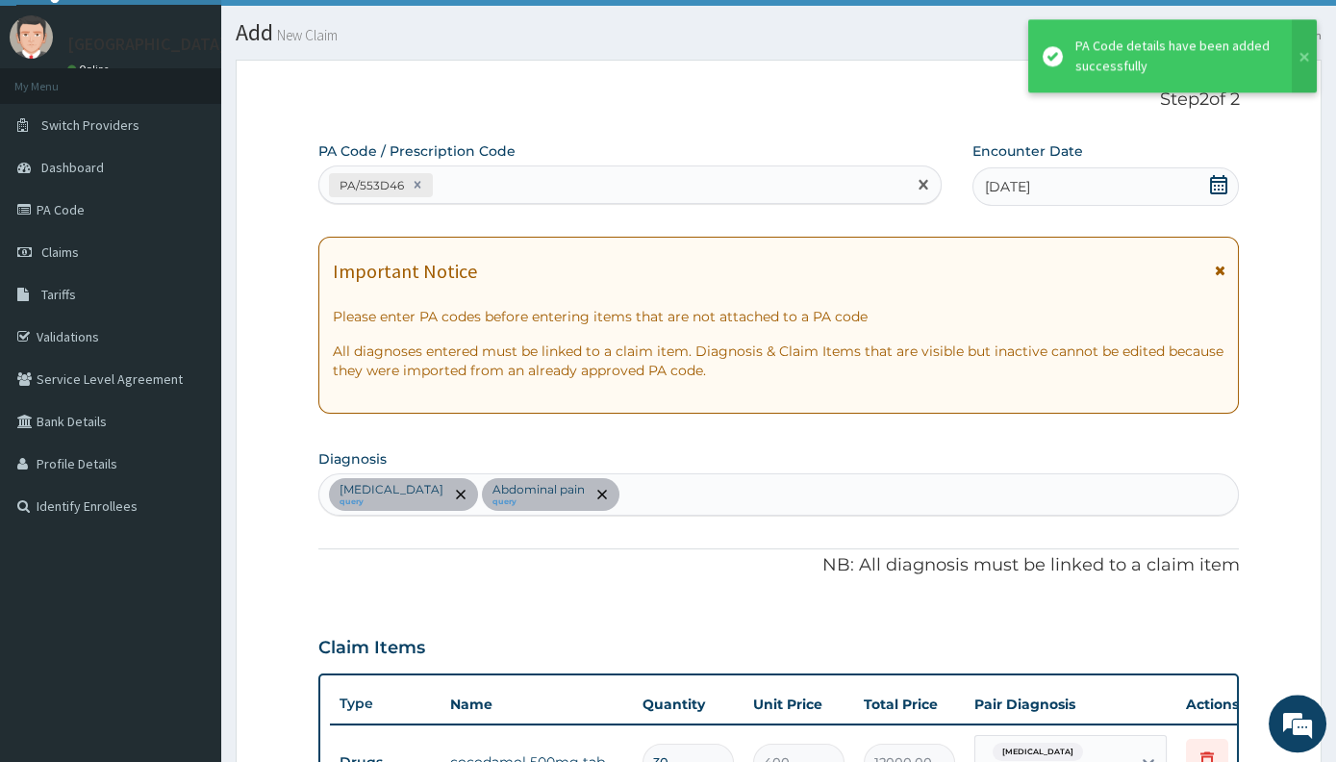
click at [529, 189] on div "PA/553D46" at bounding box center [612, 185] width 587 height 32
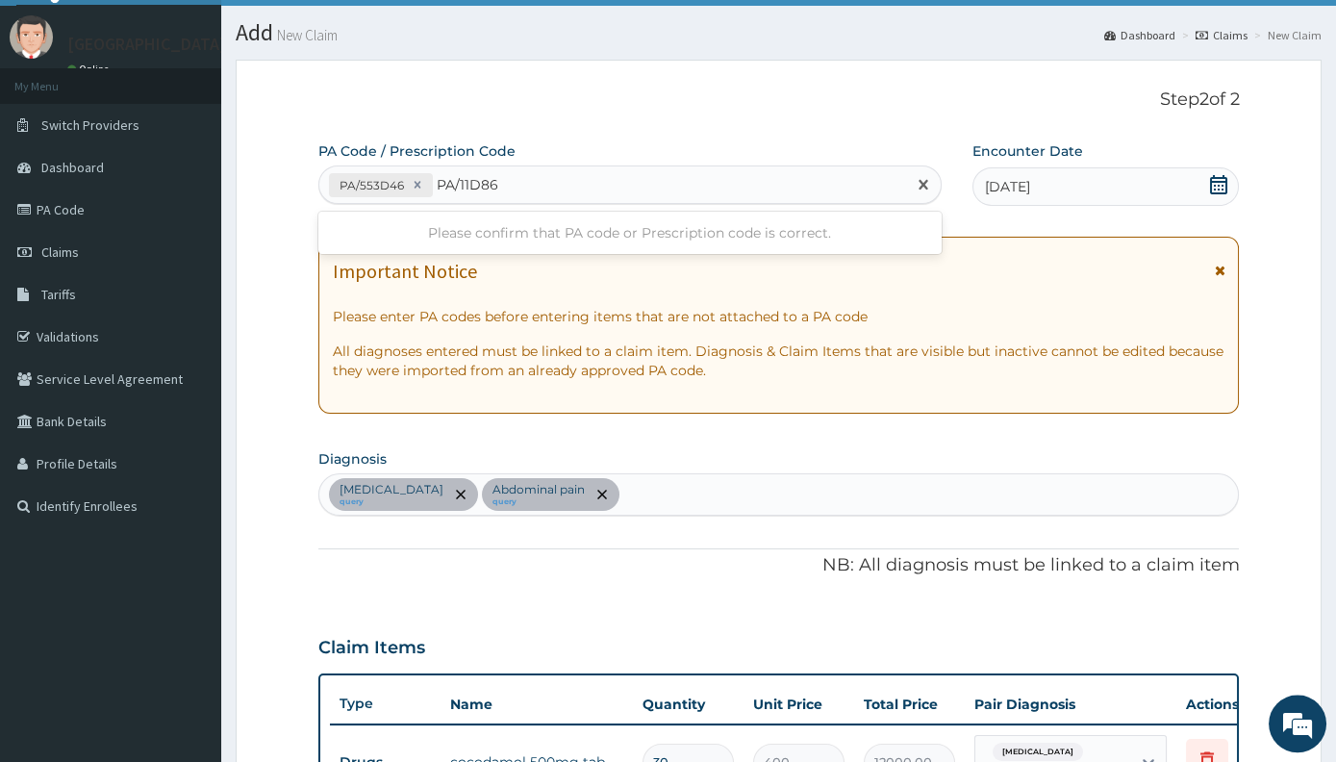
type input "PA/11D86B"
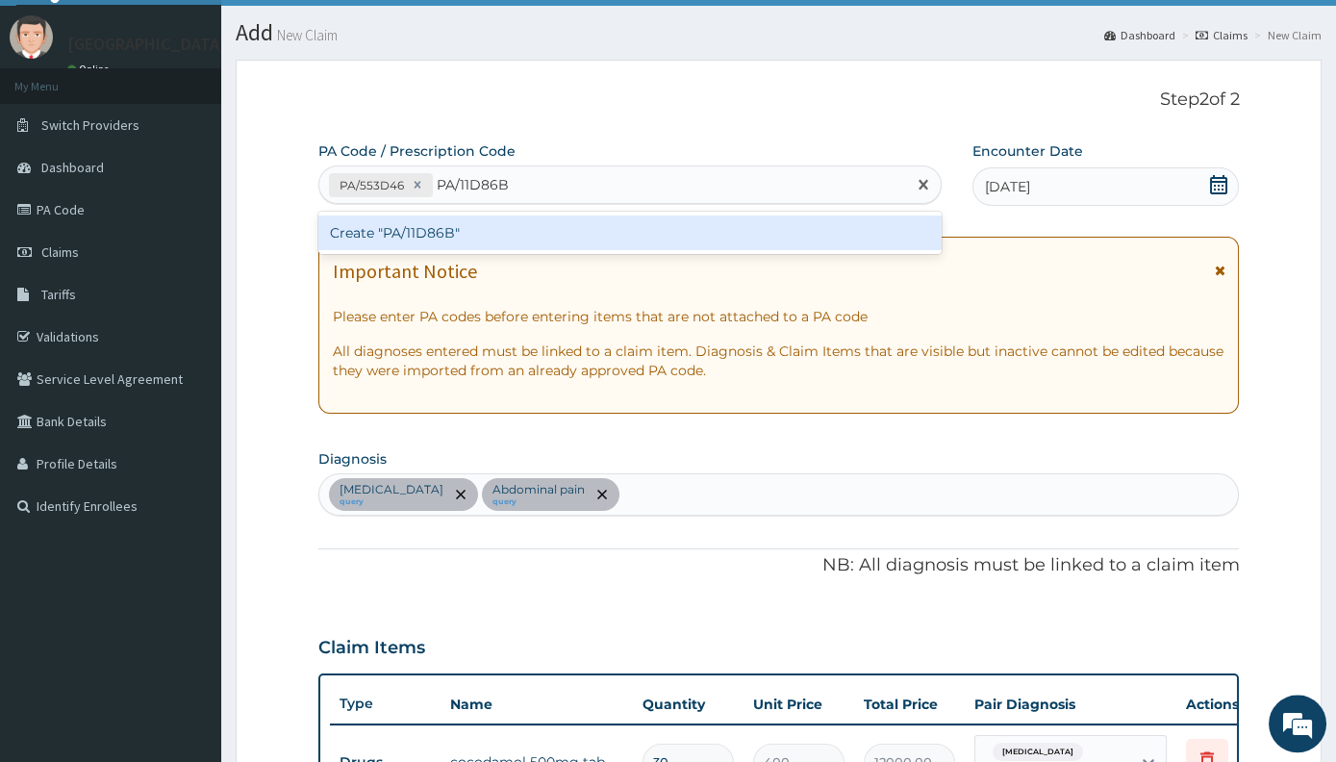
click at [493, 225] on div "Create "PA/11D86B"" at bounding box center [629, 232] width 623 height 35
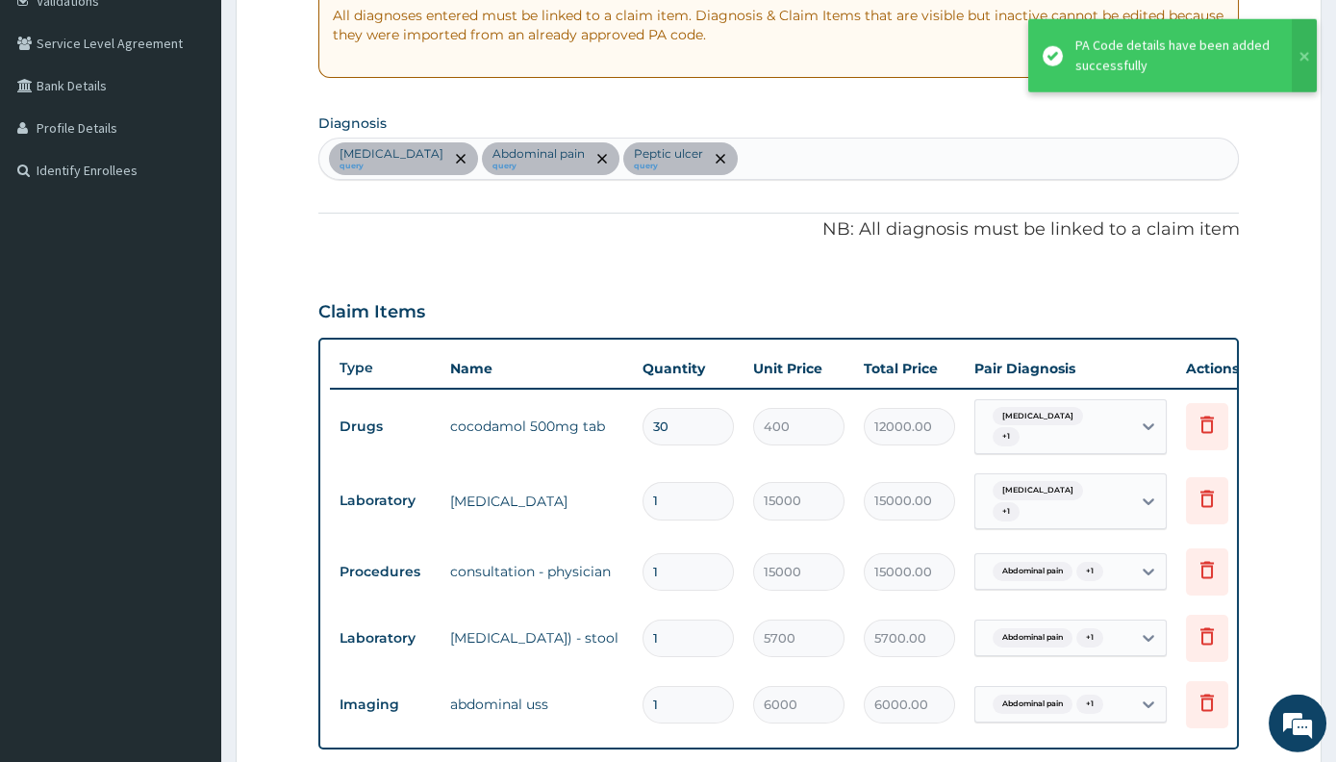
scroll to position [74, 0]
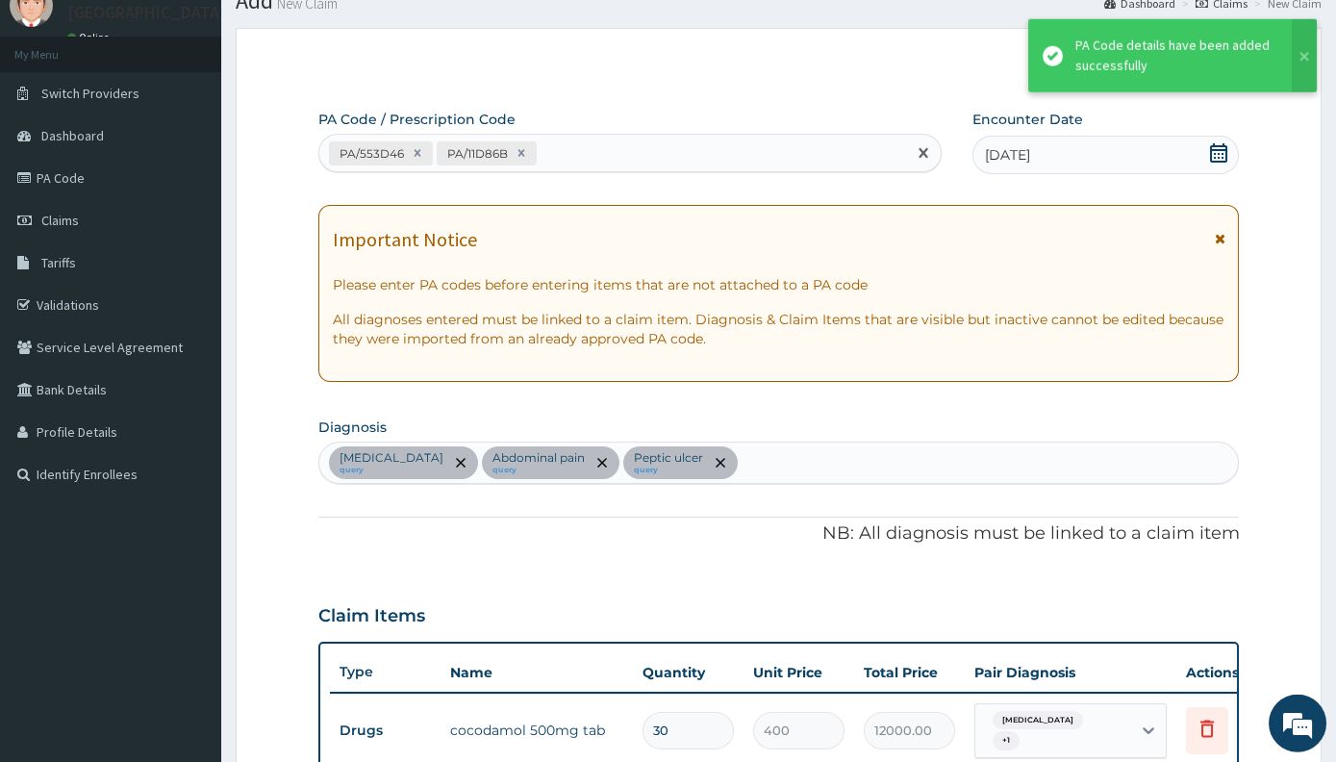
click at [607, 161] on div "PA/553D46 PA/11D86B" at bounding box center [612, 154] width 587 height 32
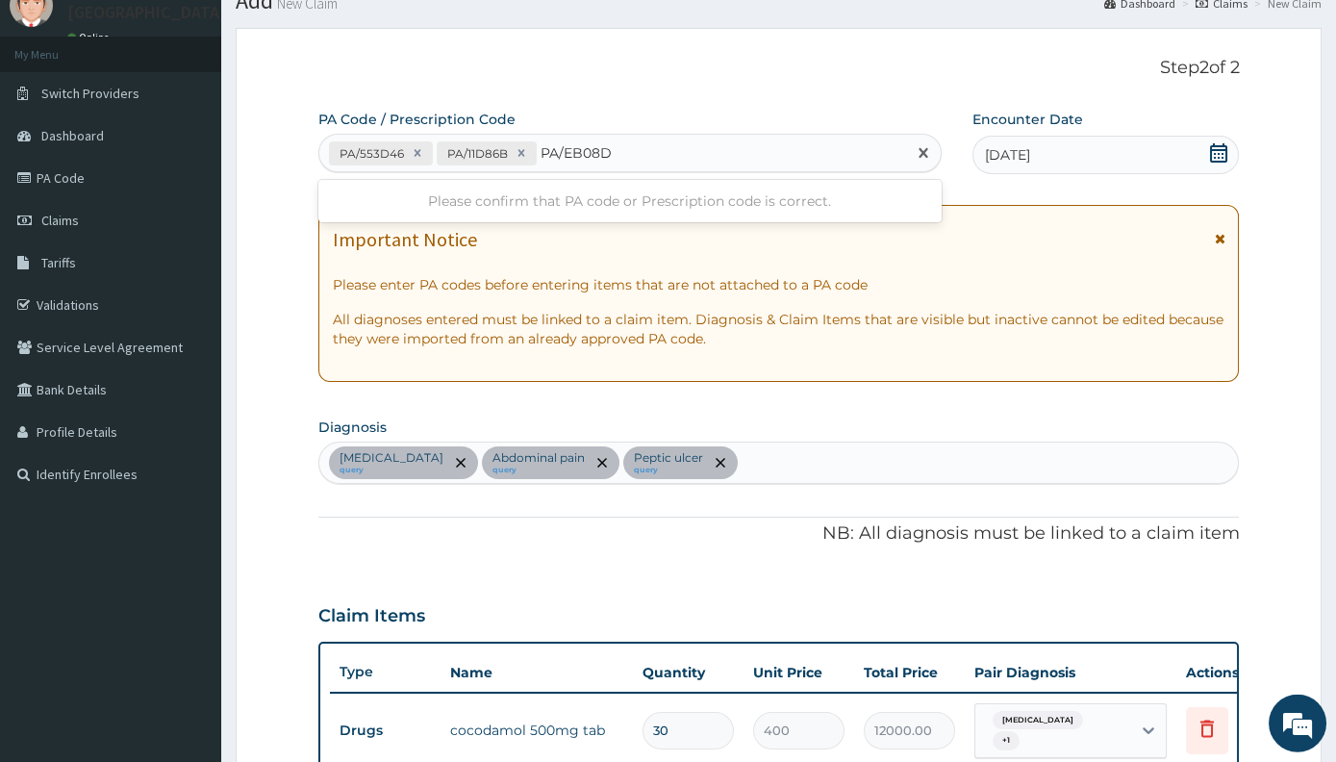
type input "PA/EB08D6"
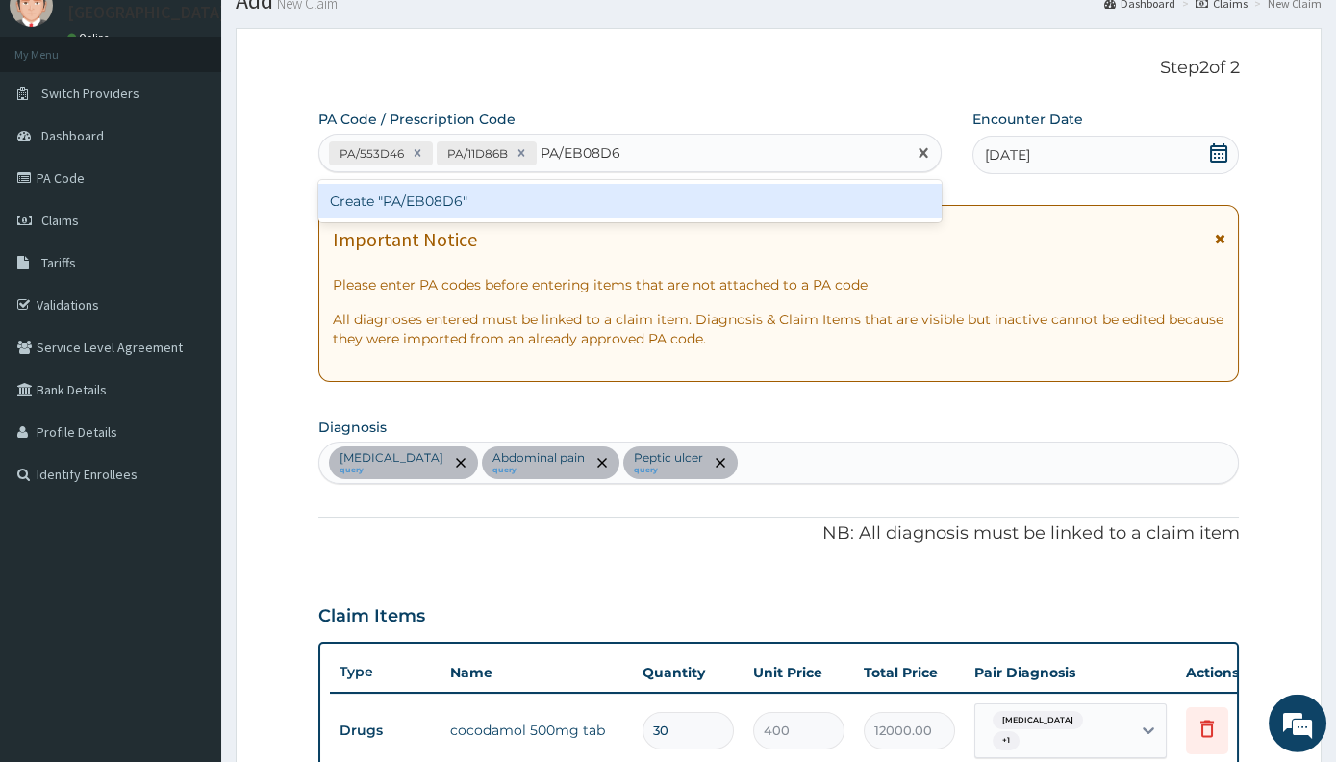
click at [460, 215] on div "Create "PA/EB08D6"" at bounding box center [629, 201] width 623 height 35
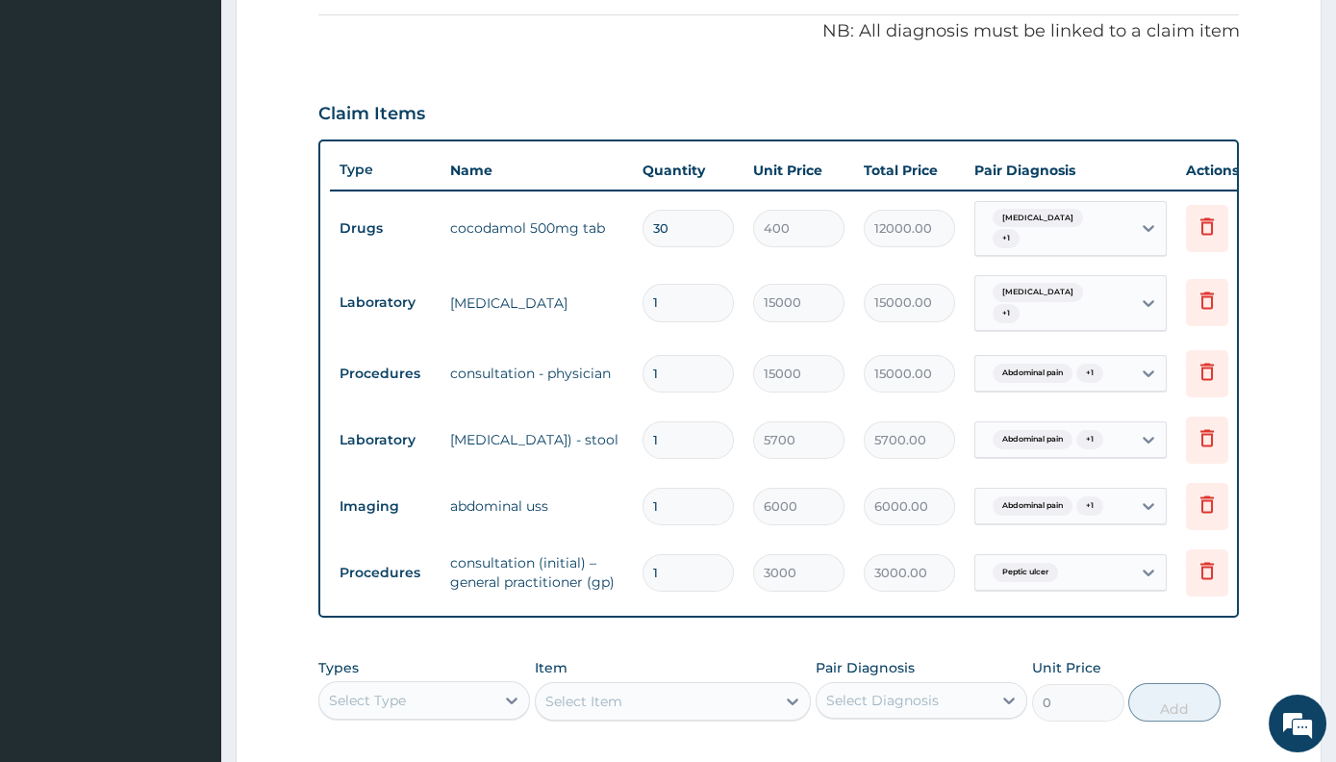
scroll to position [881, 0]
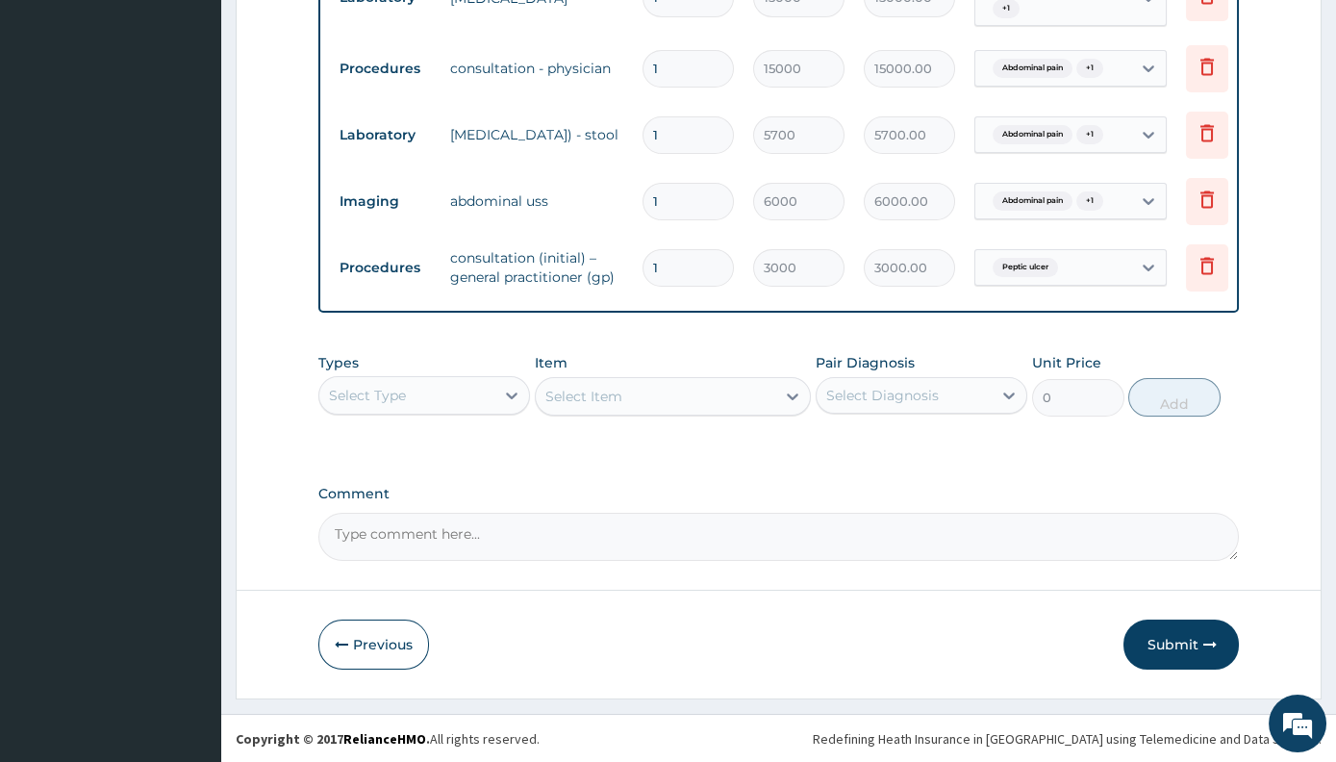
click at [364, 378] on div "Select Type" at bounding box center [424, 395] width 212 height 38
click at [387, 397] on div "Select Type" at bounding box center [367, 395] width 77 height 19
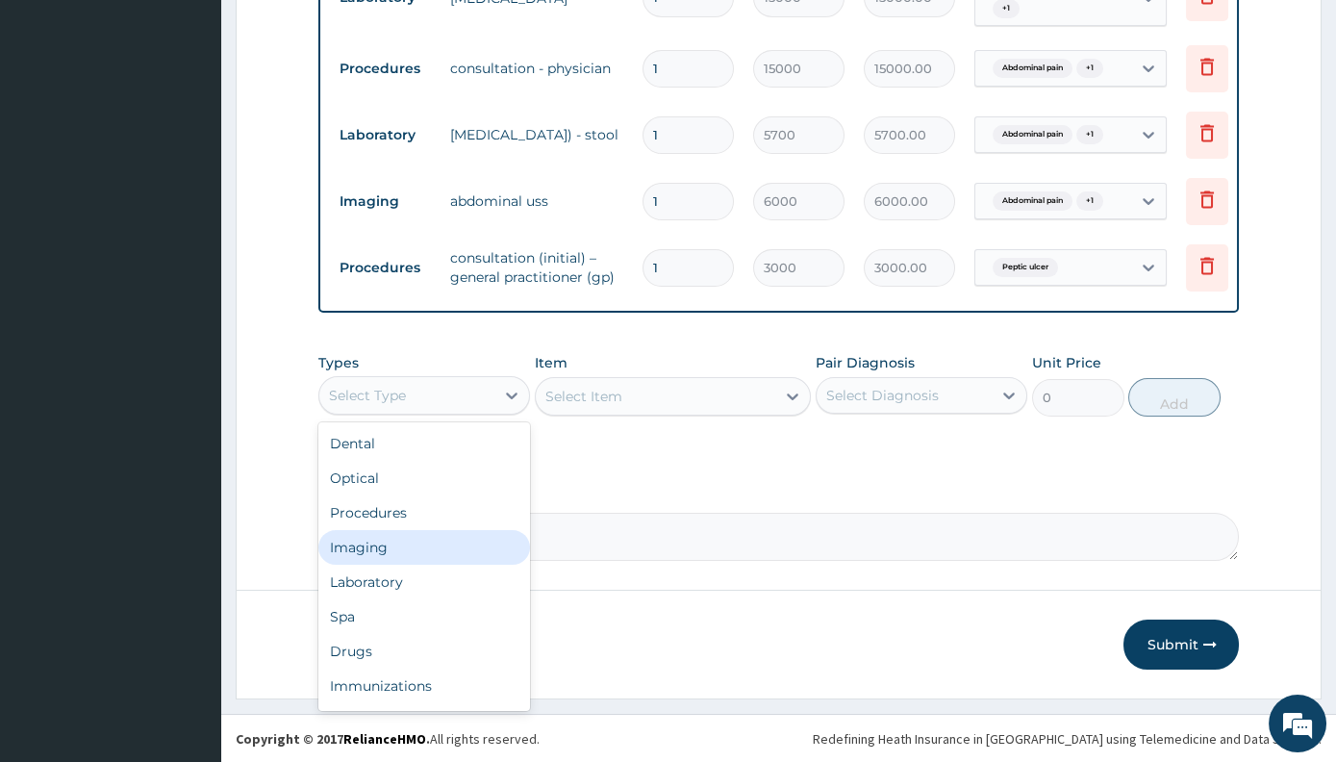
click at [372, 548] on div "Imaging" at bounding box center [424, 547] width 212 height 35
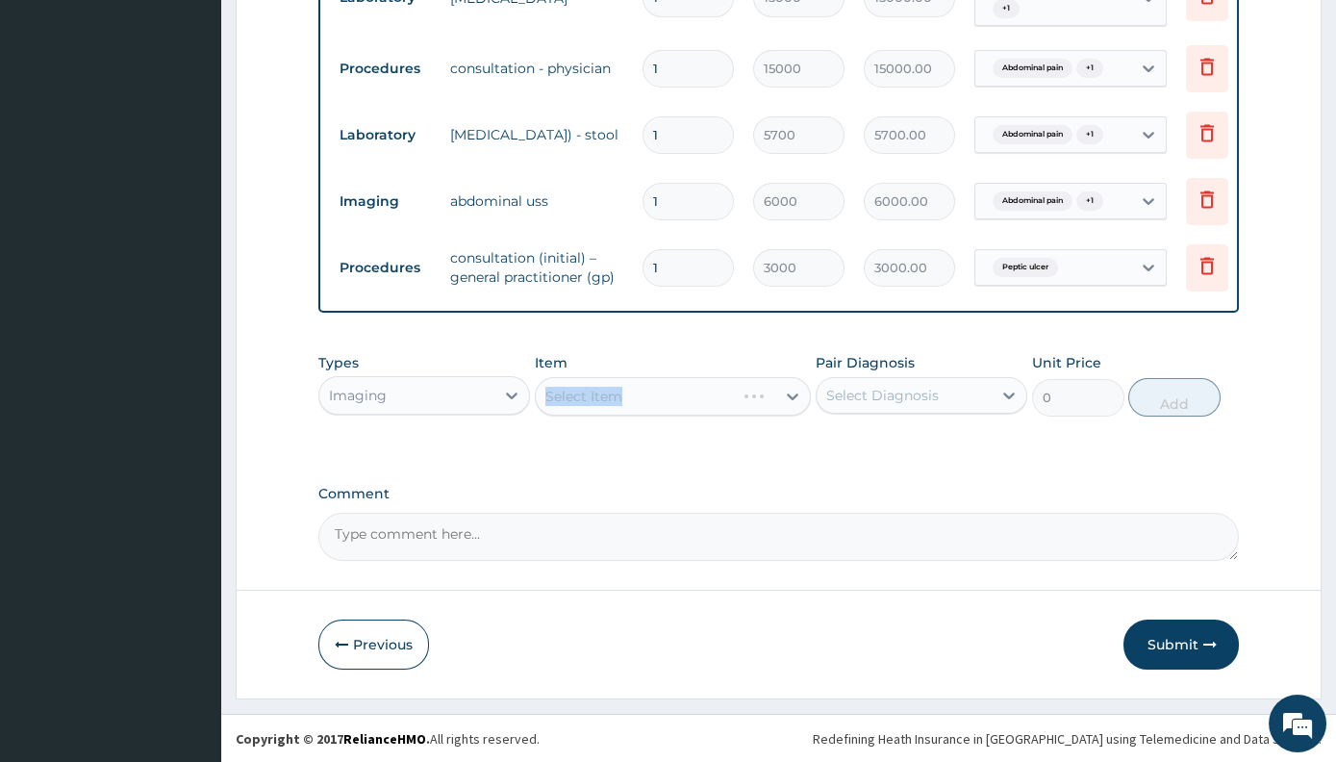
click at [550, 403] on div "Select Item" at bounding box center [673, 396] width 276 height 38
click at [614, 400] on div "Select Item" at bounding box center [673, 396] width 276 height 38
click at [664, 395] on div "Select Item" at bounding box center [673, 396] width 276 height 38
click at [780, 395] on div "Select Item" at bounding box center [673, 396] width 276 height 38
click at [780, 395] on div at bounding box center [792, 396] width 35 height 35
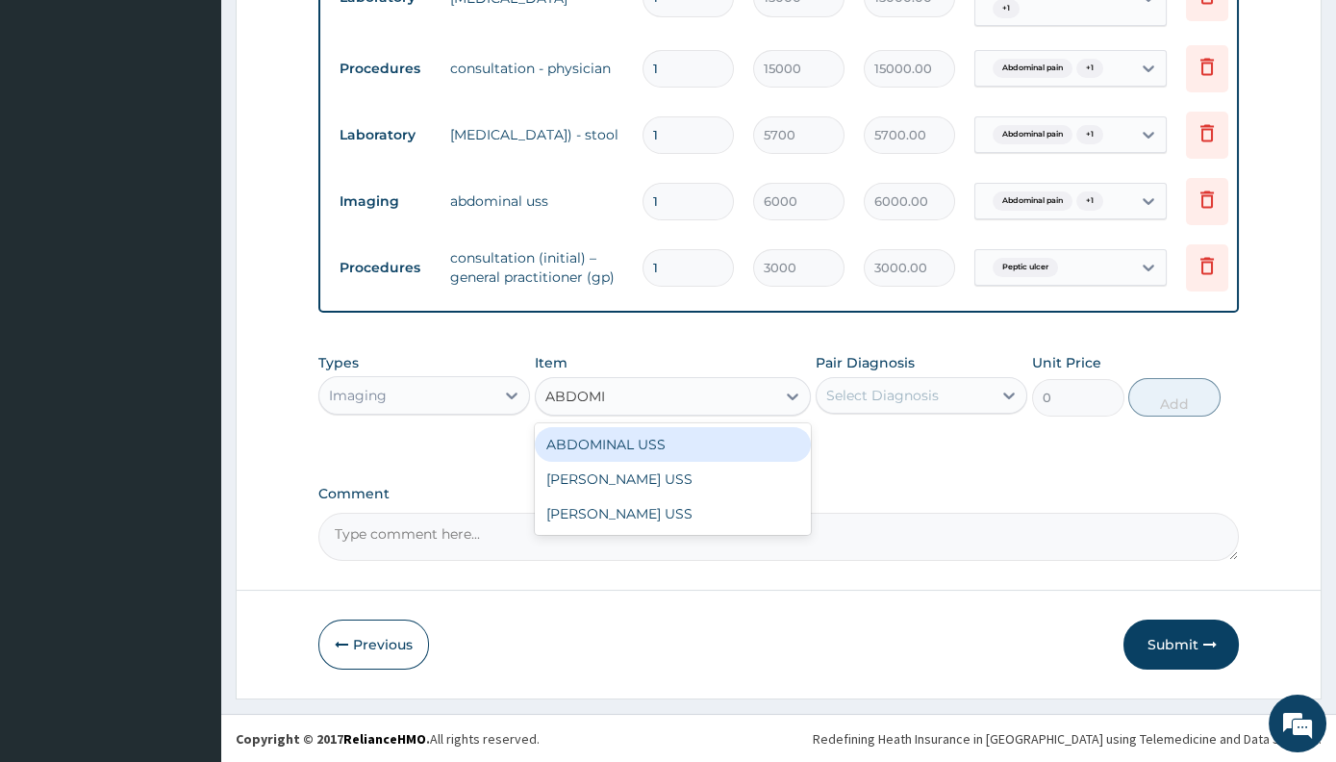
type input "ABDOMI"
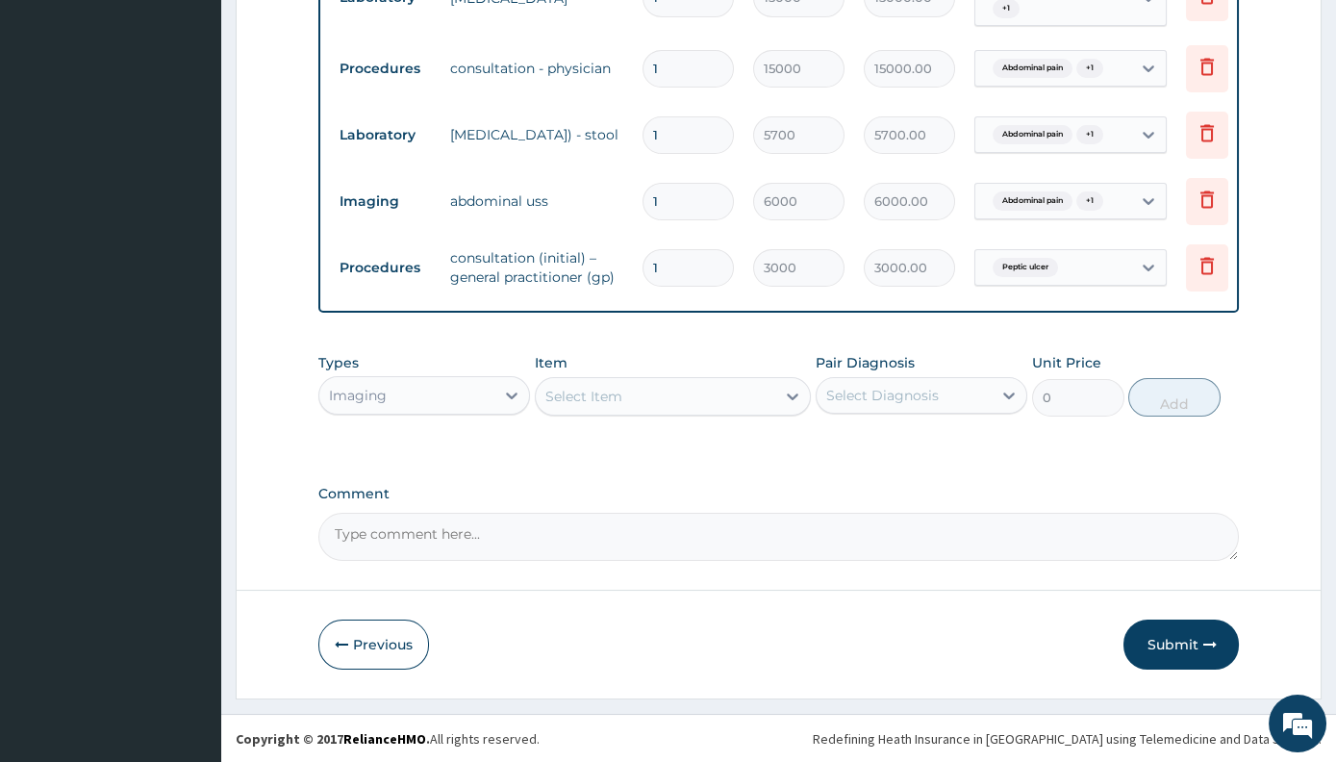
click at [980, 441] on div "Types Imaging Item Select Item Pair Diagnosis Select Diagnosis Unit Price 0 Add" at bounding box center [778, 399] width 921 height 112
click at [1157, 639] on button "Submit" at bounding box center [1180, 644] width 115 height 50
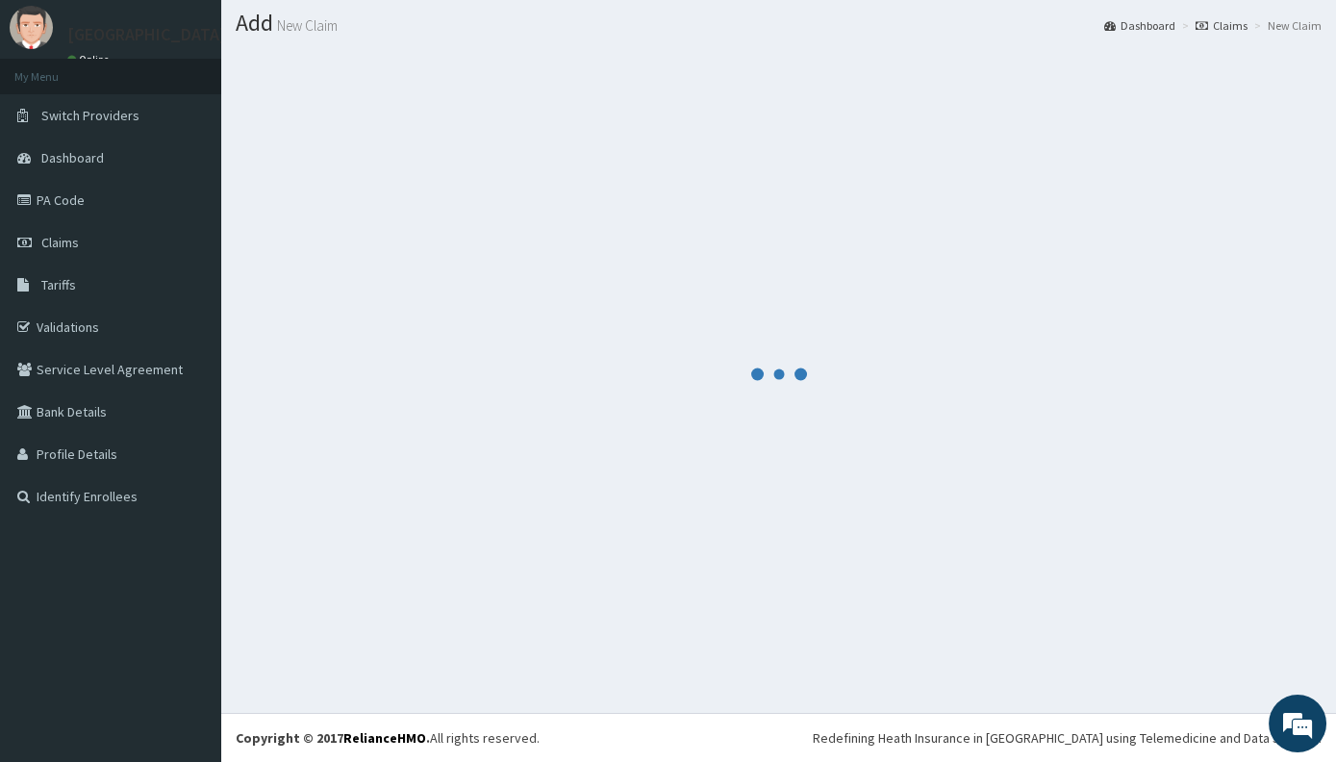
scroll to position [51, 0]
